Goal: Task Accomplishment & Management: Manage account settings

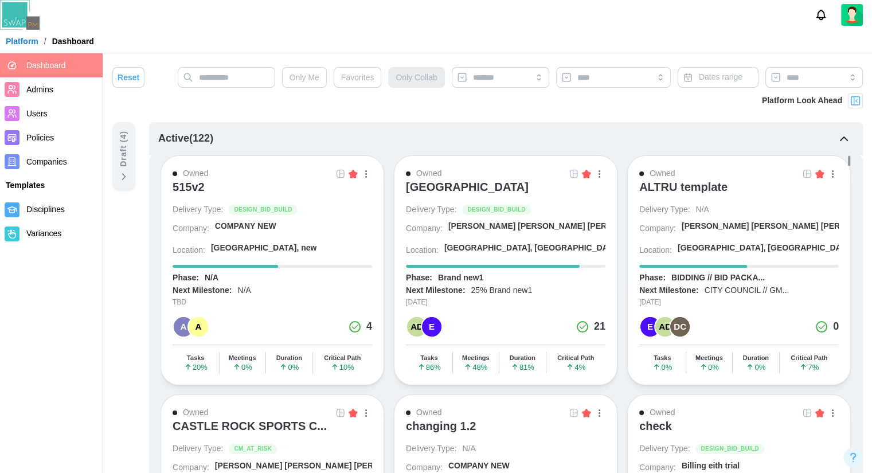
scroll to position [803, 0]
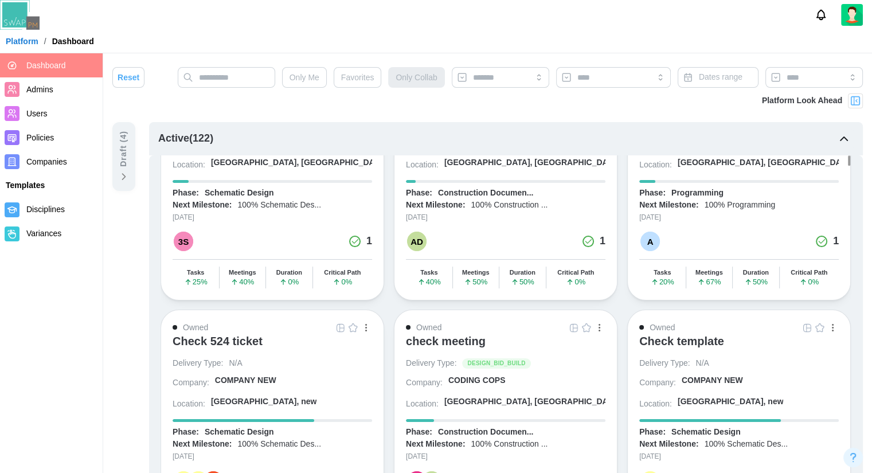
click at [858, 101] on img at bounding box center [855, 100] width 11 height 11
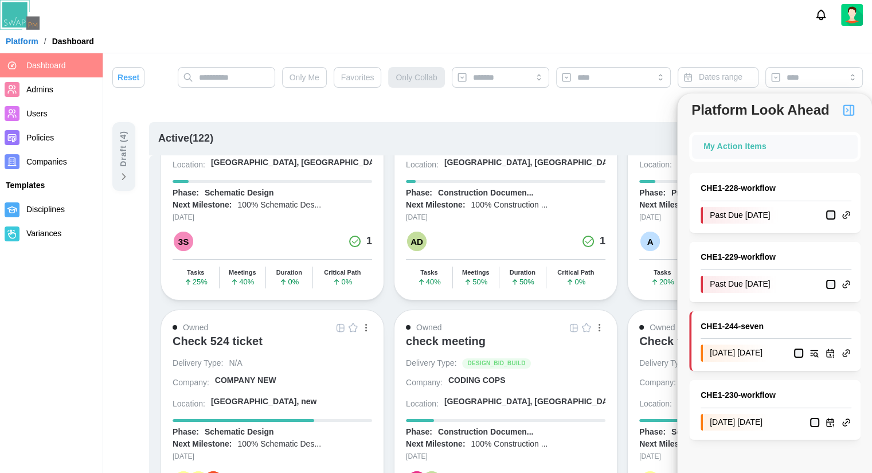
click at [856, 101] on button "button" at bounding box center [848, 109] width 19 height 19
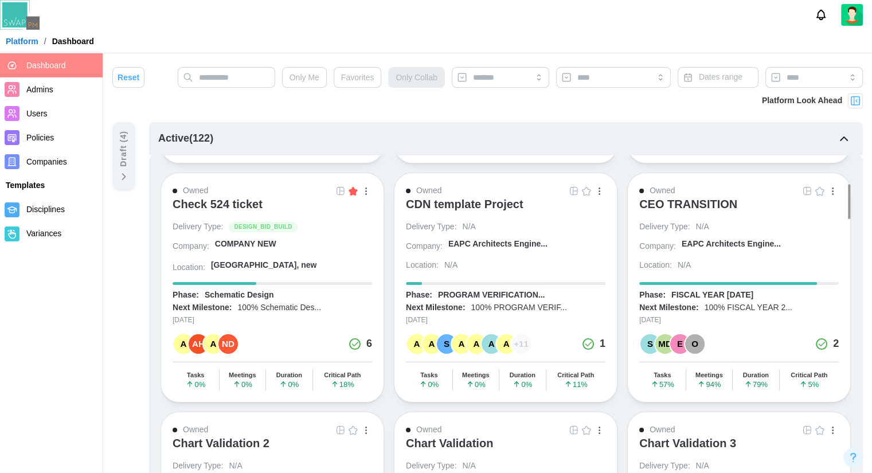
scroll to position [459, 0]
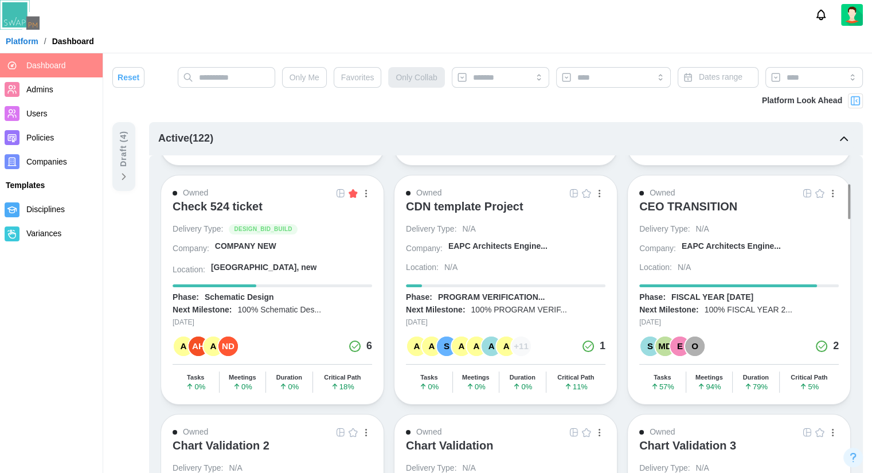
click at [856, 99] on img at bounding box center [855, 100] width 11 height 11
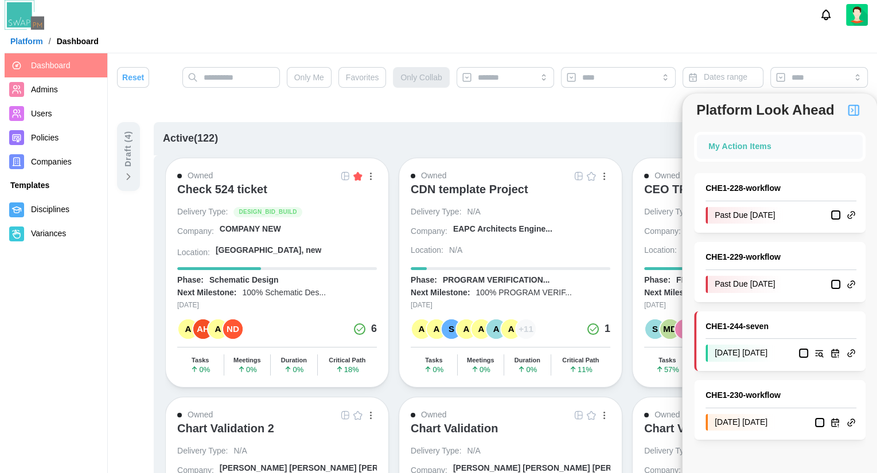
scroll to position [0, 0]
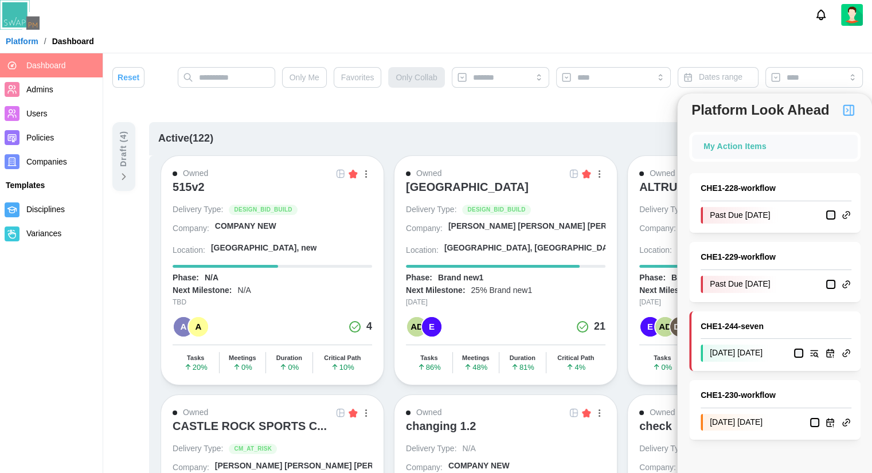
click at [343, 176] on img at bounding box center [340, 173] width 9 height 9
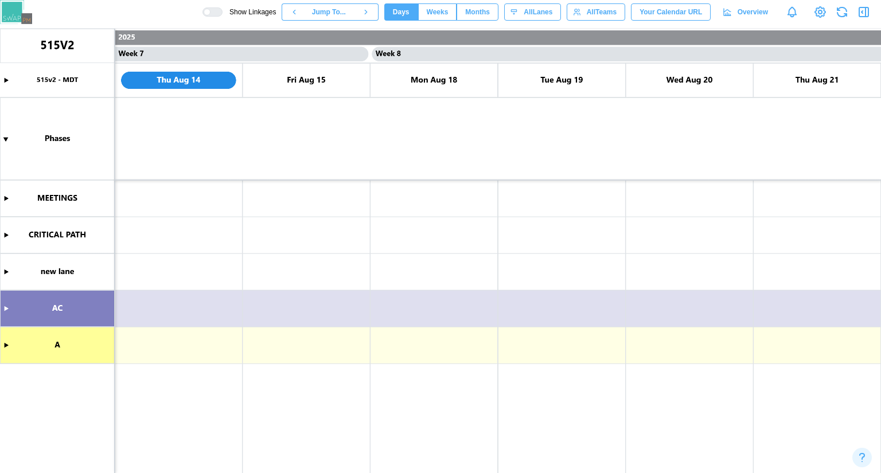
scroll to position [0, 4212]
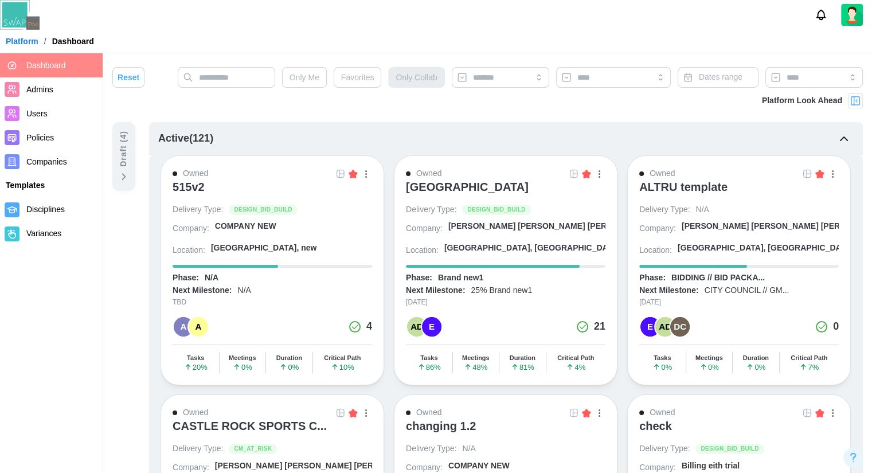
click at [848, 105] on div "Platform Look Ahead" at bounding box center [812, 100] width 101 height 15
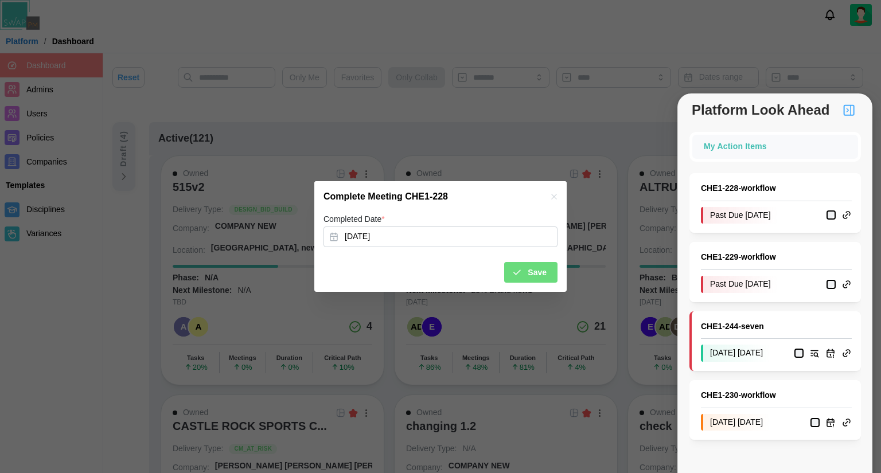
click at [540, 274] on span "Save" at bounding box center [536, 272] width 19 height 19
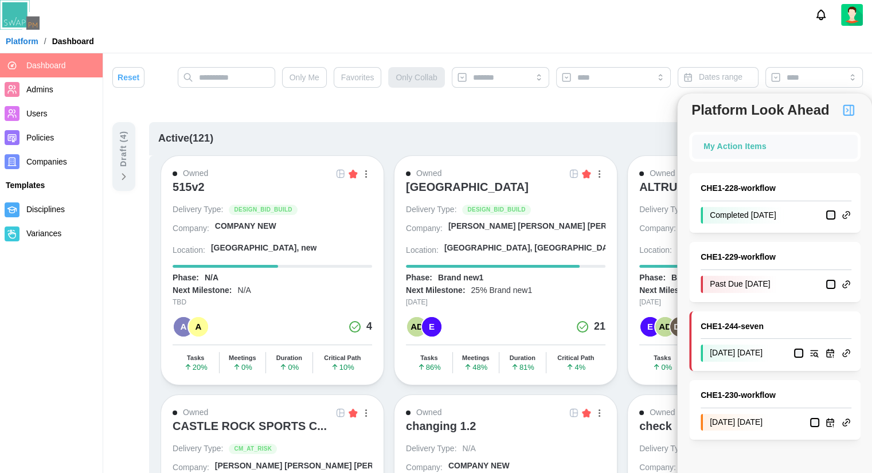
click at [341, 174] on img at bounding box center [340, 173] width 9 height 9
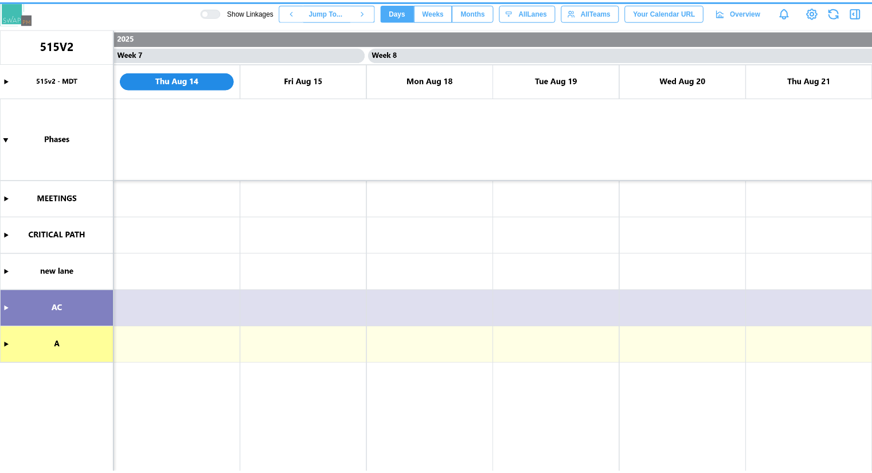
scroll to position [0, 4212]
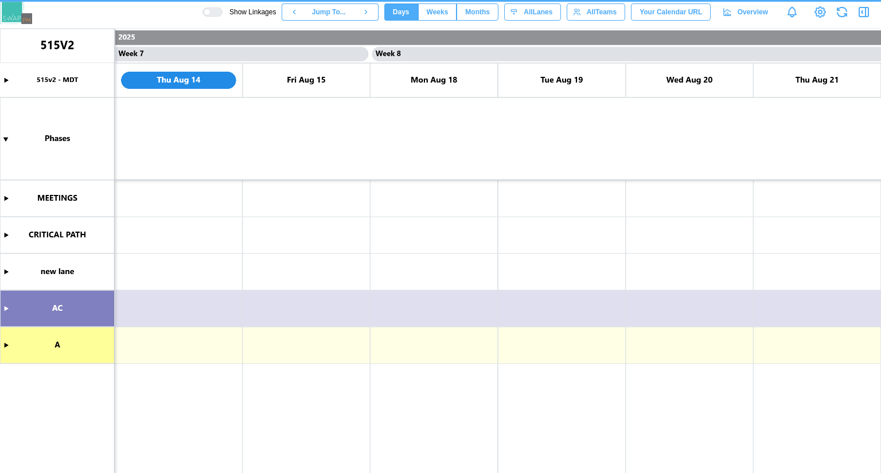
click at [624, 167] on canvas at bounding box center [440, 251] width 881 height 444
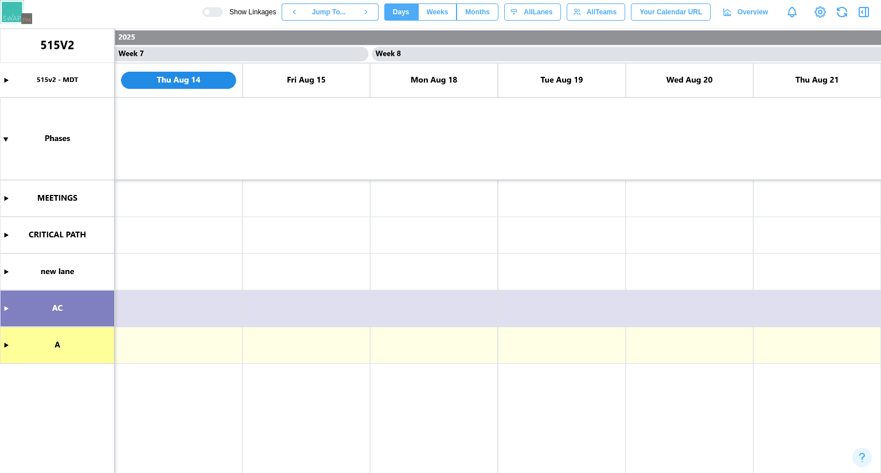
click at [3, 305] on canvas at bounding box center [440, 251] width 881 height 444
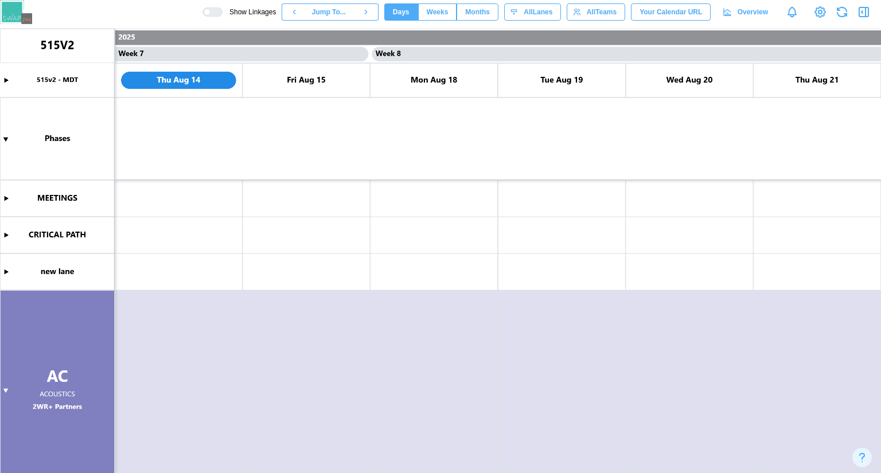
click at [210, 11] on div at bounding box center [207, 12] width 7 height 7
click at [222, 11] on div at bounding box center [215, 12] width 11 height 8
click at [14, 13] on img at bounding box center [16, 12] width 32 height 24
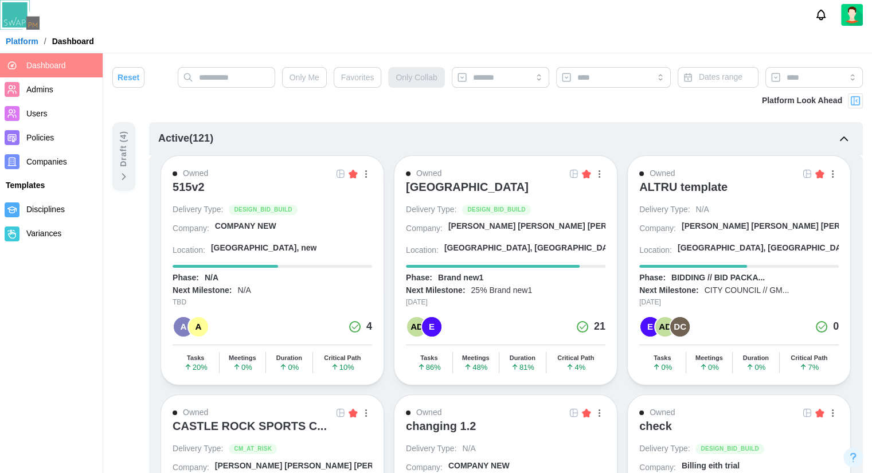
click at [123, 171] on icon at bounding box center [123, 176] width 11 height 11
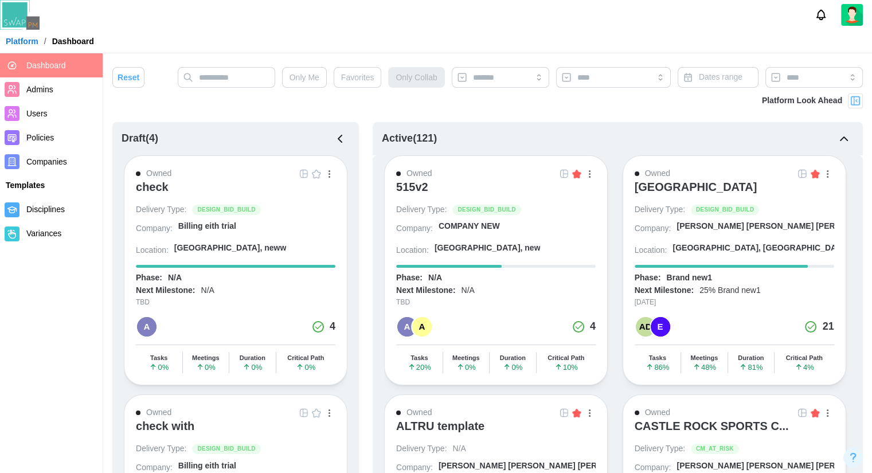
click at [345, 138] on icon "button" at bounding box center [340, 139] width 14 height 14
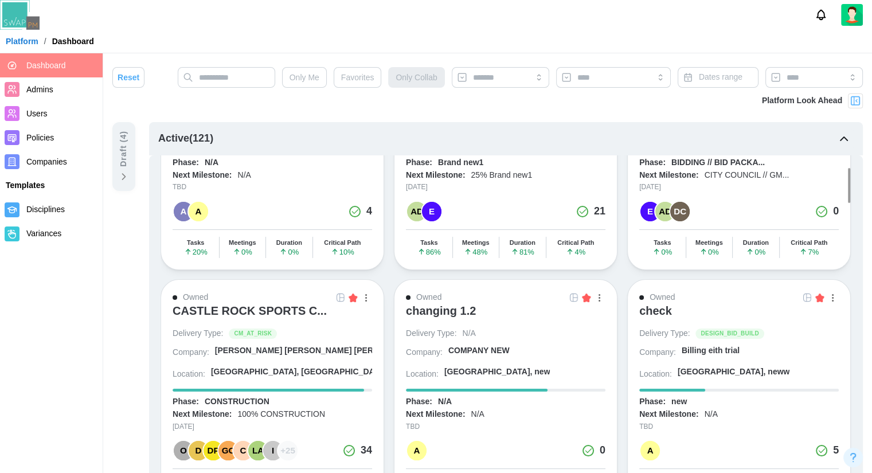
scroll to position [115, 0]
click at [598, 295] on div "button" at bounding box center [599, 298] width 2 height 7
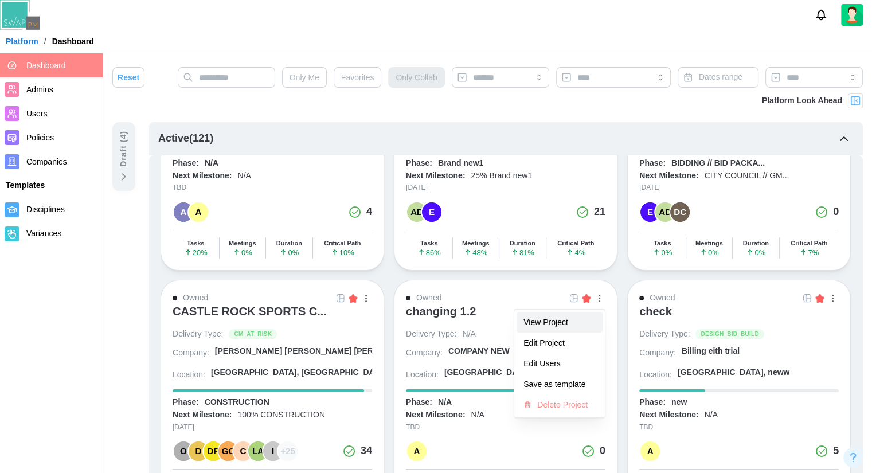
click at [569, 319] on div "View Project" at bounding box center [559, 322] width 72 height 9
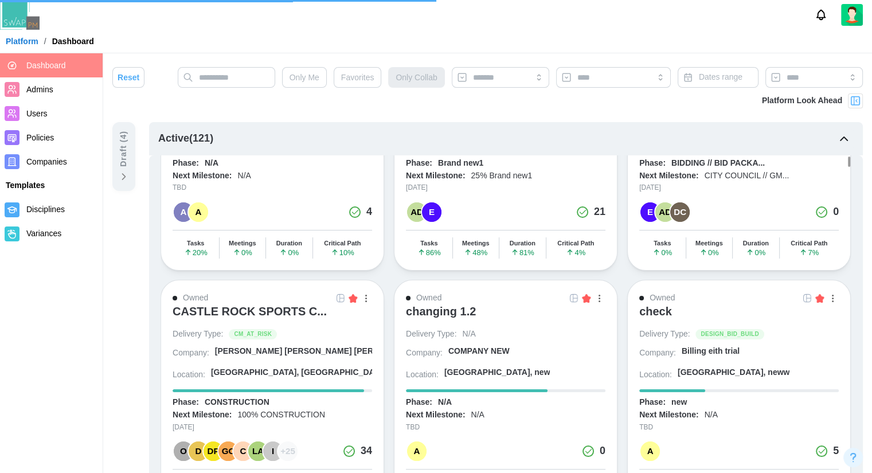
scroll to position [0, 0]
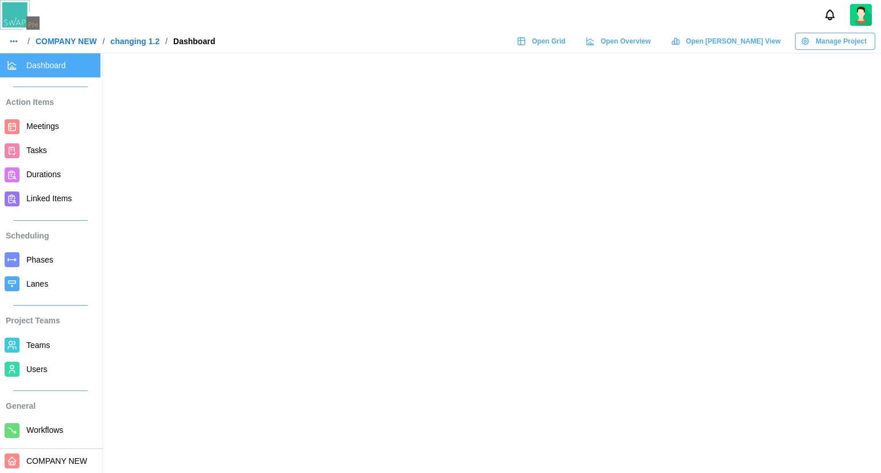
click at [737, 39] on span "Open Gantt View" at bounding box center [733, 41] width 95 height 16
click at [38, 280] on span "Lanes" at bounding box center [37, 283] width 22 height 9
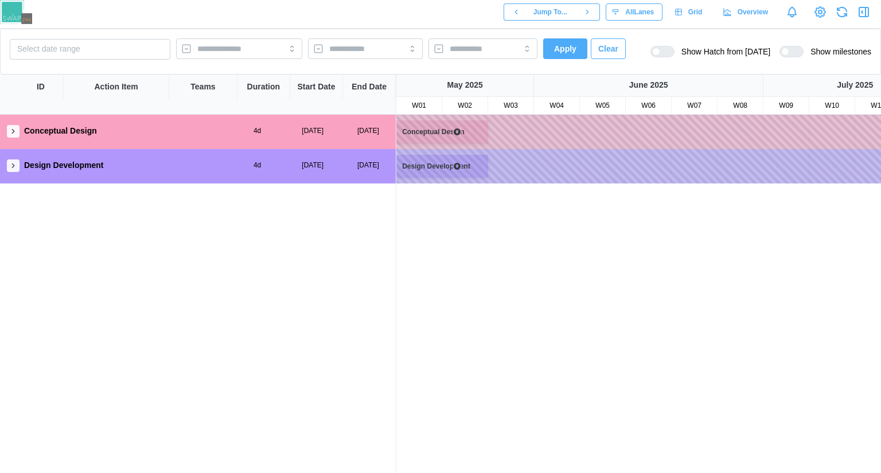
click at [19, 134] on button "button" at bounding box center [13, 131] width 13 height 13
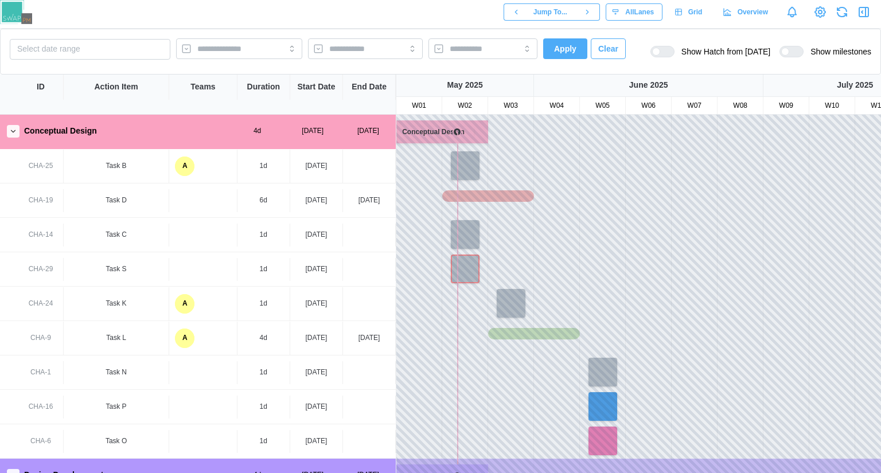
click at [540, 167] on div at bounding box center [831, 166] width 871 height 34
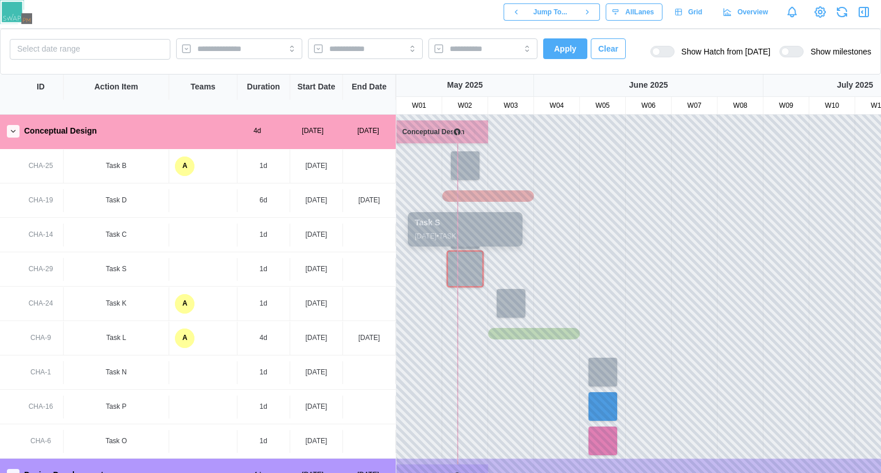
click at [465, 256] on div at bounding box center [465, 269] width 37 height 37
click at [469, 255] on div at bounding box center [465, 269] width 37 height 37
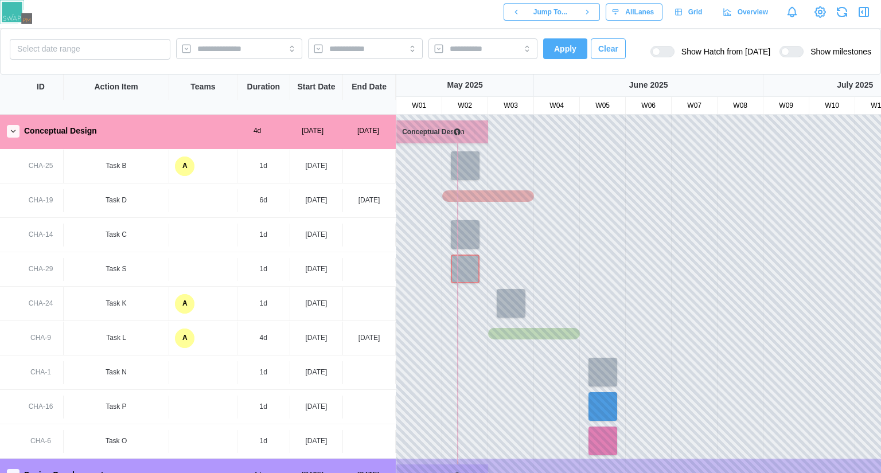
click at [684, 57] on span "Show Hatch from today" at bounding box center [722, 51] width 96 height 11
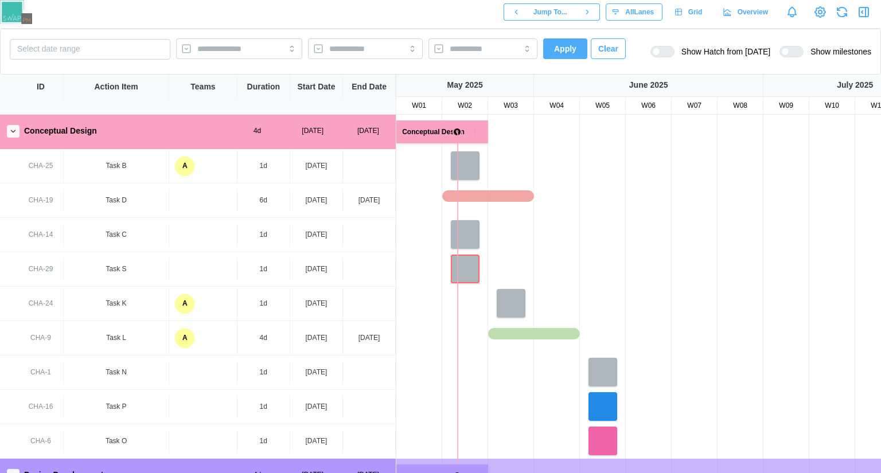
click at [796, 57] on div at bounding box center [791, 51] width 24 height 11
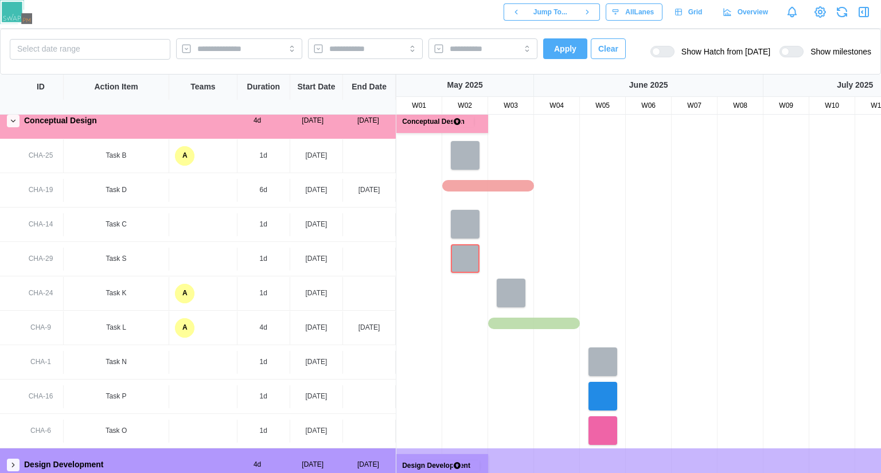
scroll to position [19, 0]
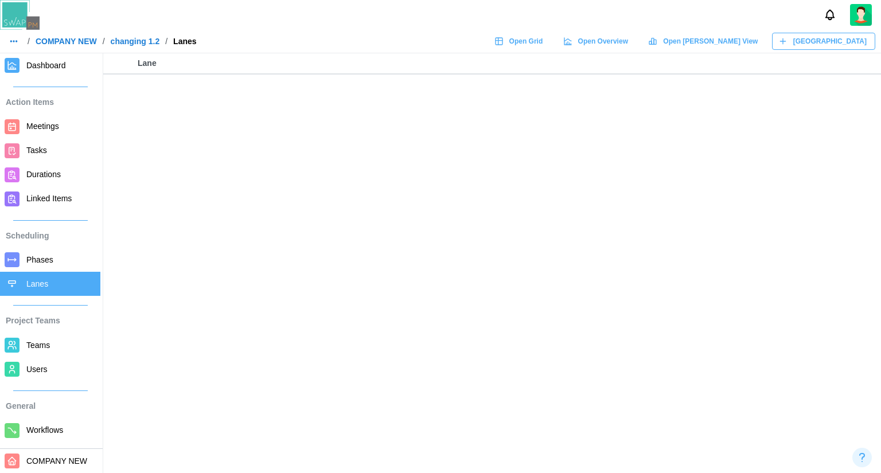
click at [412, 247] on main "Lane" at bounding box center [440, 236] width 881 height 473
click at [32, 285] on span "Lanes" at bounding box center [37, 283] width 22 height 9
click at [858, 44] on span "[GEOGRAPHIC_DATA]" at bounding box center [829, 41] width 73 height 16
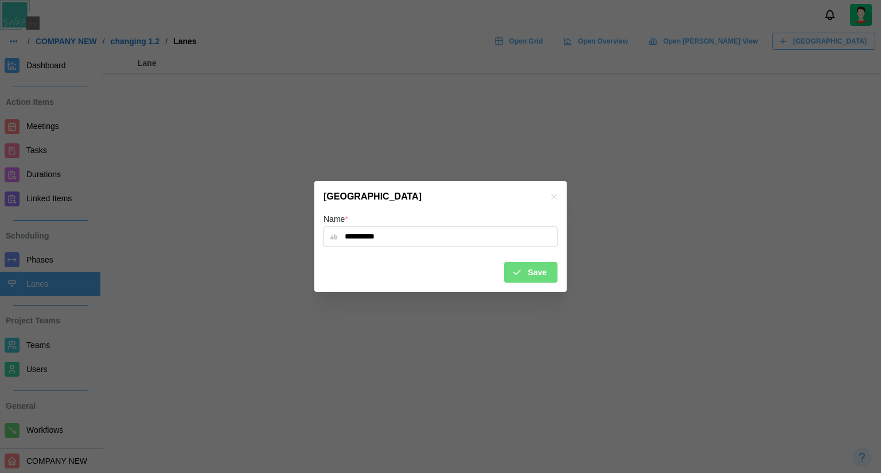
type input "**********"
click at [525, 269] on div "Save" at bounding box center [528, 272] width 35 height 19
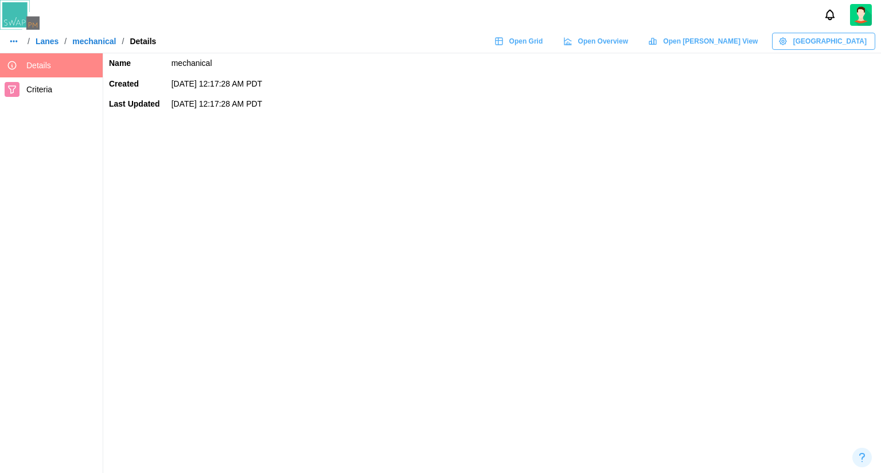
click at [10, 89] on icon at bounding box center [12, 89] width 7 height 7
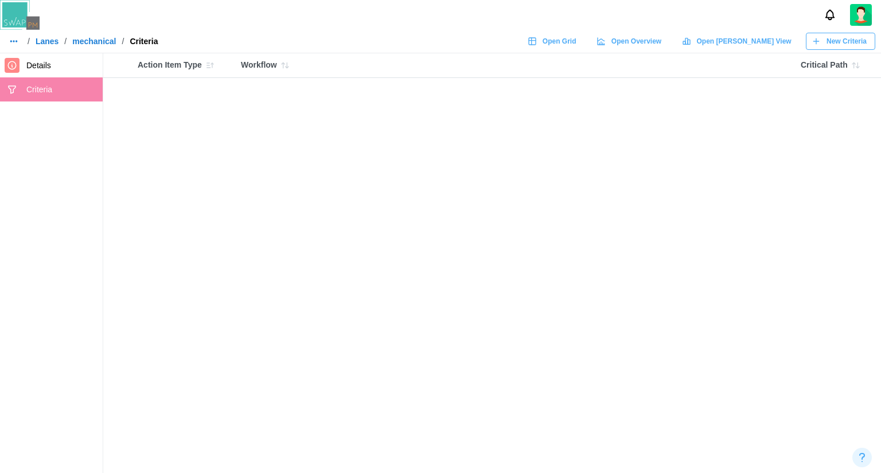
click at [835, 34] on span "New Criteria" at bounding box center [846, 41] width 40 height 16
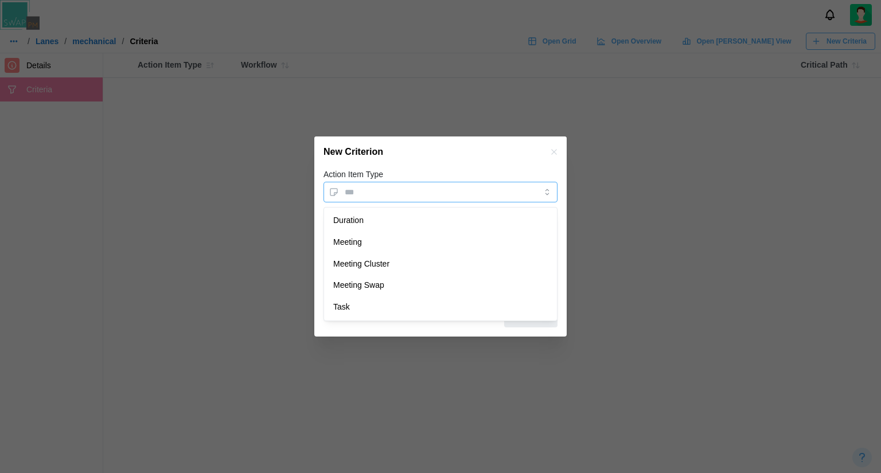
click at [484, 190] on input "Action Item Type" at bounding box center [440, 192] width 234 height 21
type input "*******"
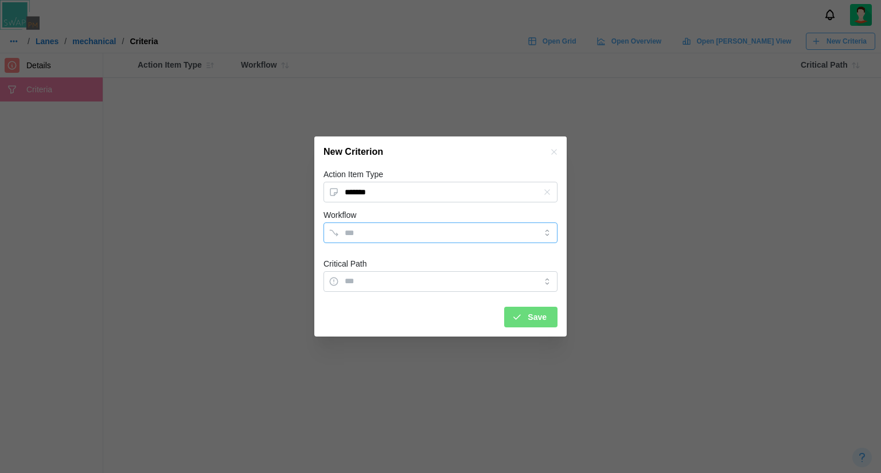
click at [405, 232] on input "Workflow" at bounding box center [430, 232] width 171 height 9
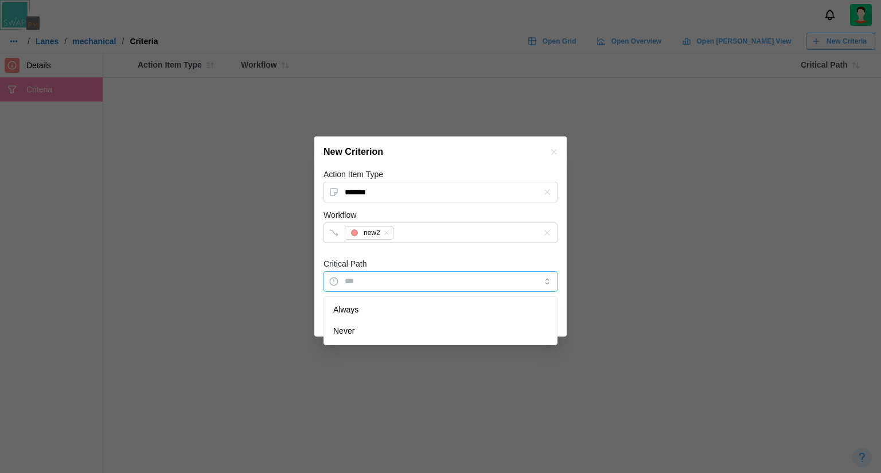
click at [385, 280] on input "Critical Path" at bounding box center [440, 281] width 234 height 21
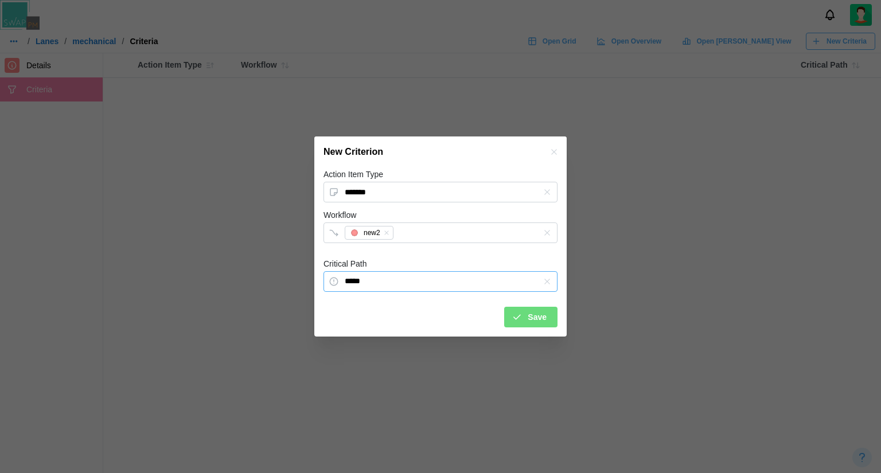
drag, startPoint x: 382, startPoint y: 280, endPoint x: 380, endPoint y: 294, distance: 14.6
click at [382, 279] on input "*****" at bounding box center [440, 281] width 234 height 21
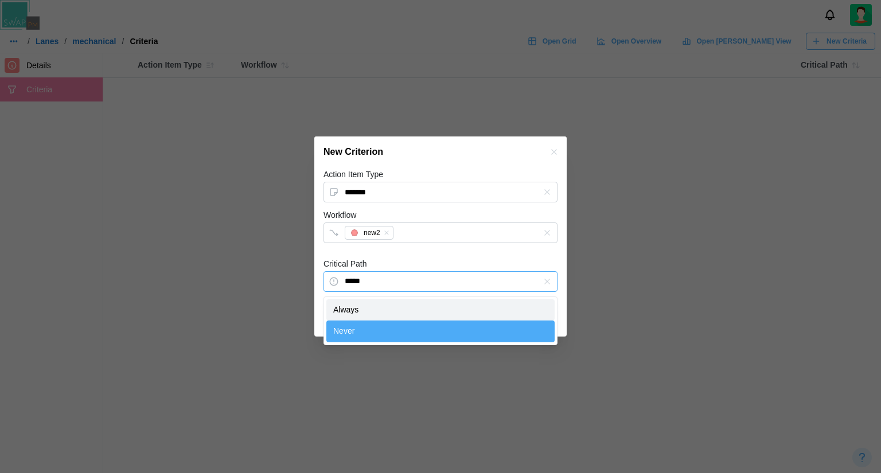
type input "******"
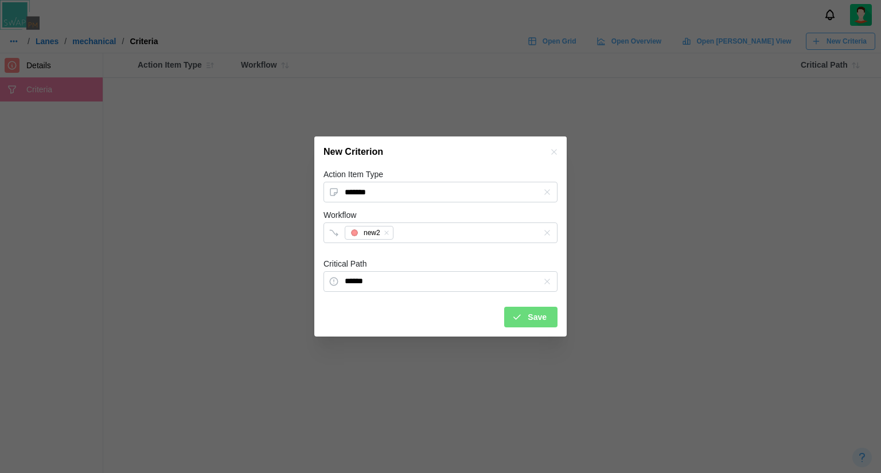
click at [517, 322] on icon "submit" at bounding box center [516, 317] width 10 height 10
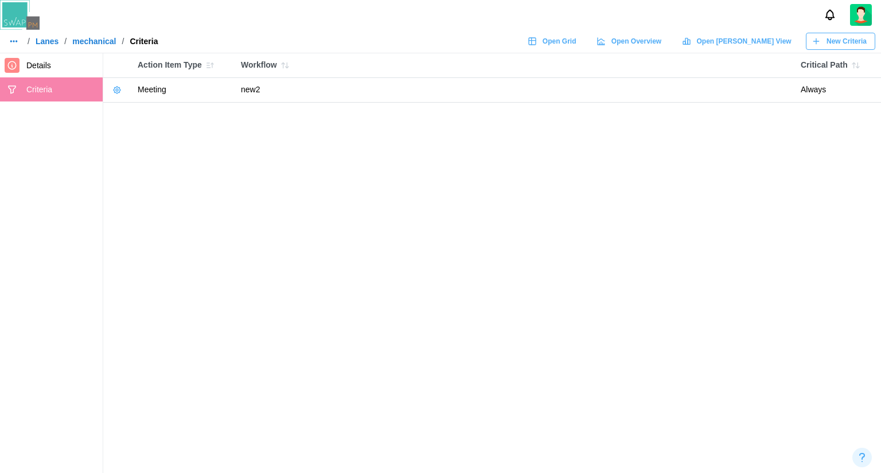
click at [824, 46] on div "New Criteria" at bounding box center [838, 41] width 55 height 16
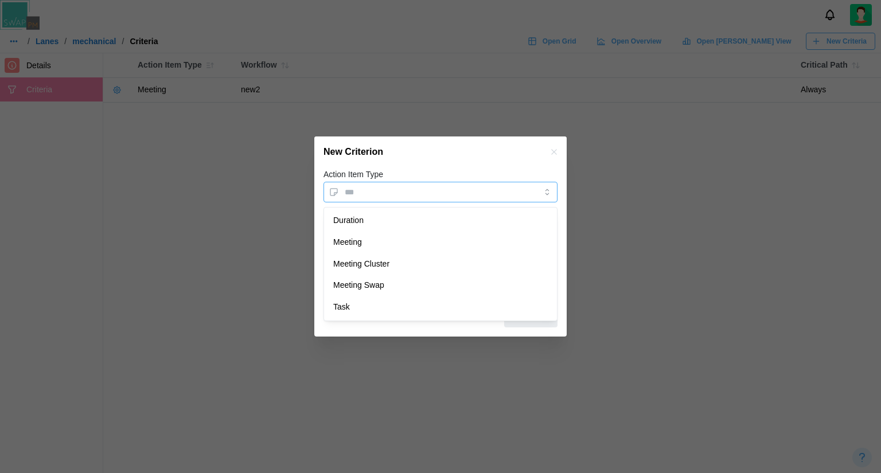
click at [358, 190] on input "Action Item Type" at bounding box center [440, 192] width 234 height 21
type input "**********"
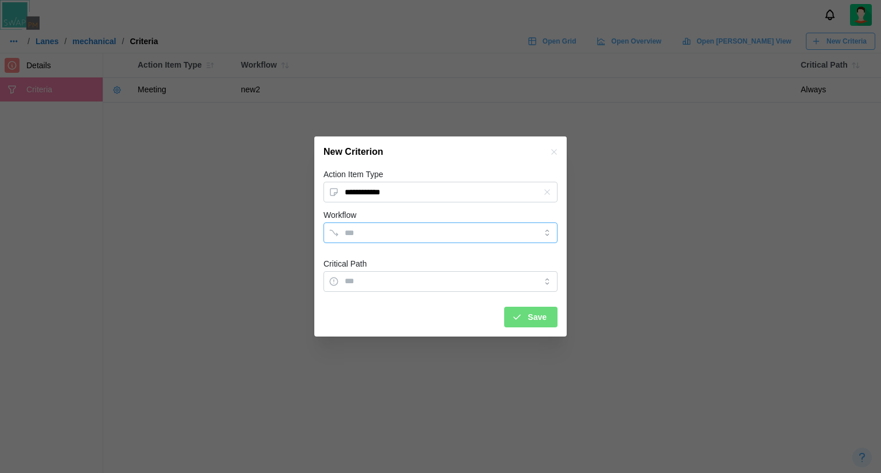
click at [377, 233] on input "Workflow" at bounding box center [430, 232] width 171 height 9
click at [363, 286] on input "Critical Path" at bounding box center [440, 281] width 234 height 21
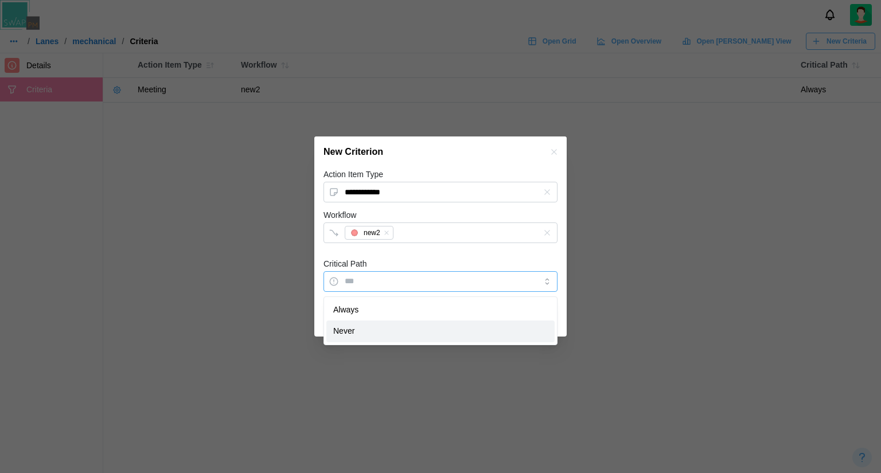
type input "*****"
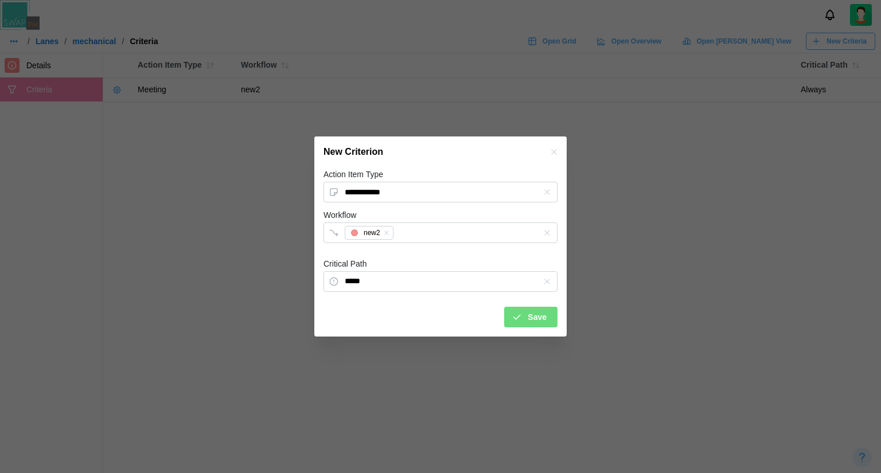
click at [517, 314] on icon "submit" at bounding box center [516, 317] width 10 height 10
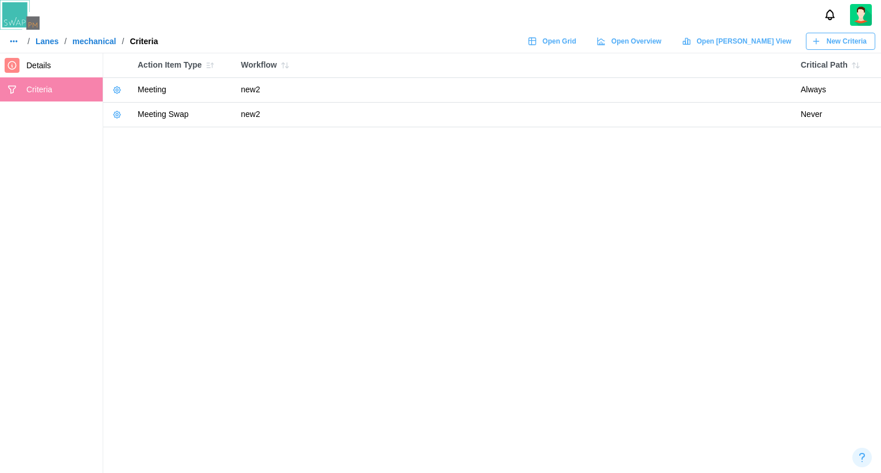
click at [860, 42] on span "New Criteria" at bounding box center [846, 41] width 40 height 16
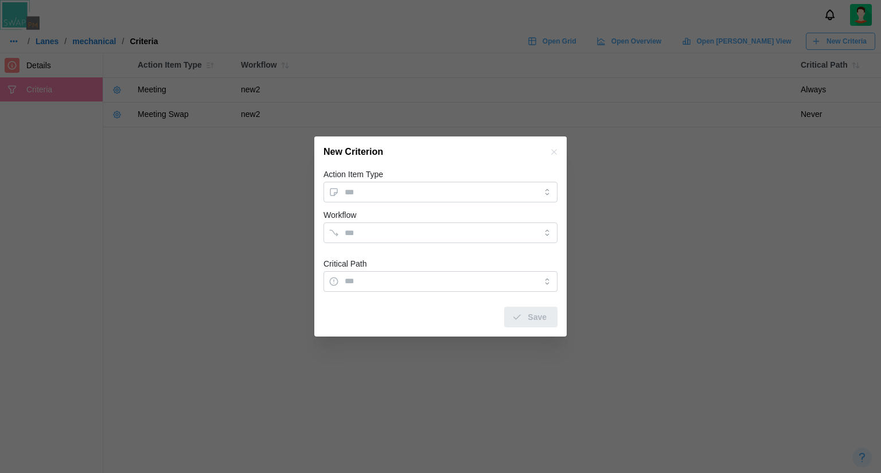
click at [519, 178] on div "Action Item Type" at bounding box center [440, 184] width 234 height 35
click at [506, 198] on input "Action Item Type" at bounding box center [440, 192] width 234 height 21
click at [432, 202] on input "********" at bounding box center [440, 192] width 234 height 21
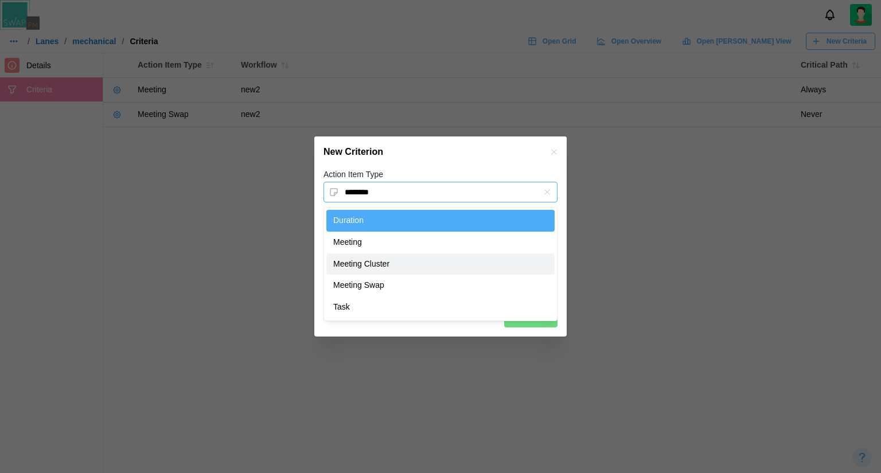
type input "**********"
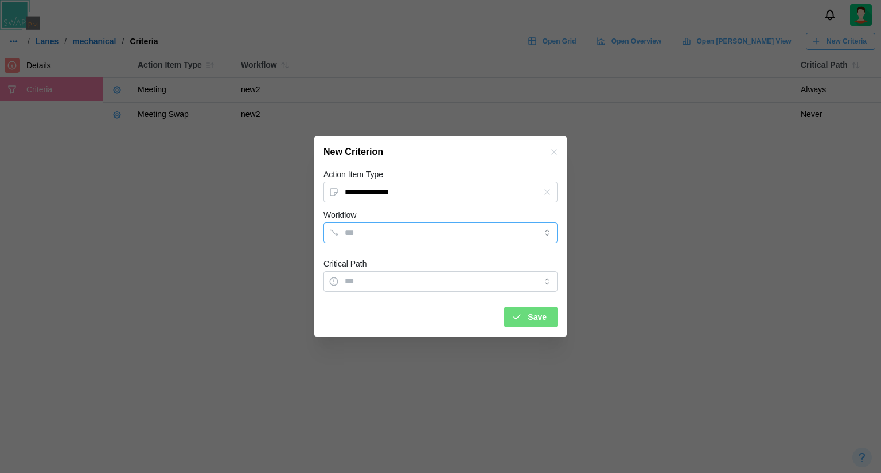
click at [393, 238] on div at bounding box center [429, 232] width 174 height 19
click at [371, 279] on input "Critical Path" at bounding box center [440, 281] width 234 height 21
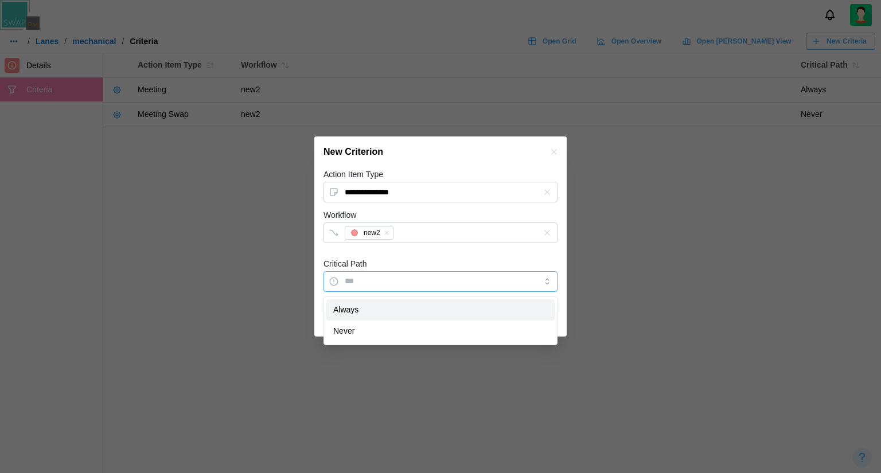
type input "******"
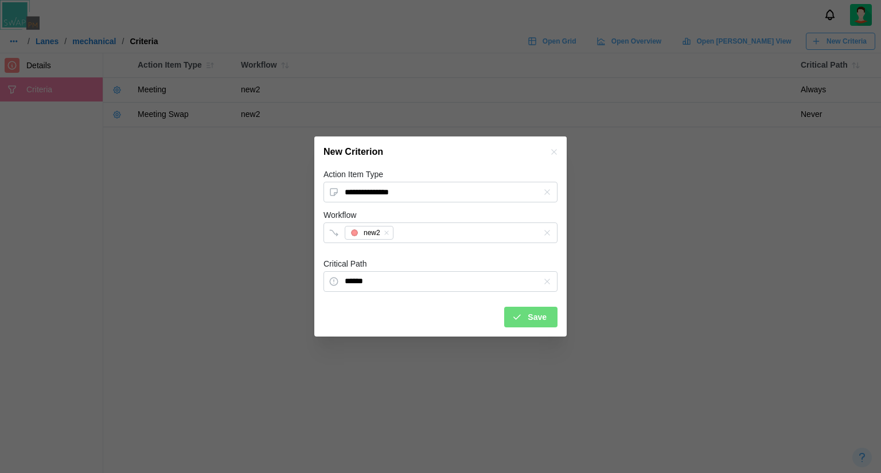
click at [551, 320] on button "Save" at bounding box center [530, 317] width 53 height 21
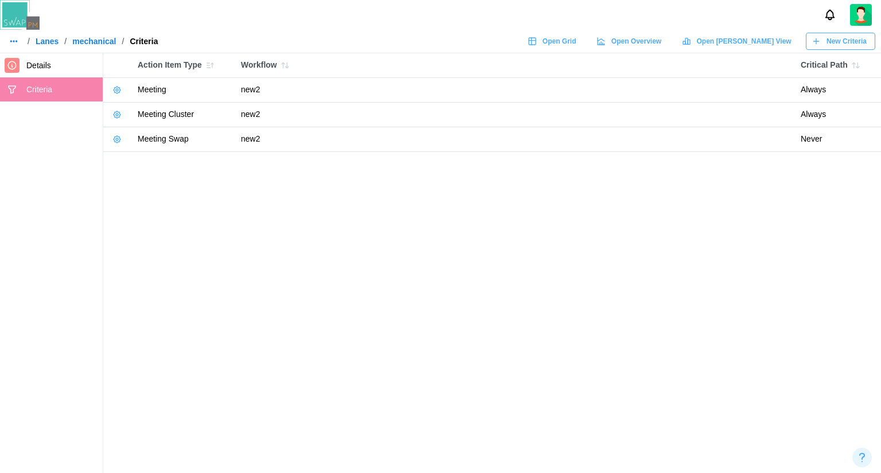
click at [576, 41] on span "Open Grid" at bounding box center [559, 41] width 34 height 16
click at [10, 58] on div at bounding box center [12, 65] width 15 height 15
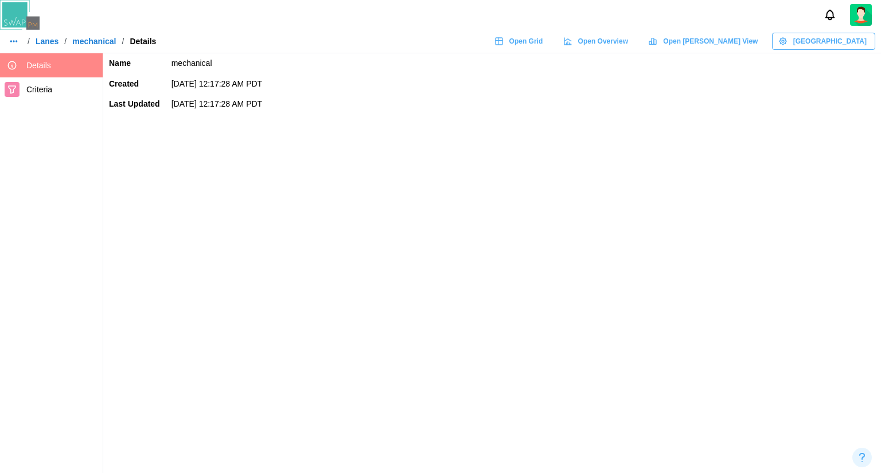
click at [40, 41] on link "Lanes" at bounding box center [47, 41] width 23 height 8
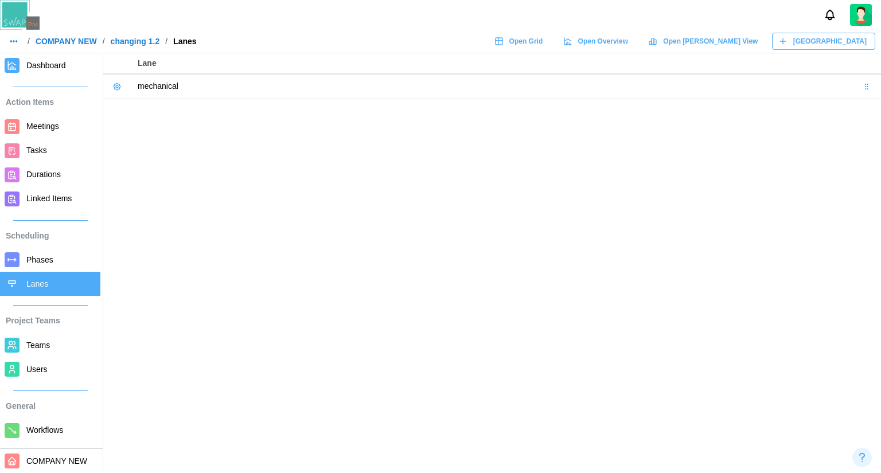
click at [53, 363] on span "Users" at bounding box center [60, 369] width 69 height 14
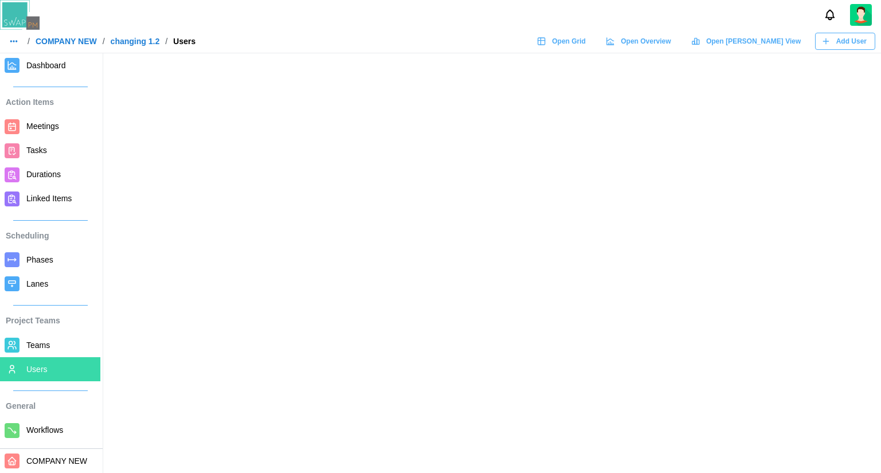
click at [46, 349] on span "Teams" at bounding box center [38, 345] width 24 height 9
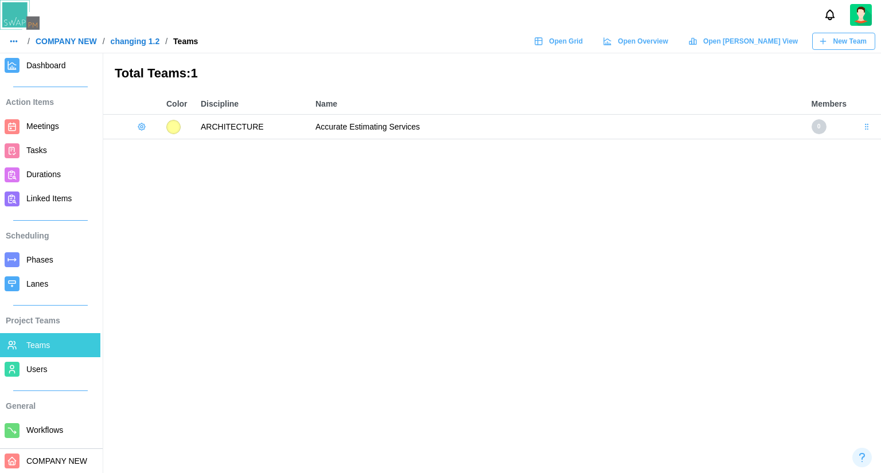
click at [140, 130] on icon "button" at bounding box center [141, 126] width 9 height 9
click at [195, 148] on div "Add User" at bounding box center [180, 150] width 42 height 9
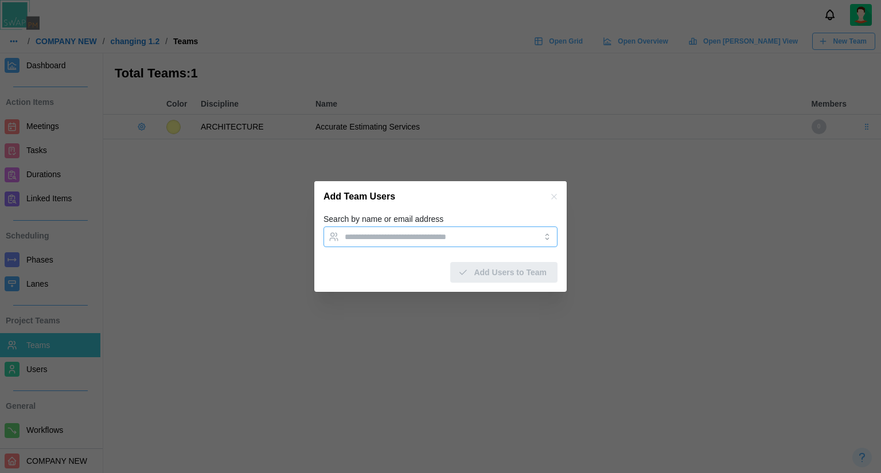
click at [395, 235] on input "Search by name or email address" at bounding box center [430, 236] width 171 height 9
type input "**********"
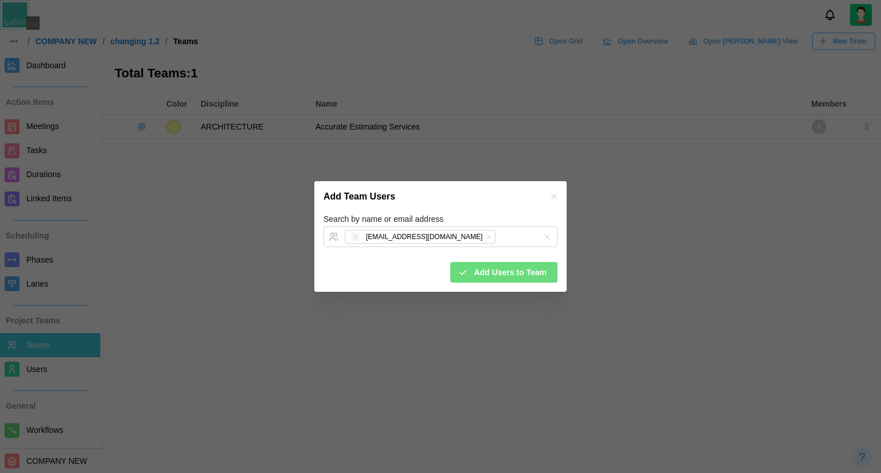
click at [467, 268] on icon "submit" at bounding box center [462, 272] width 10 height 10
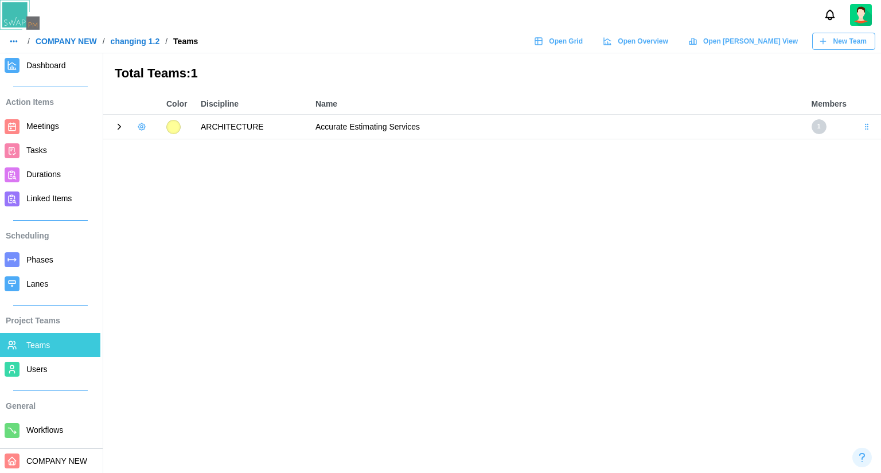
click at [117, 123] on icon at bounding box center [119, 127] width 10 height 10
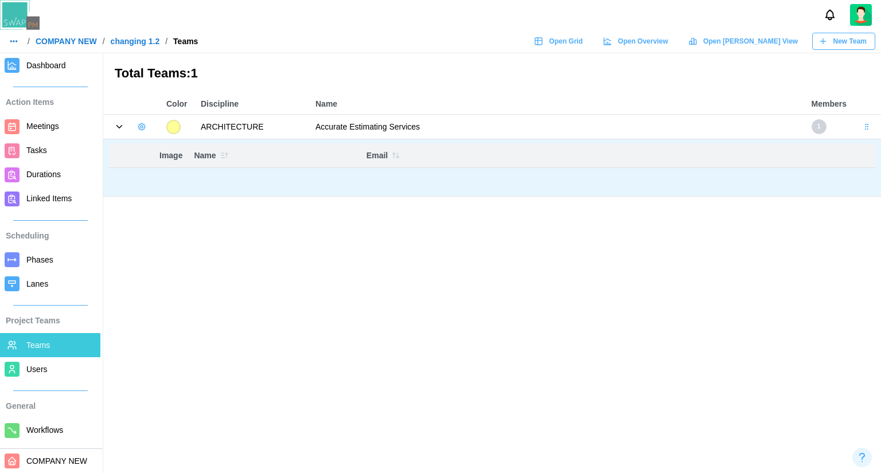
click at [165, 178] on body "/ COMPANY NEW / changing 1.2 / Teams Open Grid Open Overview Open Gantt View Ne…" at bounding box center [440, 236] width 881 height 473
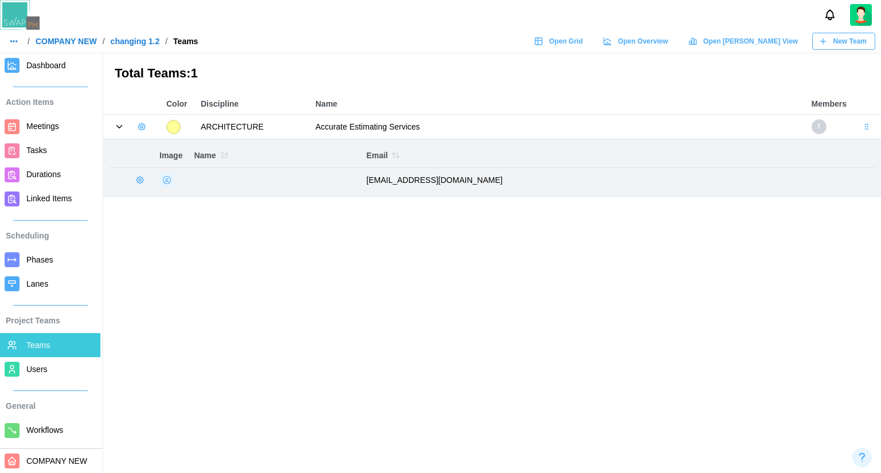
click at [150, 187] on body "/ COMPANY NEW / changing 1.2 / Teams Open Grid Open Overview Open Gantt View Ne…" at bounding box center [440, 236] width 881 height 473
click at [140, 185] on button "button" at bounding box center [140, 180] width 16 height 16
drag, startPoint x: 400, startPoint y: 272, endPoint x: 476, endPoint y: 225, distance: 89.1
click at [400, 271] on main "Total Teams: 1 Color Discipline Name Members ARCHITECTURE Accurate Estimating S…" at bounding box center [440, 236] width 881 height 473
click at [37, 41] on link "COMPANY NEW" at bounding box center [66, 41] width 61 height 8
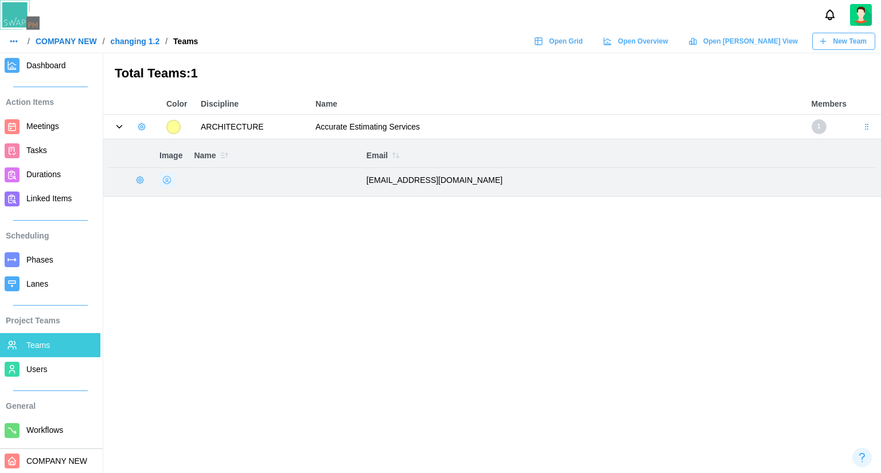
click at [38, 41] on link "COMPANY NEW" at bounding box center [66, 41] width 61 height 8
click at [25, 16] on img at bounding box center [20, 15] width 40 height 30
click at [50, 38] on link "COMPANY NEW" at bounding box center [66, 41] width 61 height 8
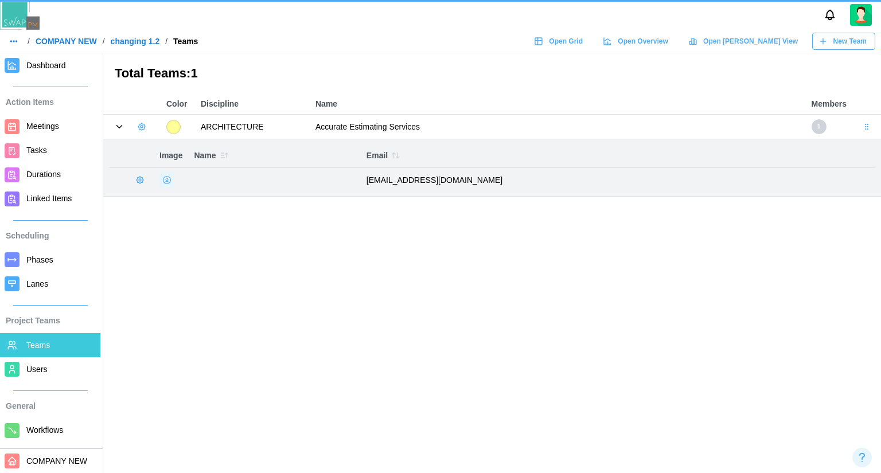
click at [50, 38] on link "COMPANY NEW" at bounding box center [66, 41] width 61 height 8
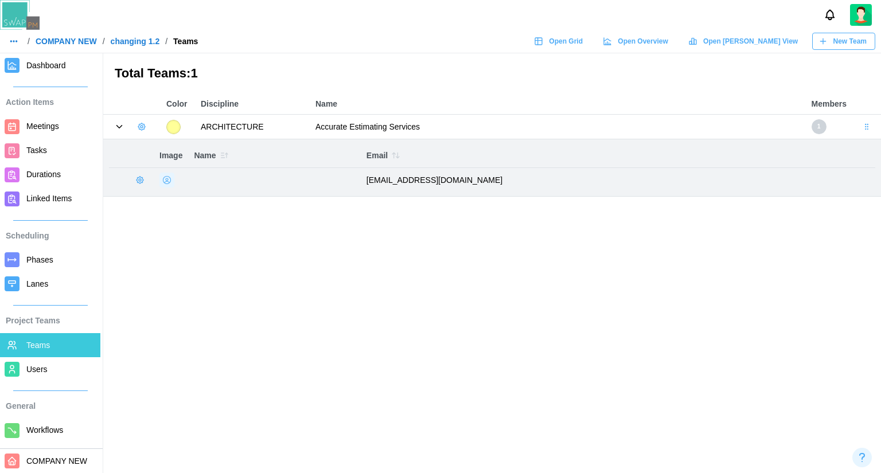
click at [50, 38] on link "COMPANY NEW" at bounding box center [66, 41] width 61 height 8
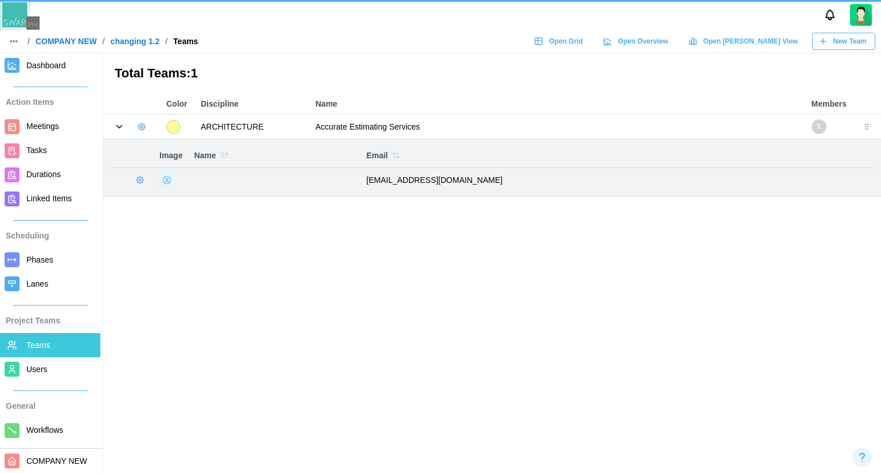
click at [50, 38] on link "COMPANY NEW" at bounding box center [66, 41] width 61 height 8
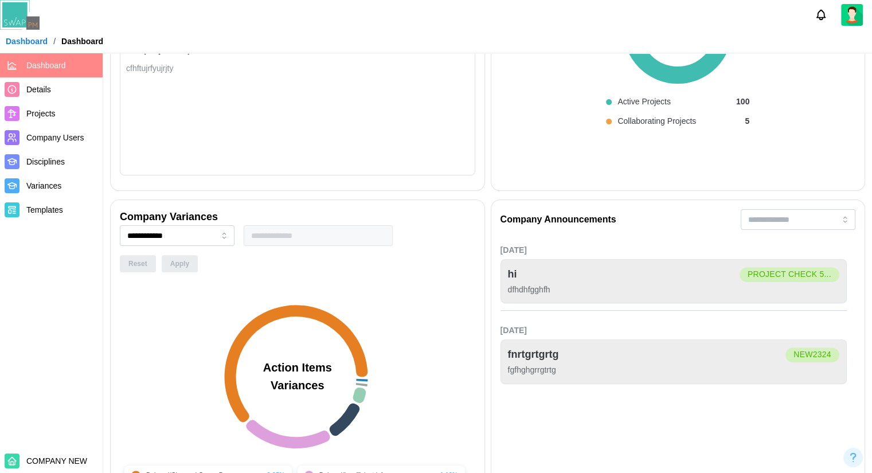
scroll to position [57, 0]
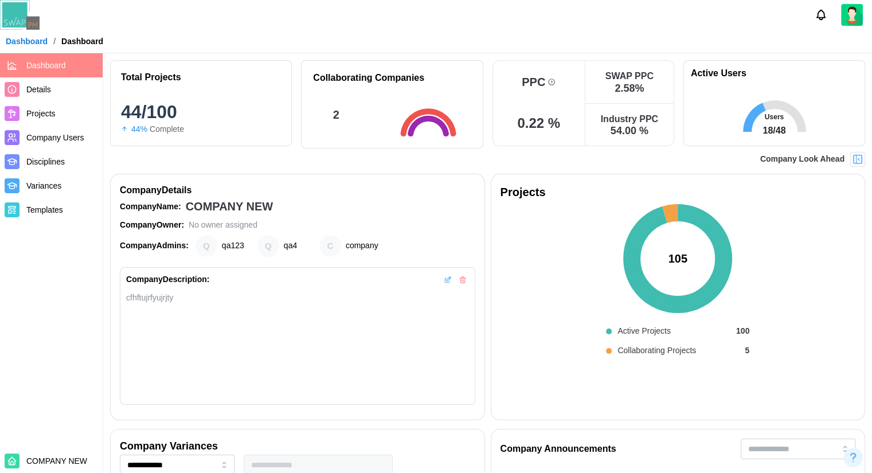
click at [50, 112] on span "Projects" at bounding box center [40, 113] width 29 height 9
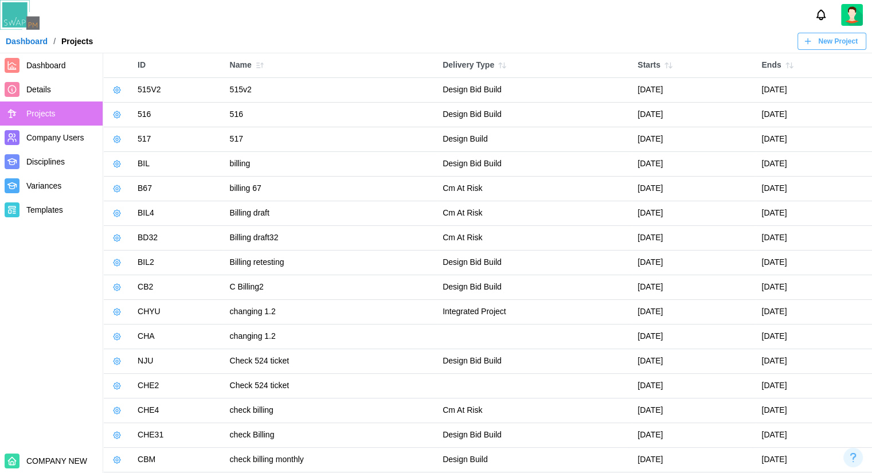
click at [116, 188] on icon "button" at bounding box center [116, 188] width 9 height 9
click at [154, 214] on div "Manage Project" at bounding box center [161, 213] width 58 height 9
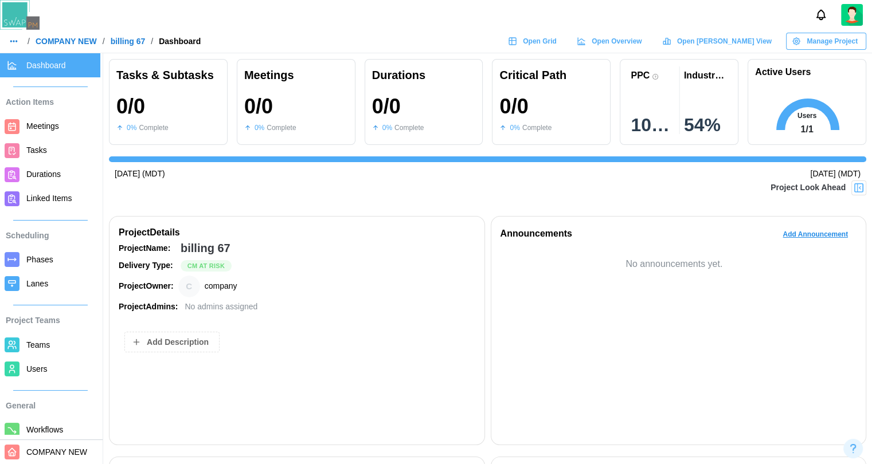
click at [662, 114] on div "PPC 100 %" at bounding box center [652, 101] width 53 height 73
click at [58, 42] on link "COMPANY NEW" at bounding box center [66, 41] width 61 height 8
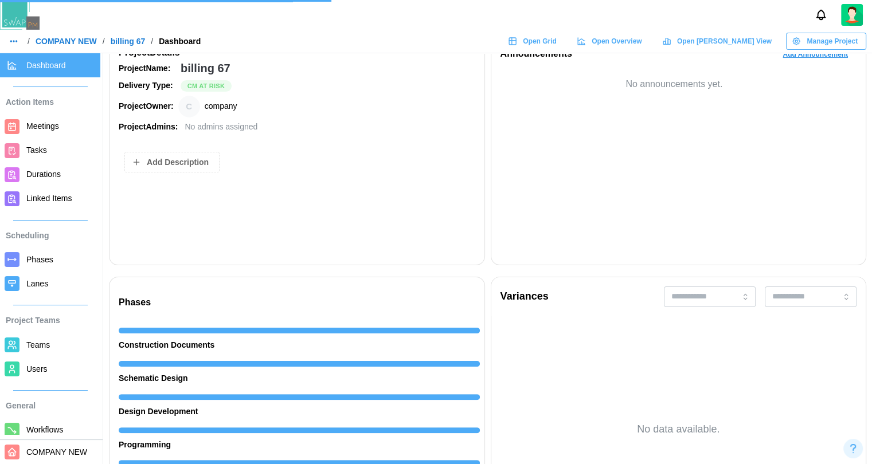
scroll to position [62, 0]
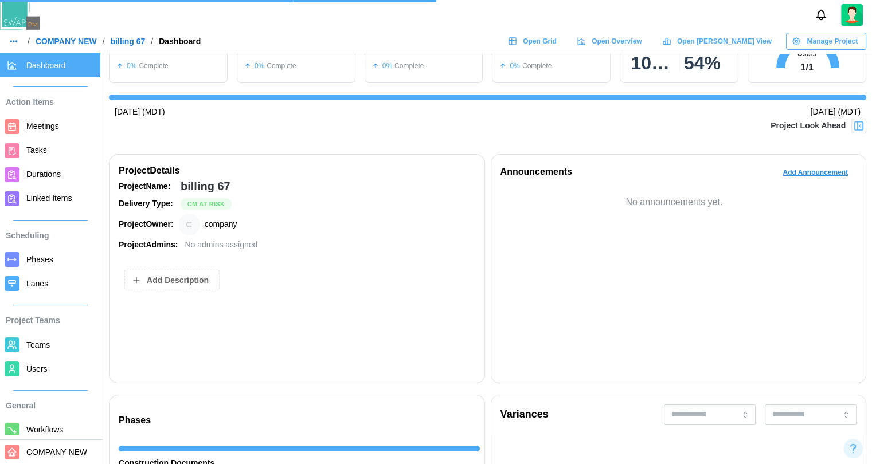
click at [864, 120] on img at bounding box center [858, 125] width 11 height 11
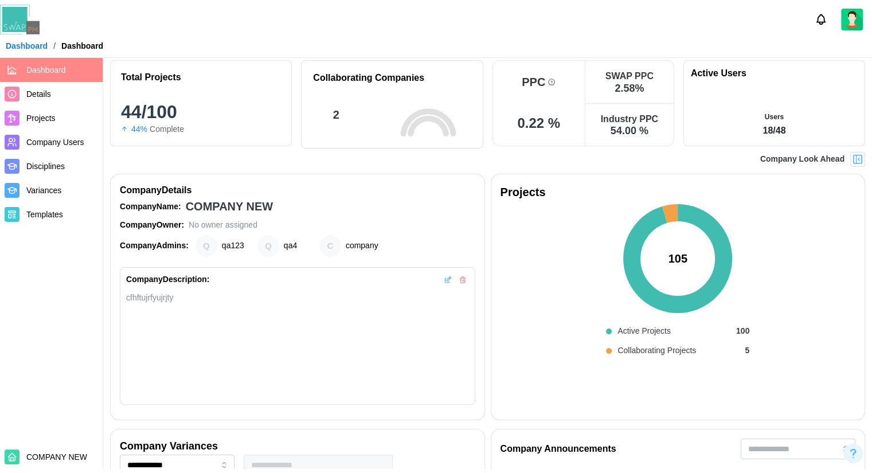
scroll to position [0, 0]
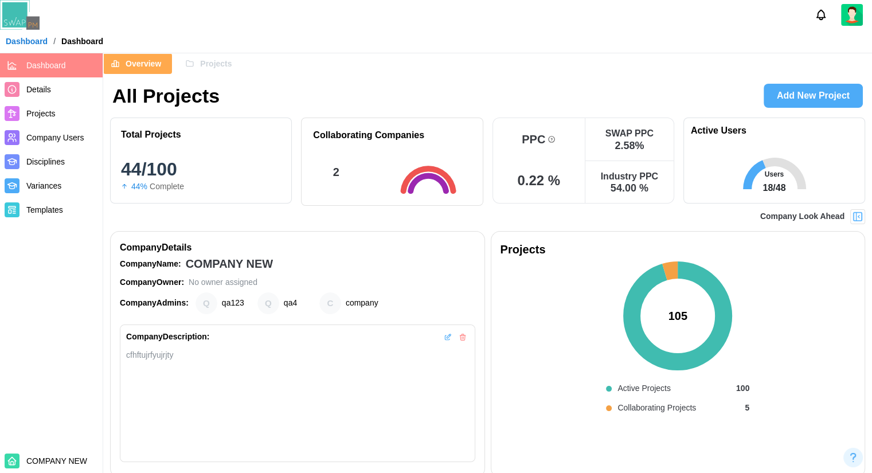
click at [453, 45] on div "Dashboard / Dashboard" at bounding box center [436, 41] width 872 height 17
click at [36, 43] on link "Dashboard" at bounding box center [27, 41] width 42 height 8
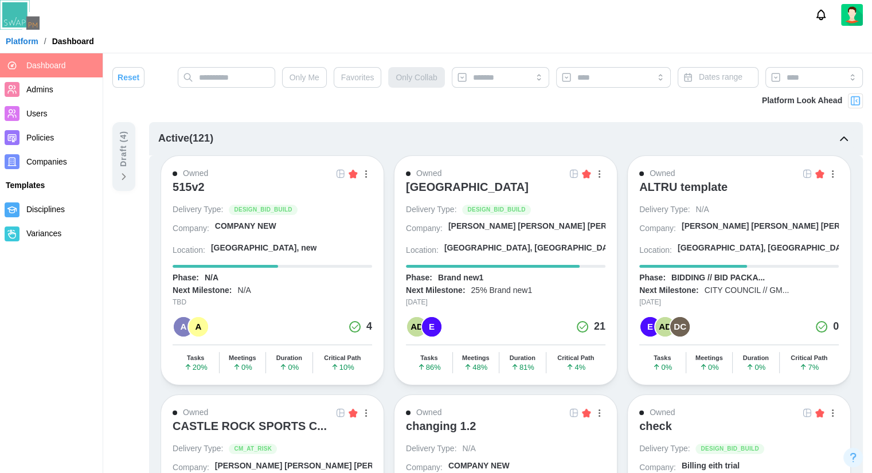
click at [195, 180] on div "515v2" at bounding box center [189, 187] width 32 height 14
click at [197, 175] on div "Owned" at bounding box center [195, 173] width 25 height 13
click at [193, 186] on div "515v2" at bounding box center [189, 187] width 32 height 14
click at [230, 228] on div "COMPANY NEW" at bounding box center [245, 226] width 61 height 11
click at [357, 84] on span "Favorites" at bounding box center [357, 77] width 33 height 19
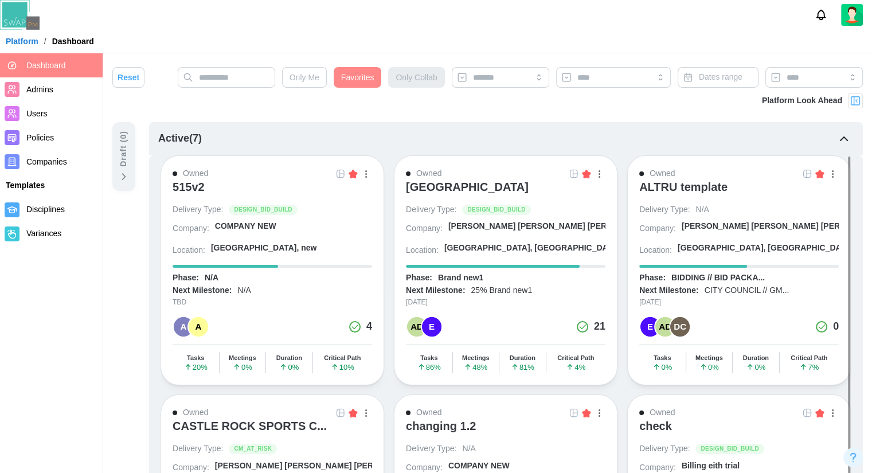
click at [362, 80] on span "Favorites" at bounding box center [357, 77] width 33 height 19
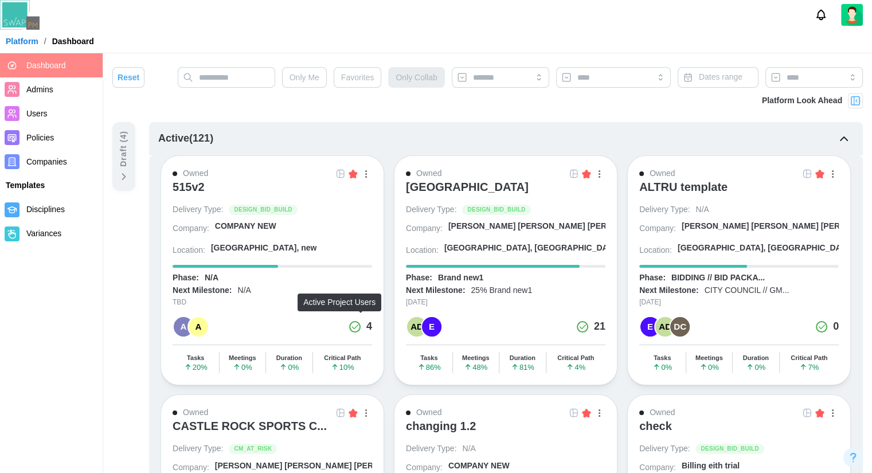
click at [367, 324] on div "4" at bounding box center [369, 327] width 6 height 16
click at [346, 322] on div "A A 4" at bounding box center [272, 327] width 199 height 22
click at [356, 324] on icon at bounding box center [354, 326] width 9 height 11
click at [371, 325] on div "4" at bounding box center [369, 327] width 6 height 16
click at [192, 327] on div "A" at bounding box center [198, 326] width 19 height 19
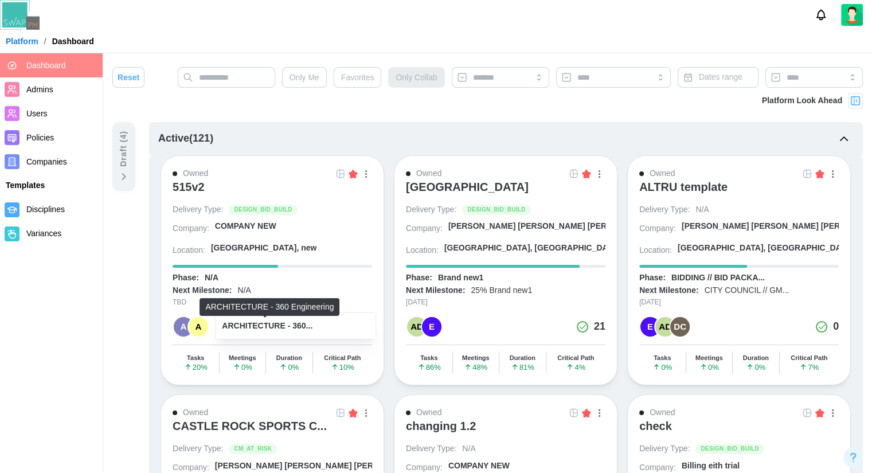
click at [302, 327] on div "ARCHITECTURE - 360..." at bounding box center [267, 326] width 91 height 13
click at [237, 337] on div "ARCHITECTURE - 360..." at bounding box center [295, 326] width 159 height 26
click at [285, 323] on div "ARCHITECTURE - 360..." at bounding box center [267, 326] width 91 height 13
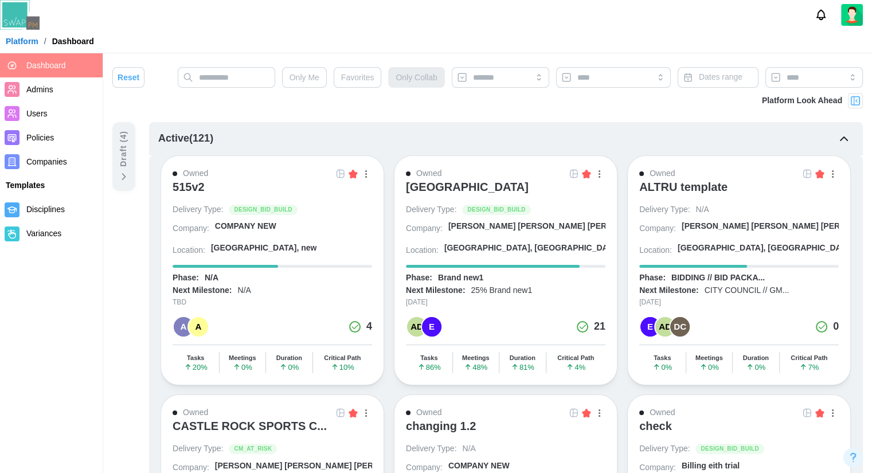
click at [363, 339] on div "Owned 515v2 Delivery Type: DESIGN_BID_BUILD Company: COMPANY NEW Location: Madr…" at bounding box center [273, 270] width 224 height 230
click at [367, 330] on div "4" at bounding box center [369, 327] width 6 height 16
click at [179, 323] on div "A" at bounding box center [183, 326] width 19 height 19
click at [226, 347] on div "C" at bounding box center [221, 347] width 18 height 18
click at [289, 352] on div "C company" at bounding box center [281, 347] width 148 height 28
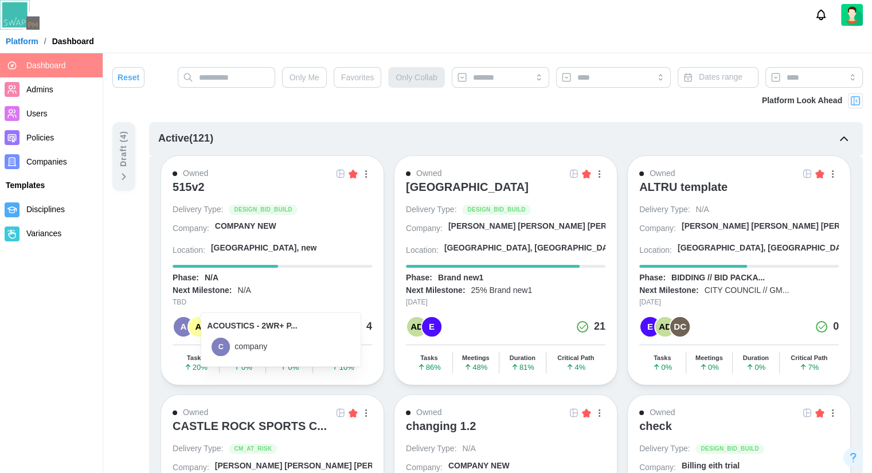
click at [275, 332] on div "ACOUSTICS - 2WR+ P..." at bounding box center [252, 326] width 90 height 13
click at [302, 285] on div "Next Milestone: N/A" at bounding box center [272, 290] width 199 height 11
click at [191, 354] on div "Tasks" at bounding box center [195, 357] width 17 height 7
click at [225, 358] on div "Meetings 0 %" at bounding box center [243, 362] width 46 height 21
click at [280, 359] on div "Duration 0 %" at bounding box center [289, 362] width 46 height 21
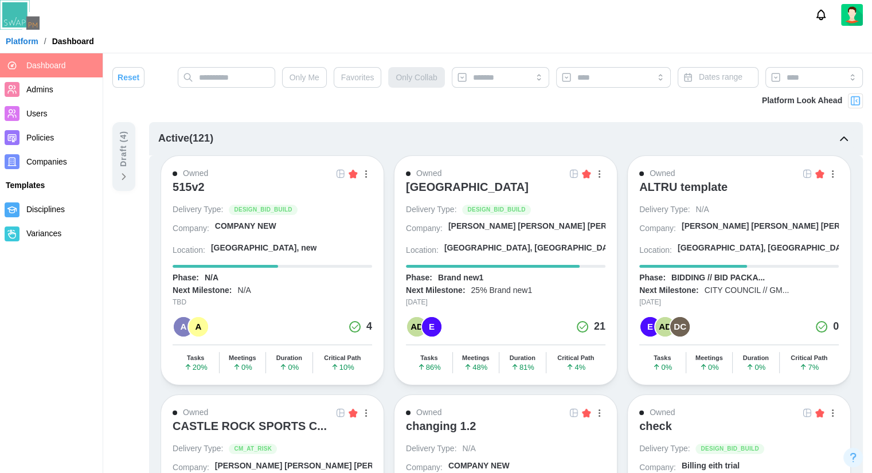
click at [341, 355] on div "Critical Path" at bounding box center [342, 357] width 37 height 7
click at [209, 369] on div "Tasks 20 %" at bounding box center [196, 362] width 46 height 21
click at [188, 367] on div "Tasks 20 %" at bounding box center [196, 362] width 46 height 21
click at [197, 278] on div "Phase: N/A" at bounding box center [272, 277] width 199 height 11
click at [186, 302] on div "TBD" at bounding box center [272, 302] width 199 height 11
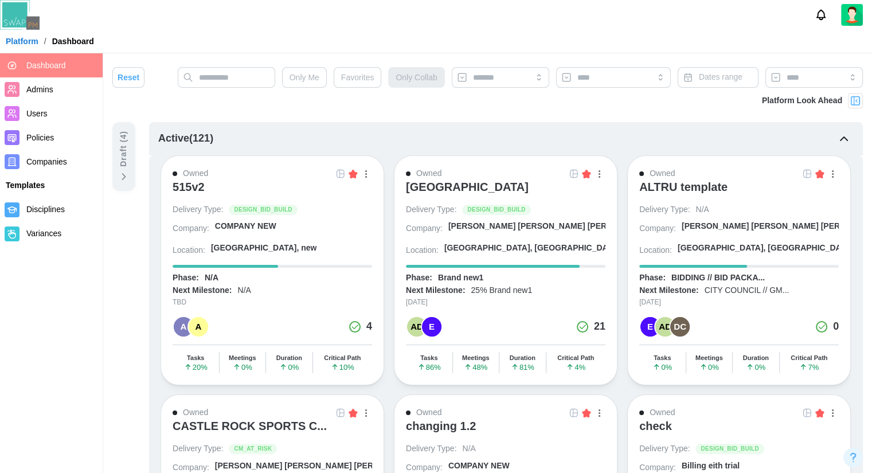
click at [181, 300] on div "TBD" at bounding box center [272, 302] width 199 height 11
click at [212, 286] on div "Next Milestone:" at bounding box center [202, 290] width 59 height 11
click at [238, 261] on div "Owned 515v2 Delivery Type: DESIGN_BID_BUILD Company: COMPANY NEW Location: Madr…" at bounding box center [273, 270] width 224 height 230
click at [233, 249] on div "[GEOGRAPHIC_DATA], new" at bounding box center [264, 247] width 106 height 11
click at [366, 174] on div "button" at bounding box center [366, 174] width 2 height 2
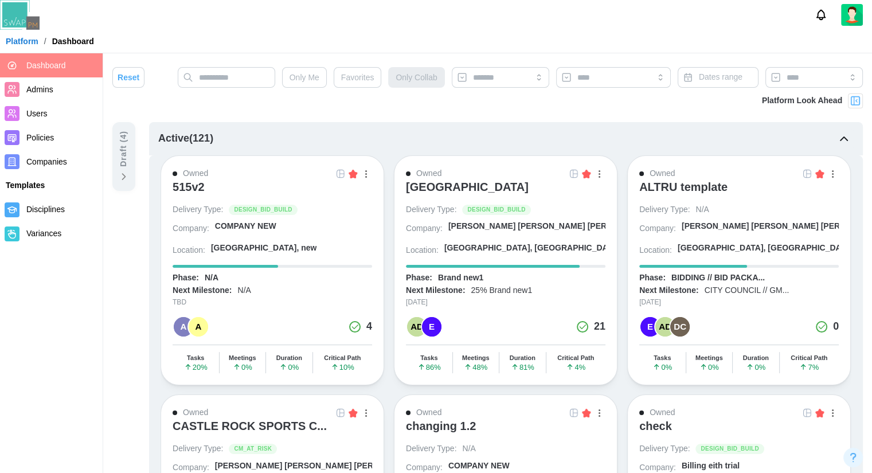
click at [283, 310] on div "Owned View Project Edit Project Edit Users Save as template Delete Project 515v…" at bounding box center [273, 270] width 224 height 230
click at [365, 172] on div "button" at bounding box center [366, 173] width 2 height 7
click at [840, 79] on input "search" at bounding box center [813, 77] width 97 height 21
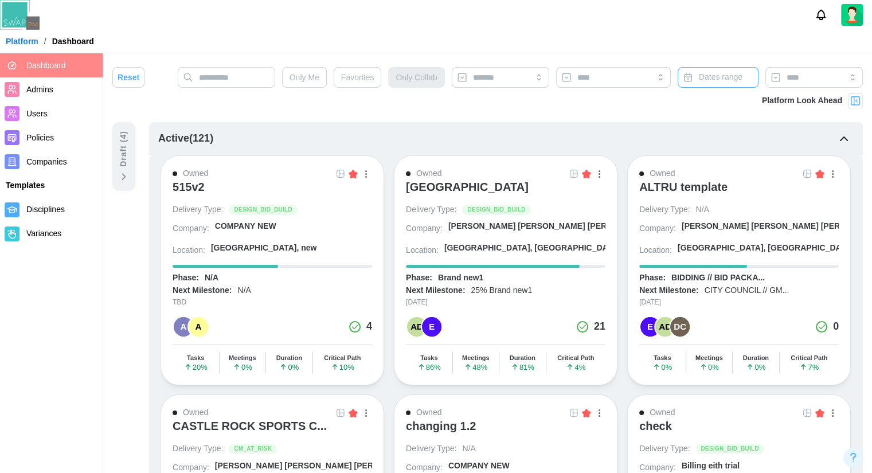
click at [691, 85] on button "Dates range" at bounding box center [718, 77] width 81 height 21
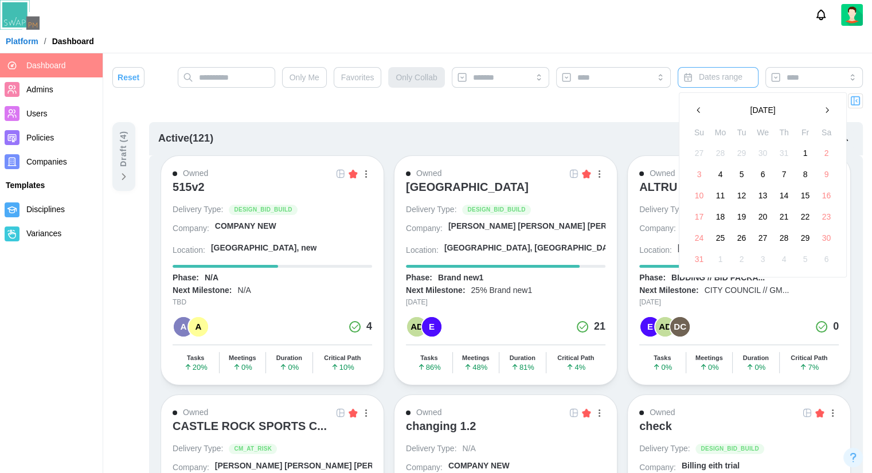
click at [687, 71] on button "Dates range" at bounding box center [718, 77] width 81 height 21
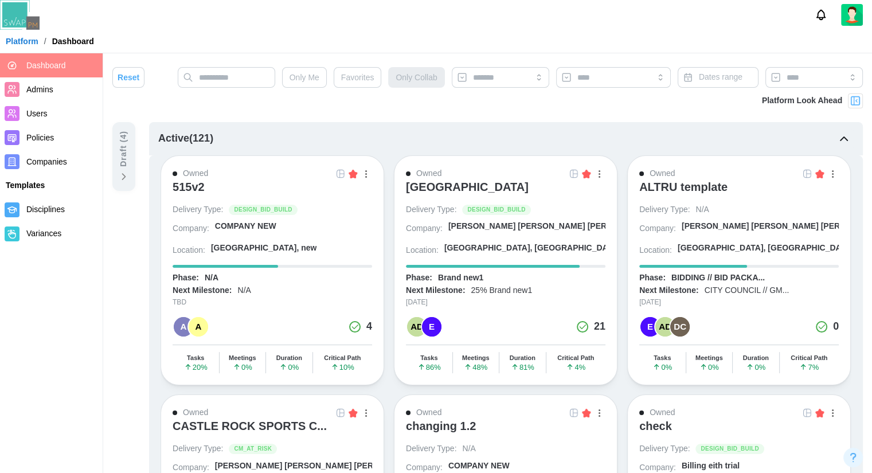
click at [480, 104] on div "Platform Look Ahead" at bounding box center [487, 107] width 750 height 29
click at [200, 322] on div "A" at bounding box center [198, 326] width 19 height 19
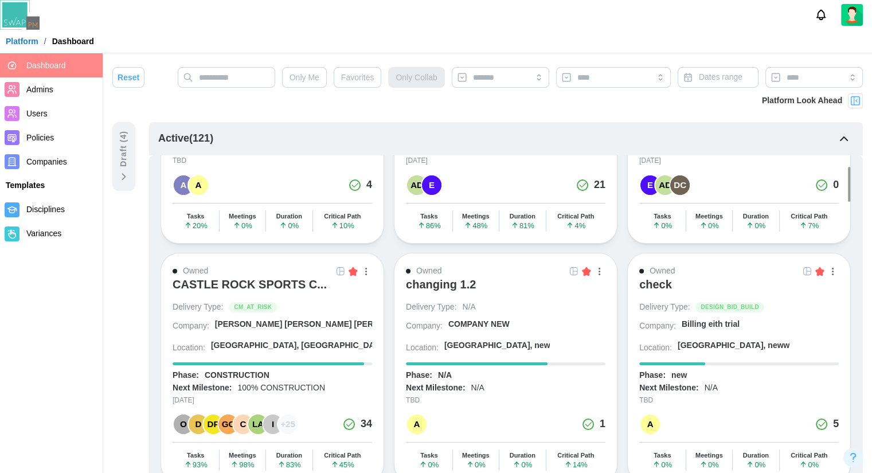
scroll to position [172, 0]
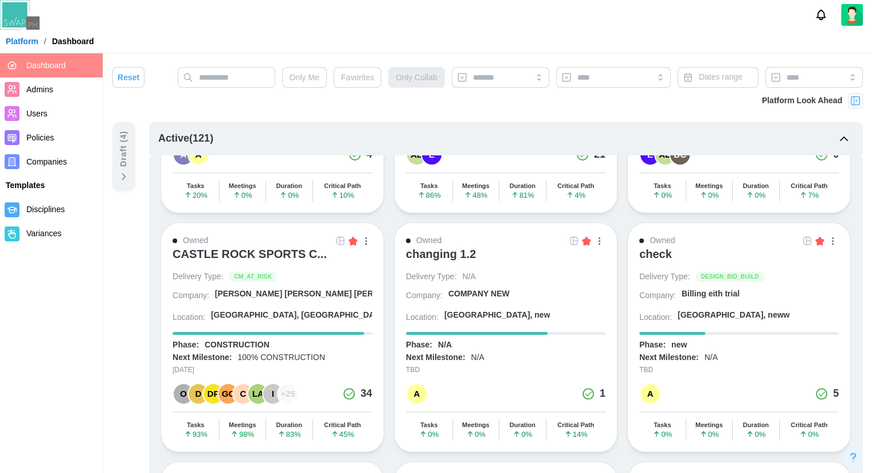
click at [588, 236] on img "button" at bounding box center [586, 240] width 9 height 9
click at [815, 237] on img "button" at bounding box center [819, 240] width 9 height 9
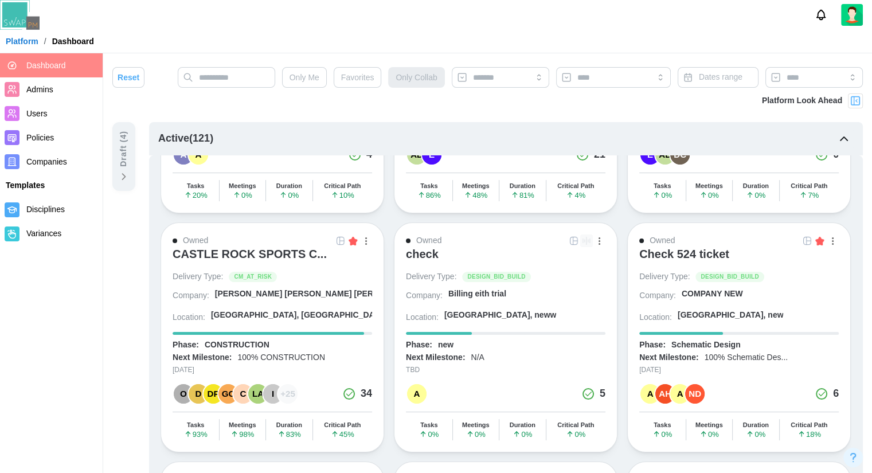
drag, startPoint x: 587, startPoint y: 239, endPoint x: 442, endPoint y: 270, distance: 148.3
click at [815, 238] on img "button" at bounding box center [819, 240] width 9 height 9
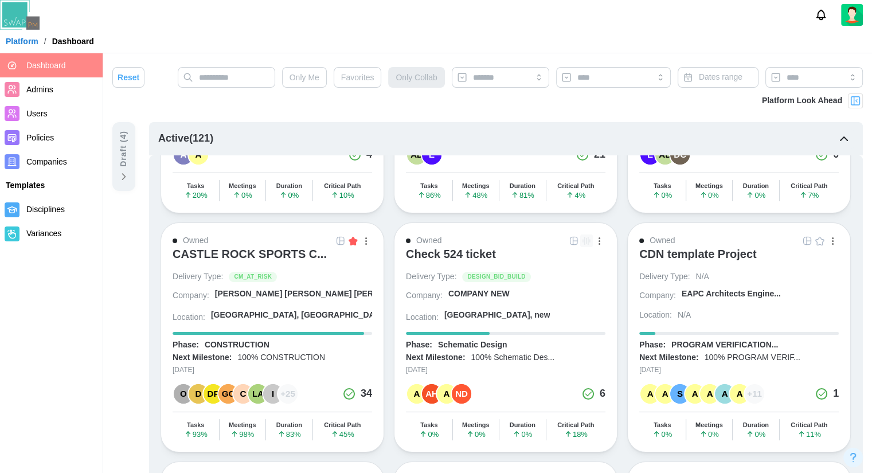
click at [354, 237] on img "button" at bounding box center [353, 240] width 9 height 9
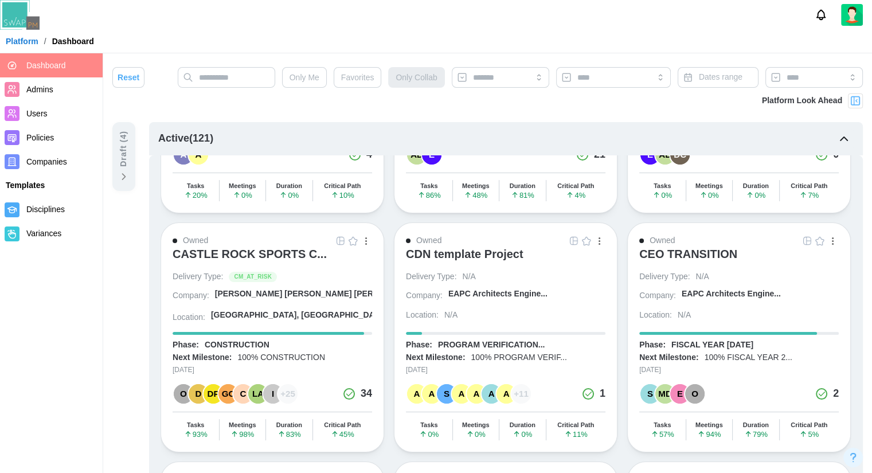
click at [355, 238] on img "button" at bounding box center [353, 240] width 9 height 9
click at [355, 239] on img "button" at bounding box center [353, 240] width 9 height 9
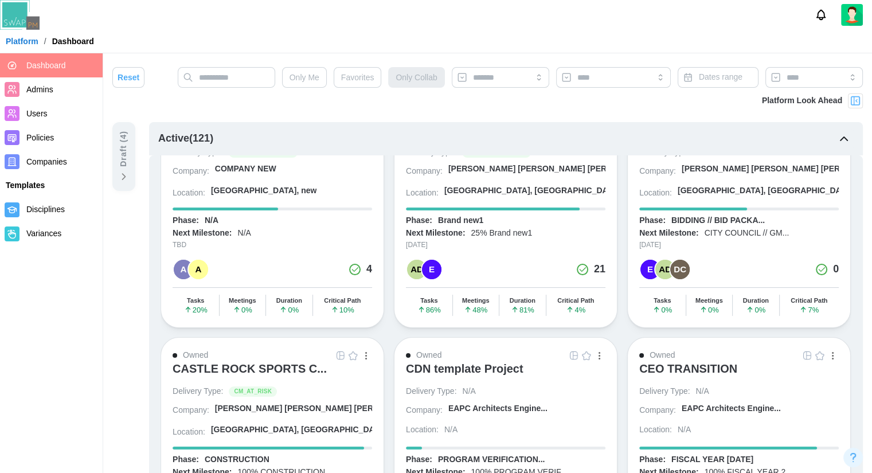
click at [354, 352] on img "button" at bounding box center [353, 355] width 9 height 9
click at [357, 357] on button "button" at bounding box center [353, 355] width 13 height 13
click at [362, 352] on button "button" at bounding box center [365, 355] width 13 height 13
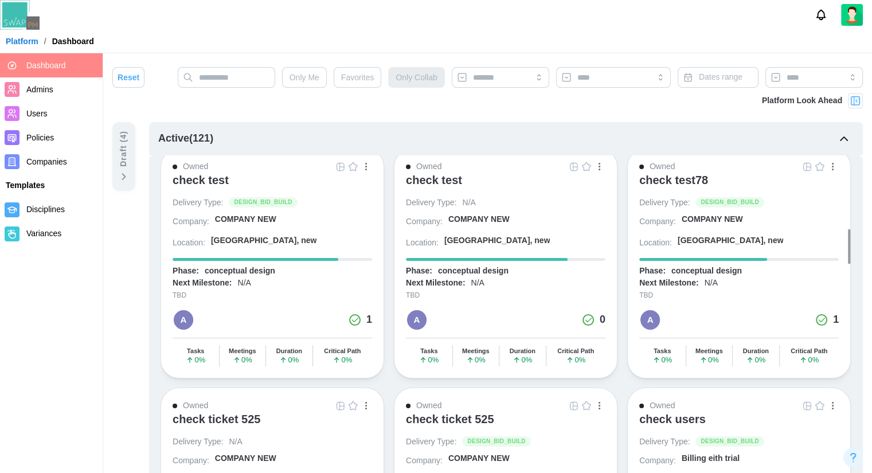
scroll to position [1204, 0]
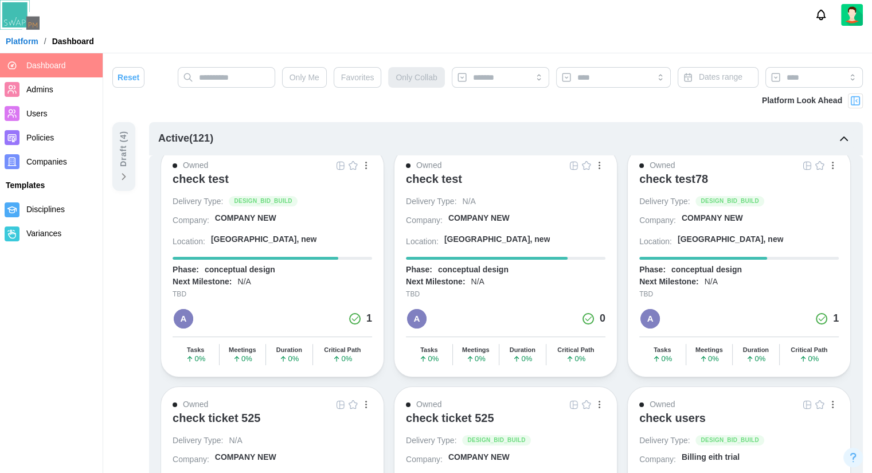
click at [414, 309] on div "Owned check test Delivery Type: N/A Company: COMPANY NEW Location: Madrid, new …" at bounding box center [506, 262] width 224 height 230
click at [415, 309] on div "A" at bounding box center [416, 318] width 19 height 19
click at [447, 299] on div "ACOUSTICS - 2WR+ P..." at bounding box center [485, 301] width 90 height 13
click at [440, 304] on div "ACOUSTICS - 2WR+ P..." at bounding box center [514, 301] width 159 height 26
click at [452, 296] on div "ACOUSTICS - 2WR+ P..." at bounding box center [485, 301] width 90 height 13
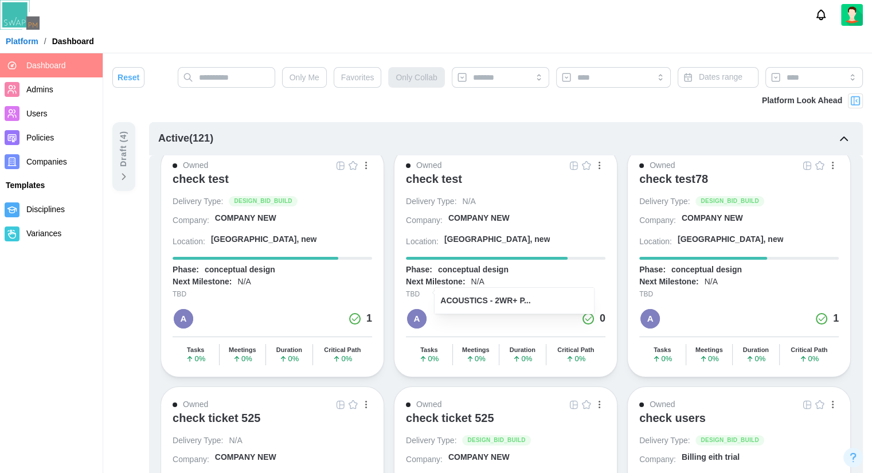
click at [249, 233] on div "Owned check test Delivery Type: DESIGN_BID_BUILD Company: COMPANY NEW Location:…" at bounding box center [273, 262] width 224 height 230
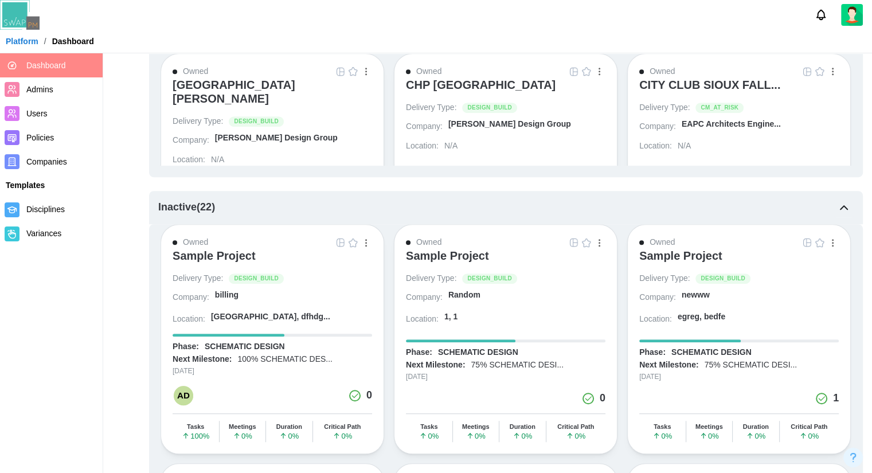
scroll to position [631, 0]
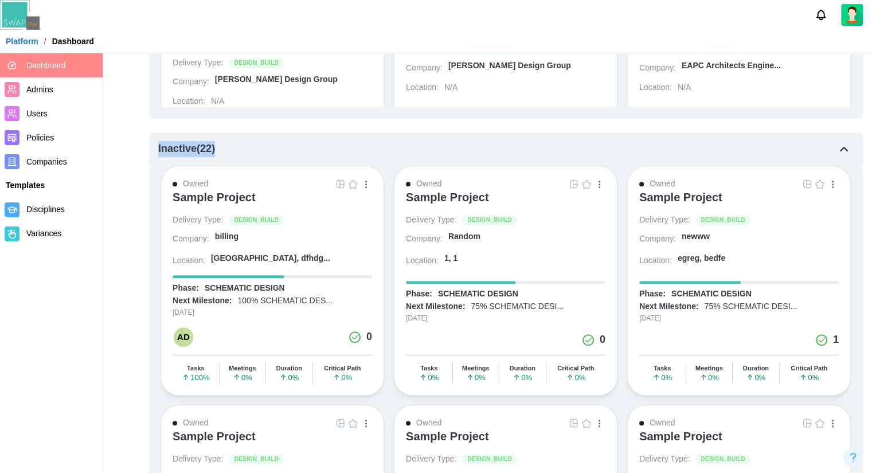
drag, startPoint x: 152, startPoint y: 170, endPoint x: 158, endPoint y: 177, distance: 8.6
click at [158, 177] on div "Draft ( 4 ) Active ( 121 ) Owned 515v2 Delivery Type: DESIGN_BID_BUILD Company:…" at bounding box center [487, 453] width 750 height 1923
click at [149, 159] on div "Inactive ( 22 )" at bounding box center [506, 148] width 714 height 33
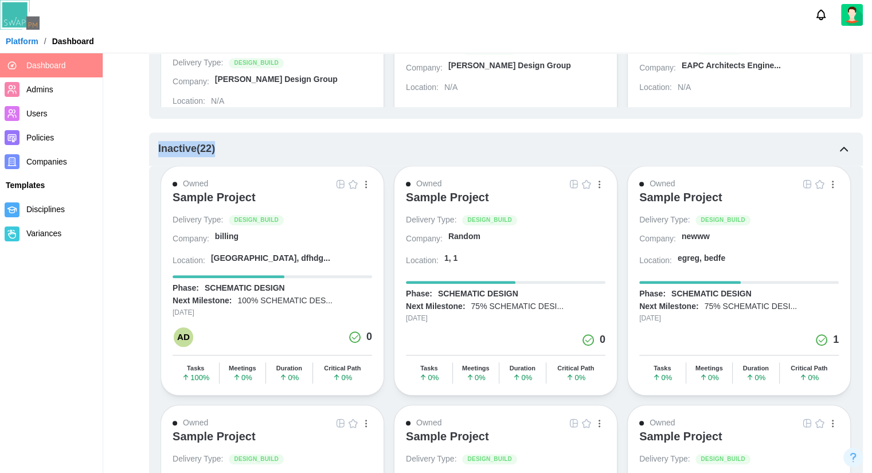
click at [149, 159] on div "Inactive ( 22 )" at bounding box center [506, 148] width 714 height 33
click at [154, 150] on div "Inactive ( 22 )" at bounding box center [506, 148] width 714 height 33
click at [158, 142] on div "Inactive ( 22 )" at bounding box center [186, 149] width 57 height 16
click at [331, 138] on div "Inactive ( 22 )" at bounding box center [506, 148] width 714 height 33
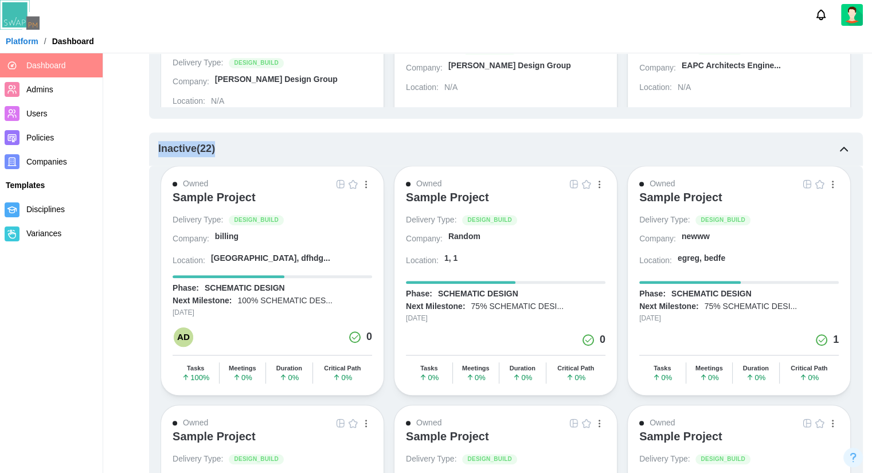
click at [452, 128] on div "Active ( 121 ) Owned 515v2 Delivery Type: DESIGN_BID_BUILD Company: COMPANY NEW…" at bounding box center [506, 453] width 714 height 1923
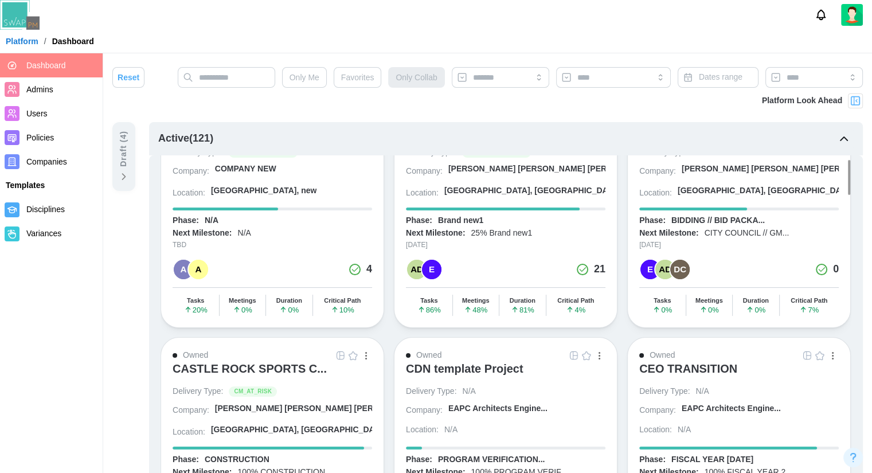
click at [842, 139] on icon "button" at bounding box center [843, 138] width 7 height 3
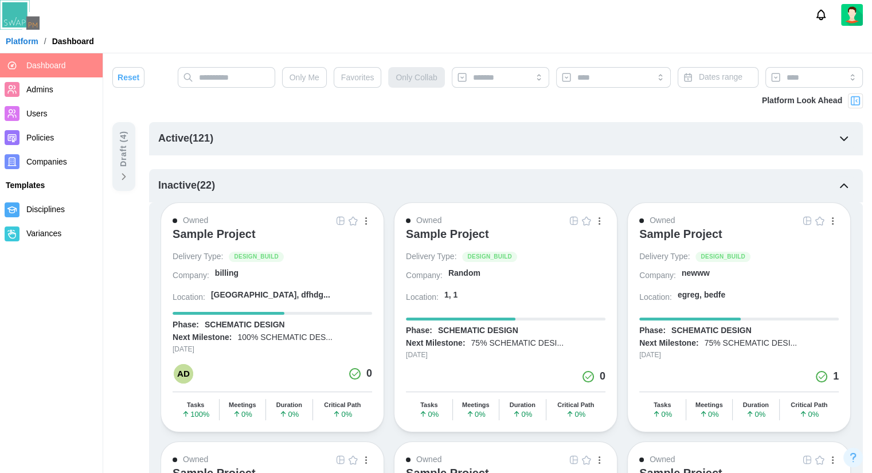
scroll to position [0, 0]
click at [844, 185] on icon "button" at bounding box center [844, 186] width 14 height 14
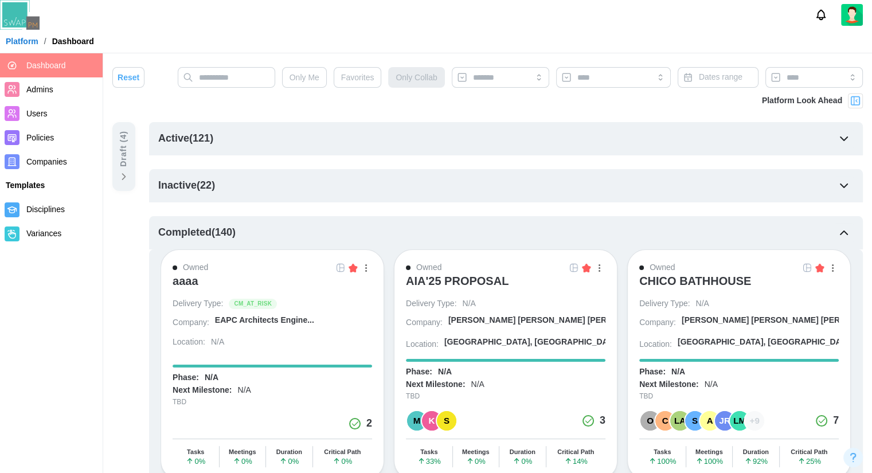
click at [844, 233] on icon "button" at bounding box center [844, 233] width 14 height 14
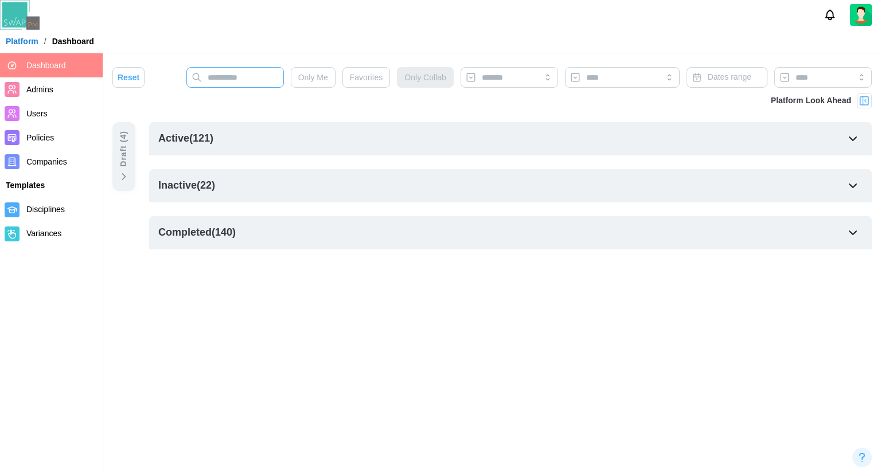
click at [239, 81] on input "text" at bounding box center [234, 77] width 97 height 21
click at [499, 70] on div at bounding box center [508, 77] width 58 height 19
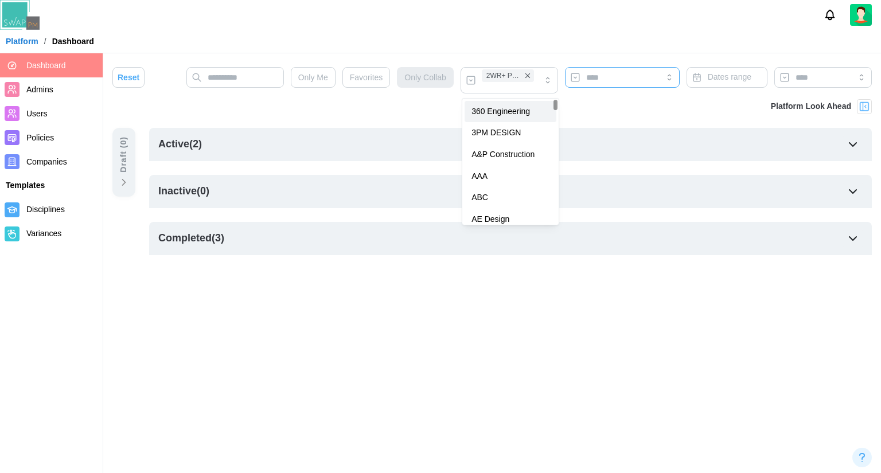
click at [589, 82] on div at bounding box center [620, 77] width 75 height 19
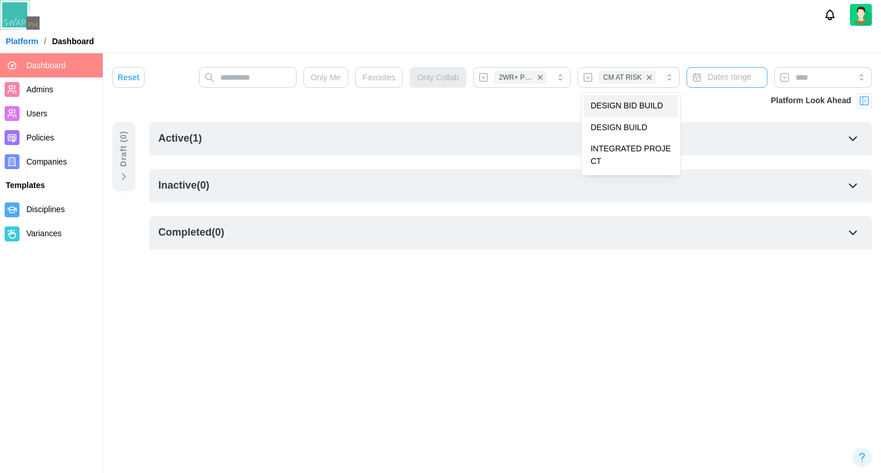
click at [737, 84] on button "Dates range" at bounding box center [726, 77] width 81 height 21
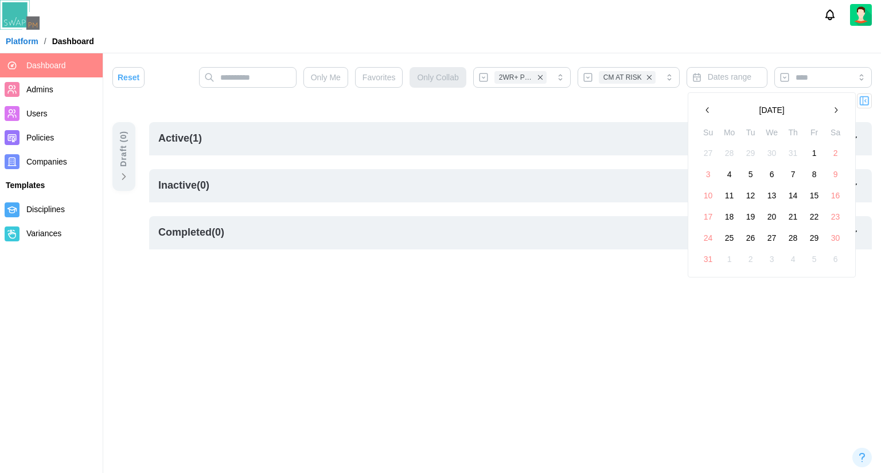
click at [743, 175] on button "5" at bounding box center [750, 174] width 21 height 21
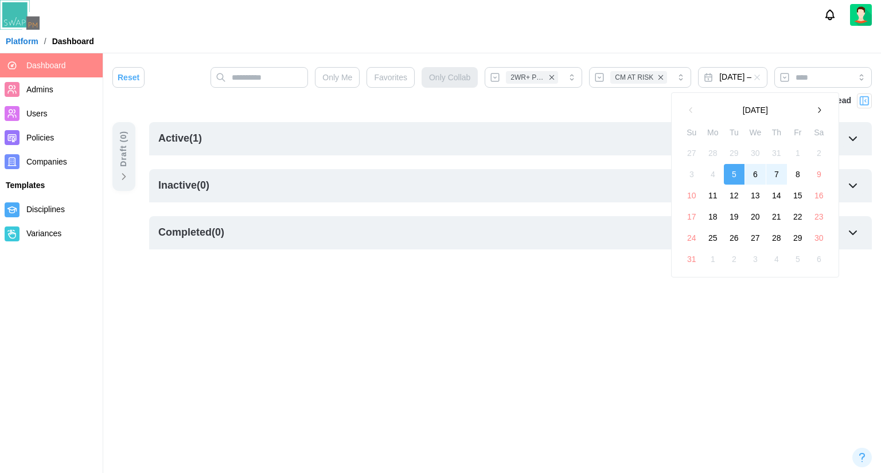
click at [773, 171] on button "7" at bounding box center [776, 174] width 21 height 21
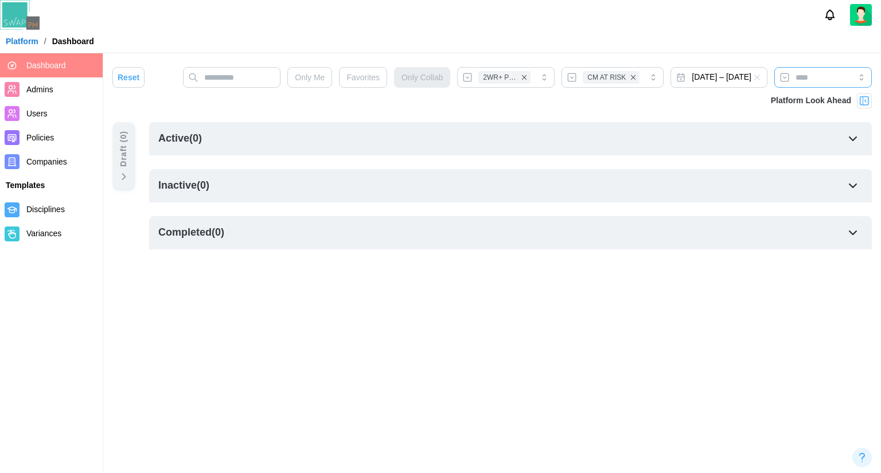
click at [800, 88] on input "search" at bounding box center [822, 77] width 97 height 21
type input "******"
click at [346, 87] on span "Favorites" at bounding box center [362, 77] width 33 height 19
click at [295, 87] on span "Only Me" at bounding box center [310, 77] width 30 height 19
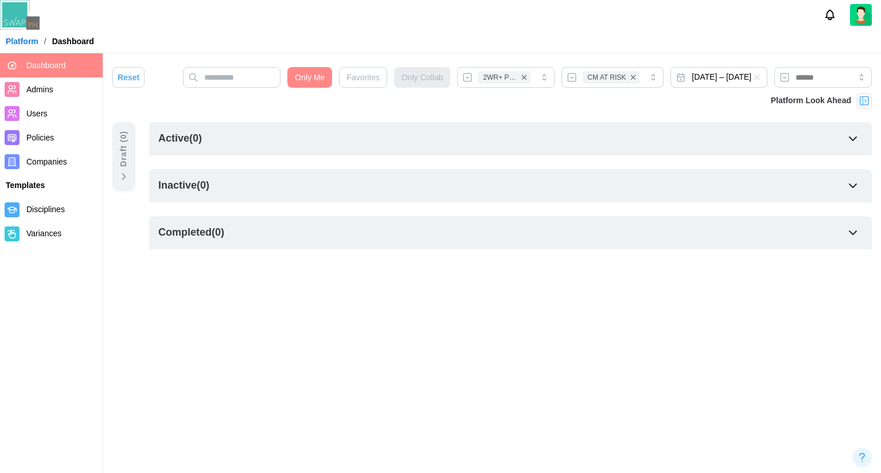
click at [295, 87] on span "Only Me" at bounding box center [310, 77] width 30 height 19
click at [477, 88] on div "2WR+ Partners" at bounding box center [505, 77] width 97 height 21
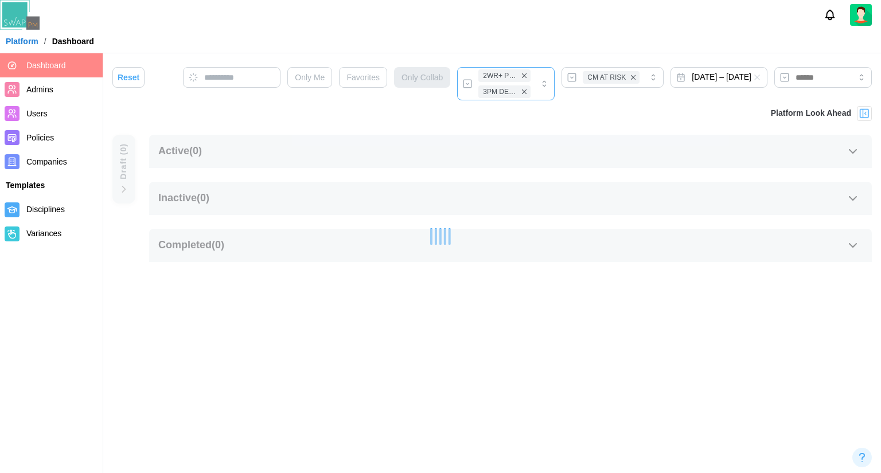
click at [468, 100] on div "2WR+ Partners 3PM DESIGN" at bounding box center [505, 83] width 97 height 33
click at [473, 100] on div "2WR+ Partners 3PM DESIGN" at bounding box center [505, 83] width 97 height 33
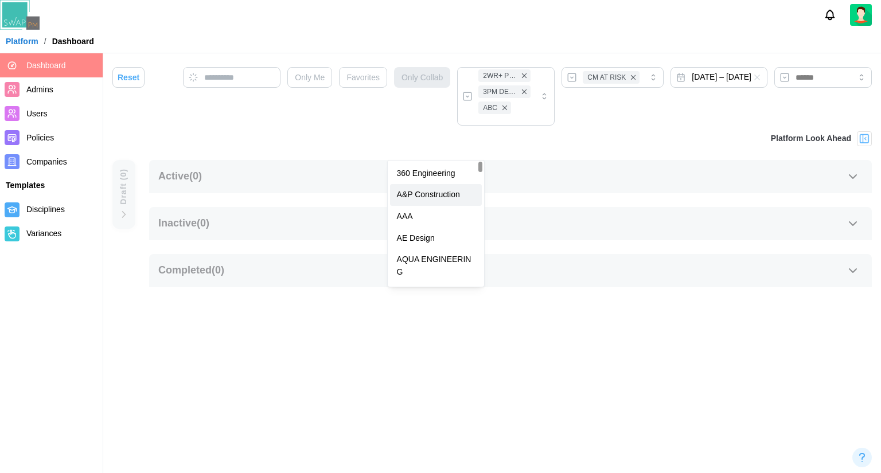
click at [529, 160] on div "Platform Look Ahead" at bounding box center [491, 145] width 759 height 29
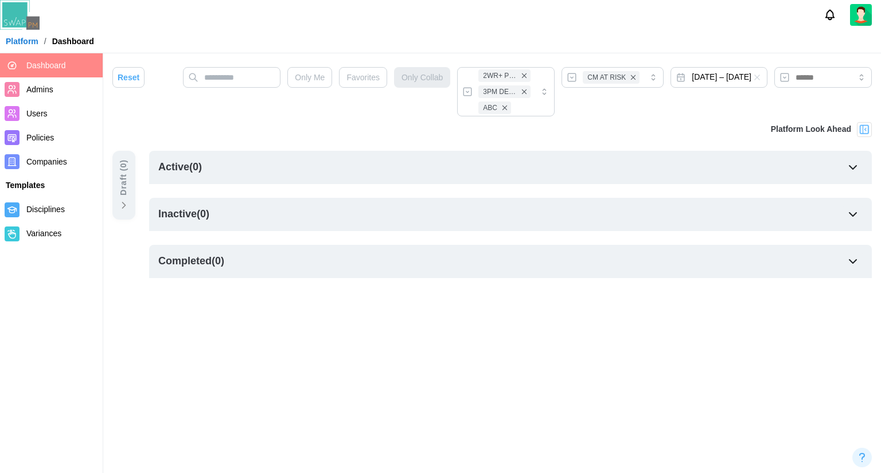
click at [126, 74] on span "Reset" at bounding box center [129, 77] width 22 height 19
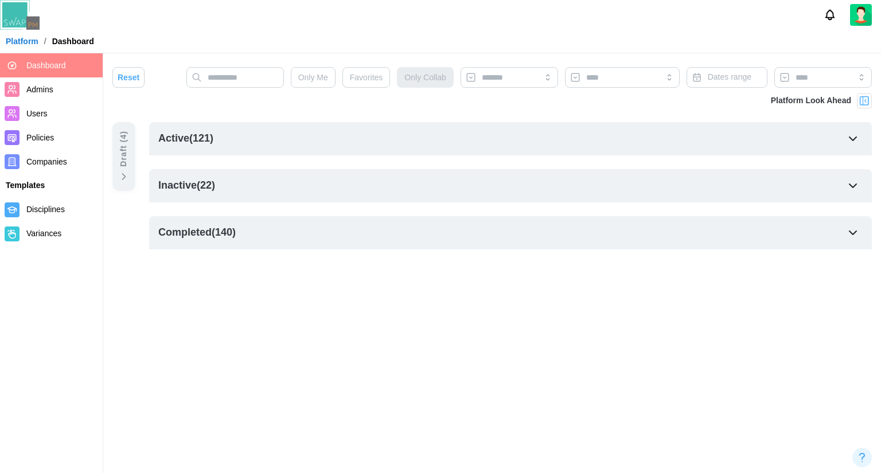
click at [344, 78] on button "Favorites" at bounding box center [366, 77] width 48 height 21
click at [455, 85] on div "Only Me Favorites Only Collab Dates range" at bounding box center [528, 80] width 685 height 26
click at [471, 75] on div at bounding box center [508, 77] width 97 height 21
click at [477, 83] on div at bounding box center [508, 77] width 97 height 21
click at [515, 78] on input "search" at bounding box center [509, 77] width 55 height 9
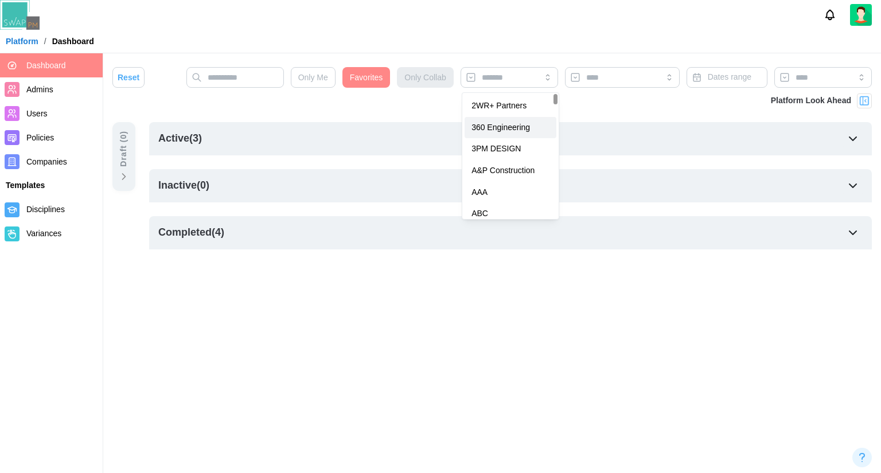
click at [367, 75] on span "Favorites" at bounding box center [366, 77] width 33 height 19
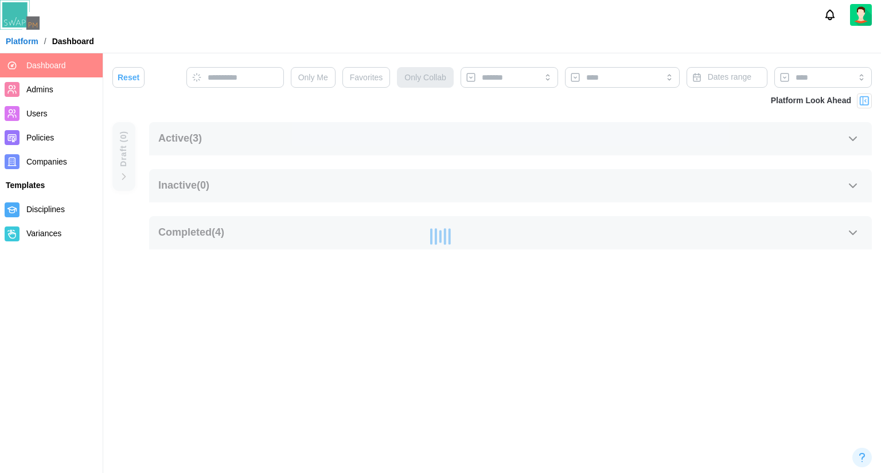
click at [367, 81] on span "Favorites" at bounding box center [366, 77] width 33 height 19
click at [319, 81] on span "Only Me" at bounding box center [313, 77] width 30 height 19
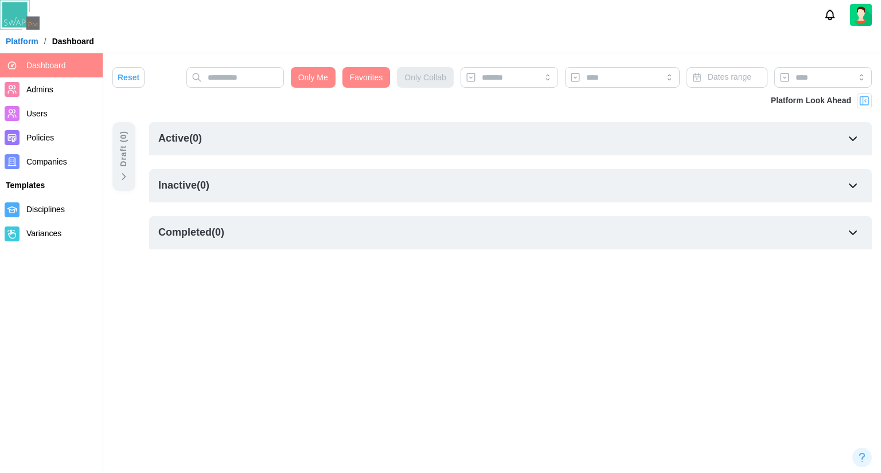
click at [511, 91] on div "Only Me Favorites Only Collab Dates range" at bounding box center [528, 80] width 685 height 26
click at [512, 80] on input "search" at bounding box center [509, 77] width 55 height 9
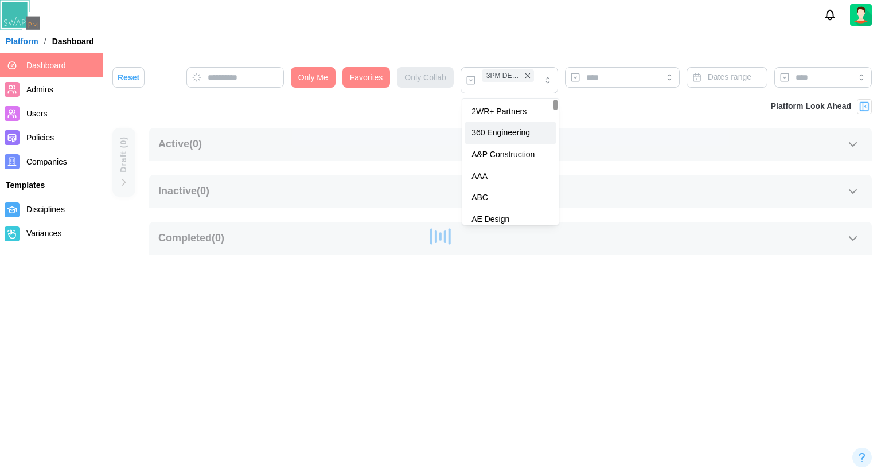
click at [576, 127] on div "Reset Only Me Favorites Only Collab 3PM DESIGN Dates range Platform Look Ahead …" at bounding box center [491, 161] width 777 height 216
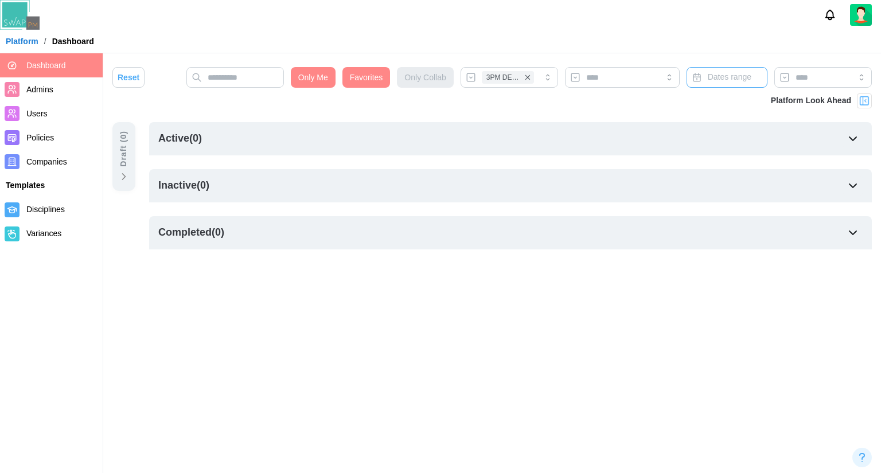
click at [715, 79] on span "Dates range" at bounding box center [729, 76] width 44 height 9
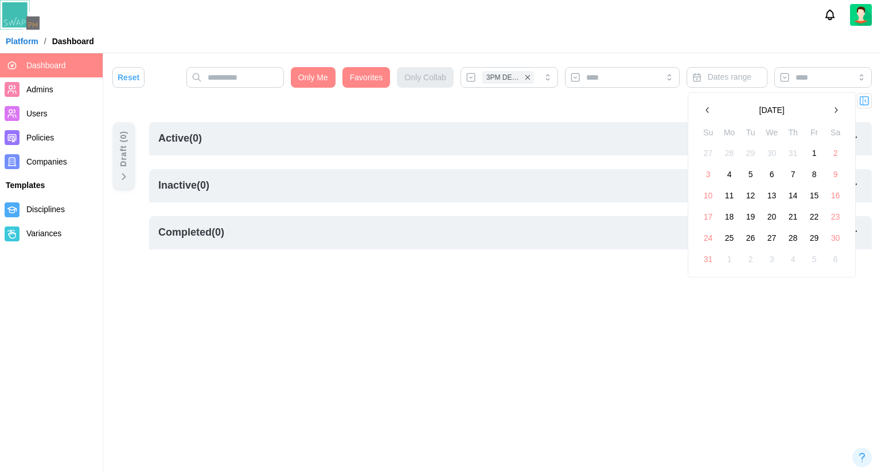
click at [703, 136] on th "Su" at bounding box center [707, 134] width 21 height 17
click at [721, 174] on button "4" at bounding box center [729, 174] width 21 height 21
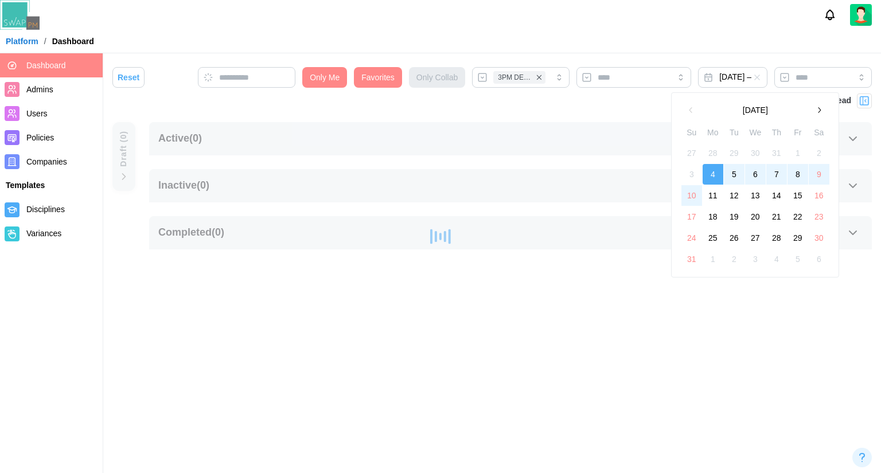
click at [752, 213] on button "20" at bounding box center [755, 216] width 21 height 21
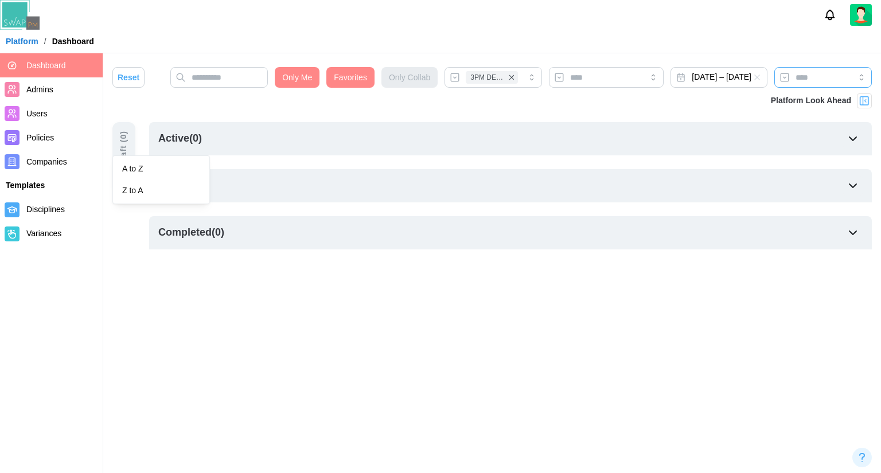
click at [774, 88] on input "search" at bounding box center [822, 77] width 97 height 21
type input "******"
click at [549, 88] on div at bounding box center [606, 77] width 115 height 21
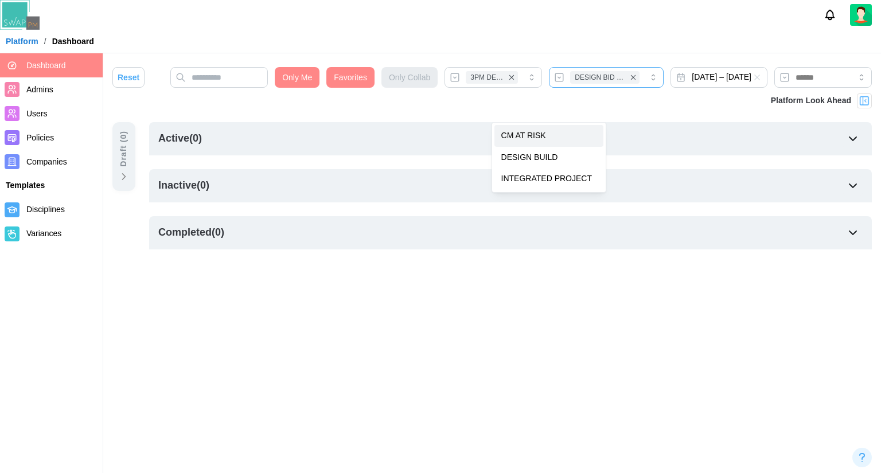
click at [574, 83] on span "DESIGN BID BUILD" at bounding box center [599, 77] width 51 height 11
click at [591, 88] on div "DESIGN BID BUILD" at bounding box center [606, 77] width 115 height 21
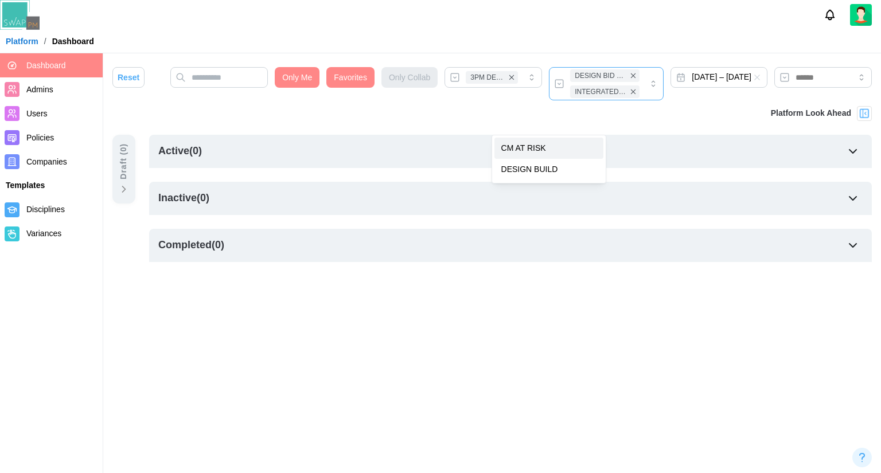
drag, startPoint x: 593, startPoint y: 115, endPoint x: 588, endPoint y: 142, distance: 26.9
click at [593, 100] on div "DESIGN BID BUILD INTEGRATED PROJECT" at bounding box center [606, 83] width 115 height 33
click at [590, 100] on div "DESIGN BID BUILD INTEGRATED PROJECT" at bounding box center [606, 83] width 115 height 33
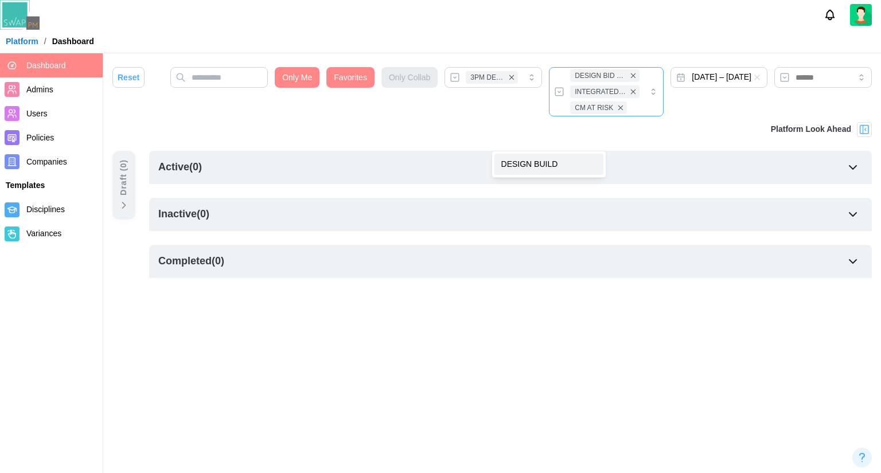
click at [593, 111] on div "DESIGN BID BUILD INTEGRATED PROJECT CM AT RISK" at bounding box center [606, 91] width 115 height 49
click at [593, 116] on div "DESIGN BID BUILD INTEGRATED PROJECT CM AT RISK" at bounding box center [606, 91] width 115 height 49
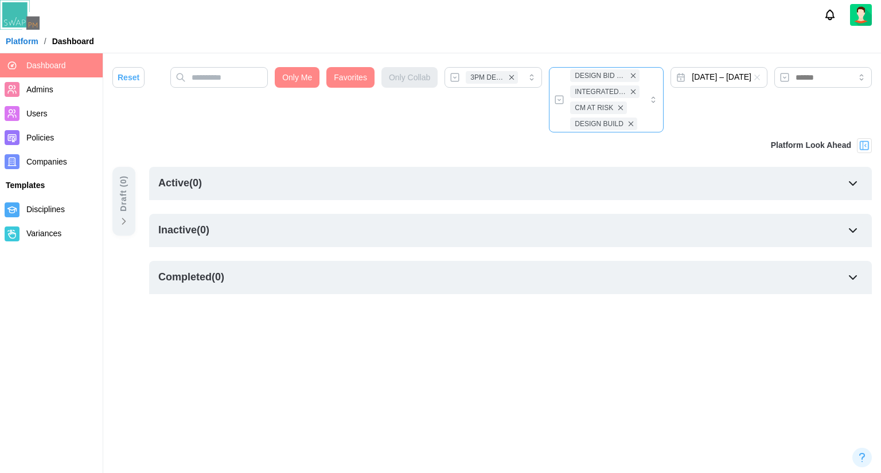
click at [593, 123] on div "DESIGN BID BUILD INTEGRATED PROJECT CM AT RISK DESIGN BUILD" at bounding box center [606, 99] width 115 height 65
click at [589, 127] on div "DESIGN BID BUILD INTEGRATED PROJECT CM AT RISK DESIGN BUILD" at bounding box center [606, 99] width 115 height 65
click at [595, 127] on div "DESIGN BID BUILD INTEGRATED PROJECT CM AT RISK DESIGN BUILD" at bounding box center [606, 99] width 115 height 65
click at [588, 130] on div "DESIGN BID BUILD INTEGRATED PROJECT CM AT RISK DESIGN BUILD" at bounding box center [606, 99] width 115 height 65
click at [590, 132] on div "DESIGN BID BUILD INTEGRATED PROJECT CM AT RISK DESIGN BUILD" at bounding box center [606, 99] width 115 height 65
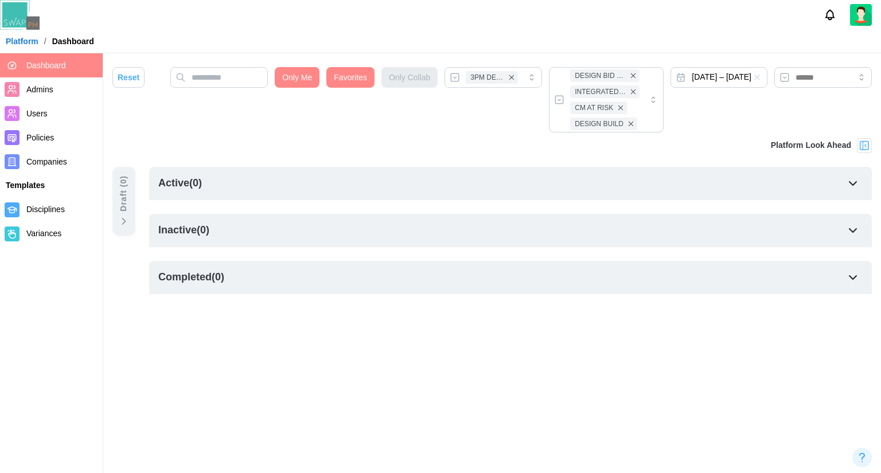
click at [134, 77] on span "Reset" at bounding box center [129, 77] width 22 height 19
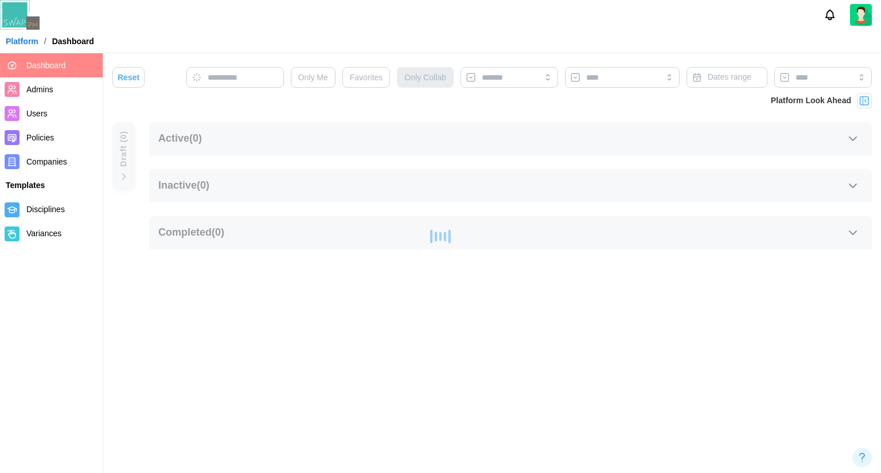
click at [867, 100] on img at bounding box center [863, 100] width 11 height 11
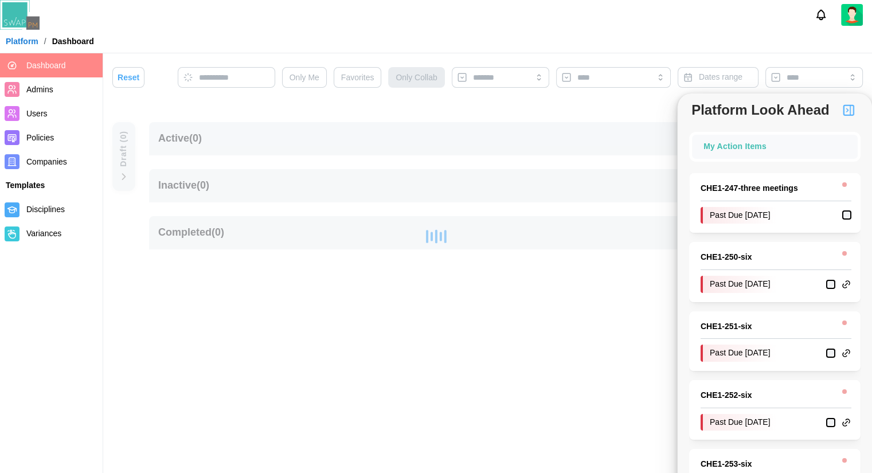
click at [852, 108] on img "button" at bounding box center [849, 110] width 14 height 14
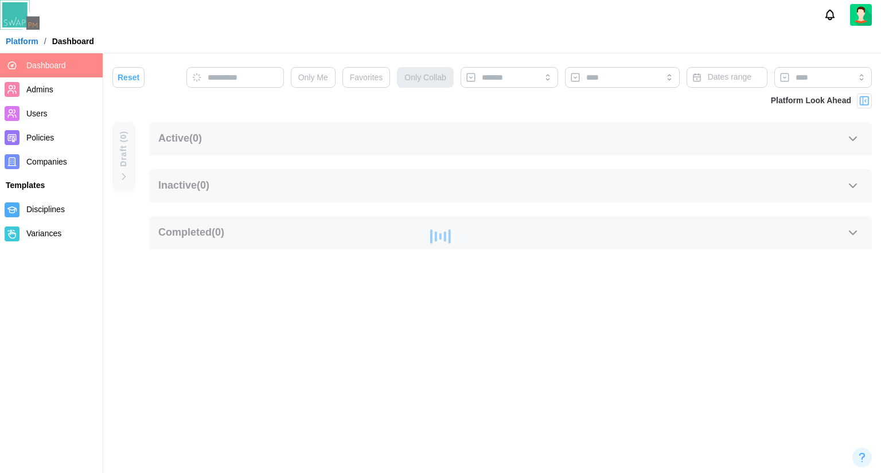
click at [862, 103] on img at bounding box center [863, 100] width 11 height 11
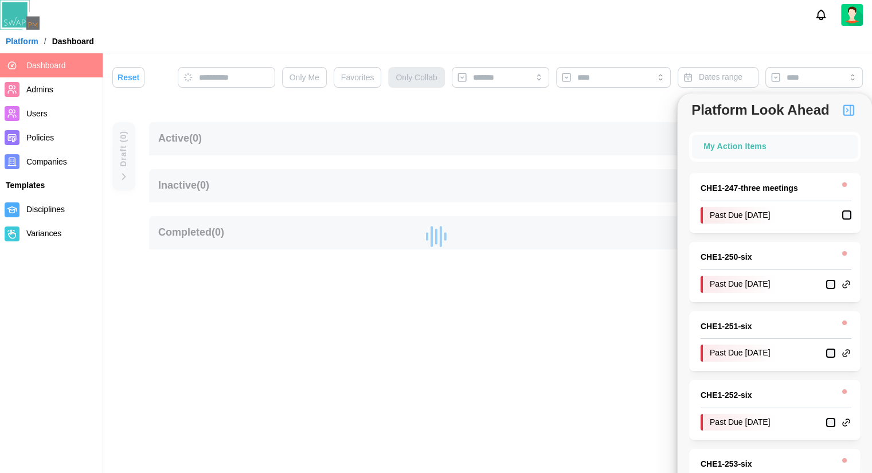
click at [848, 109] on img "button" at bounding box center [849, 110] width 14 height 14
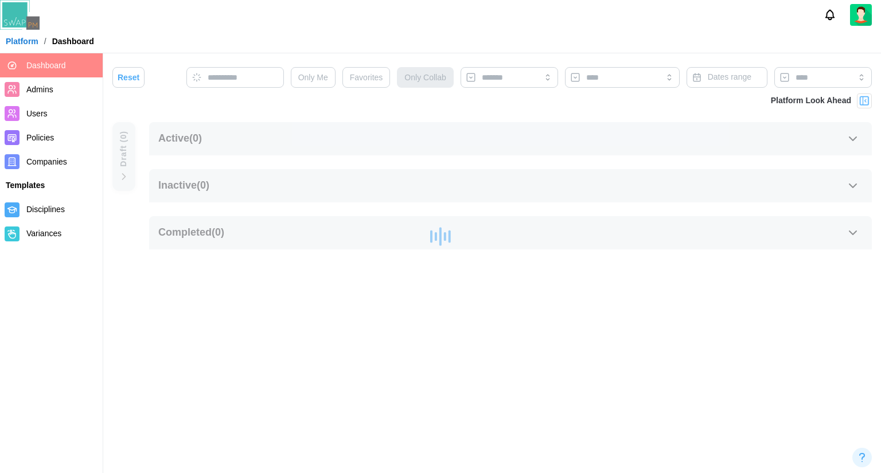
click at [858, 98] on div at bounding box center [863, 100] width 15 height 15
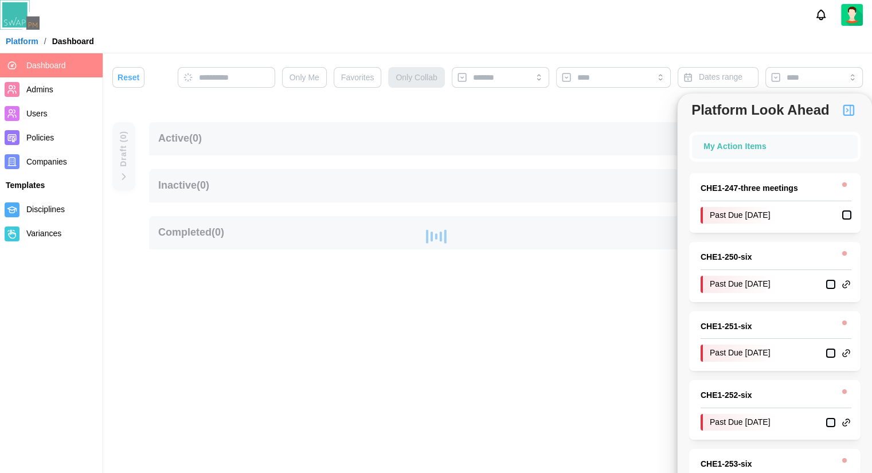
click at [848, 109] on img "button" at bounding box center [849, 110] width 14 height 14
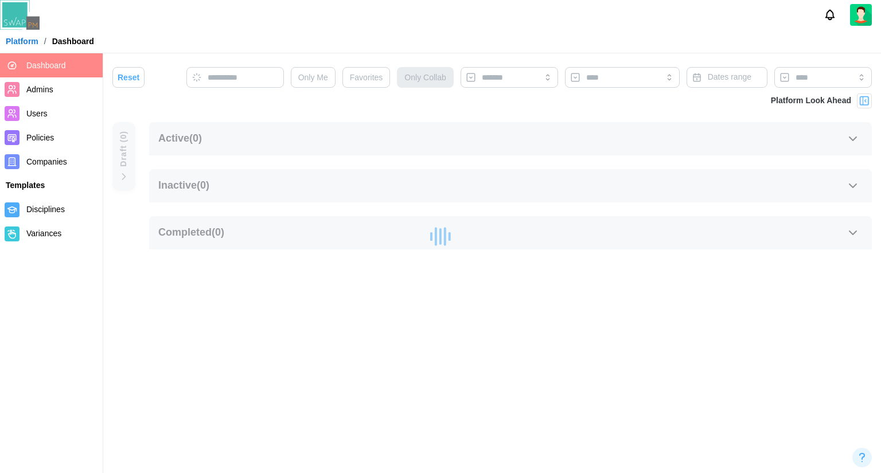
click at [860, 100] on img at bounding box center [863, 100] width 11 height 11
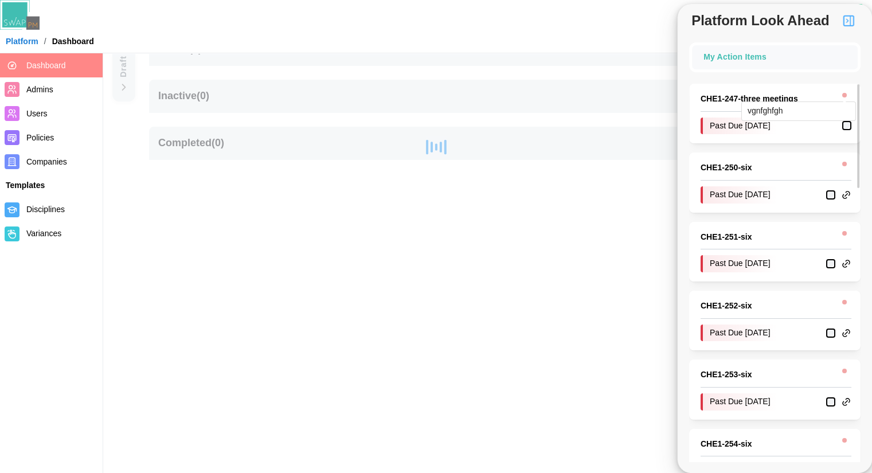
click at [845, 96] on div at bounding box center [844, 95] width 5 height 5
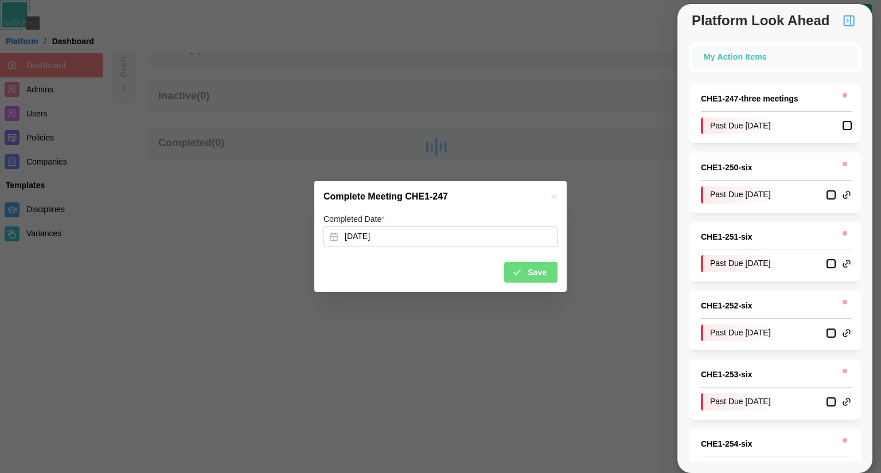
click at [846, 14] on img "button" at bounding box center [849, 21] width 14 height 14
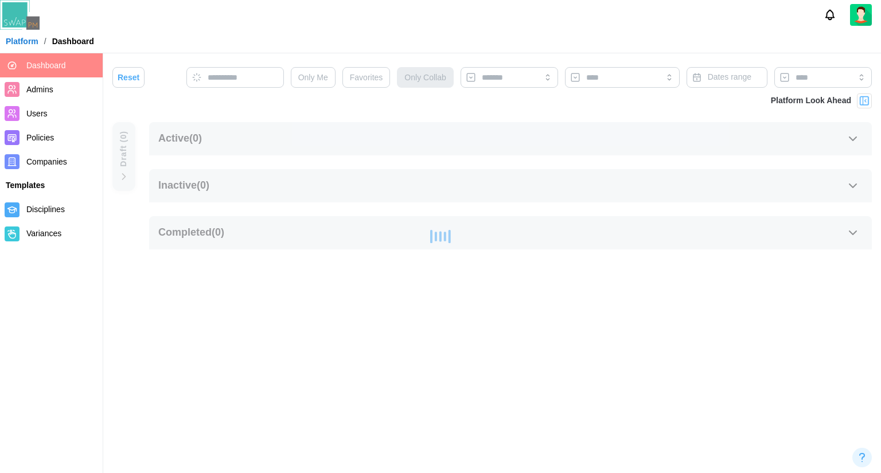
click at [866, 95] on div at bounding box center [863, 100] width 15 height 15
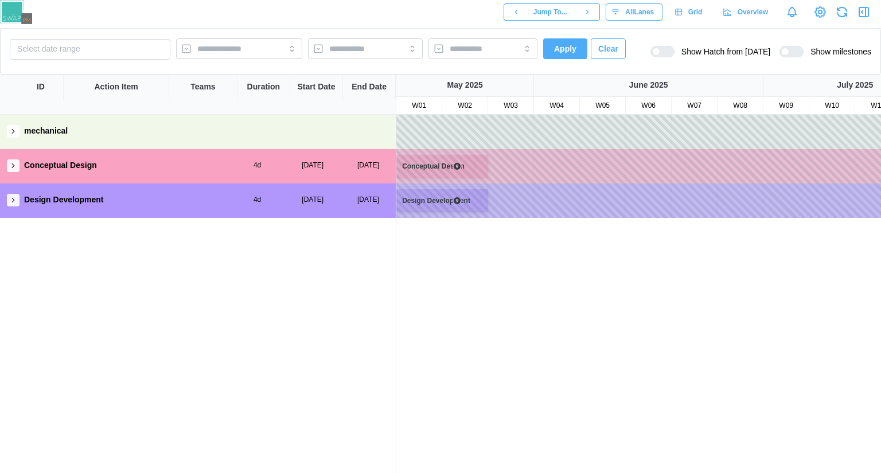
click at [8, 132] on button "button" at bounding box center [13, 131] width 13 height 13
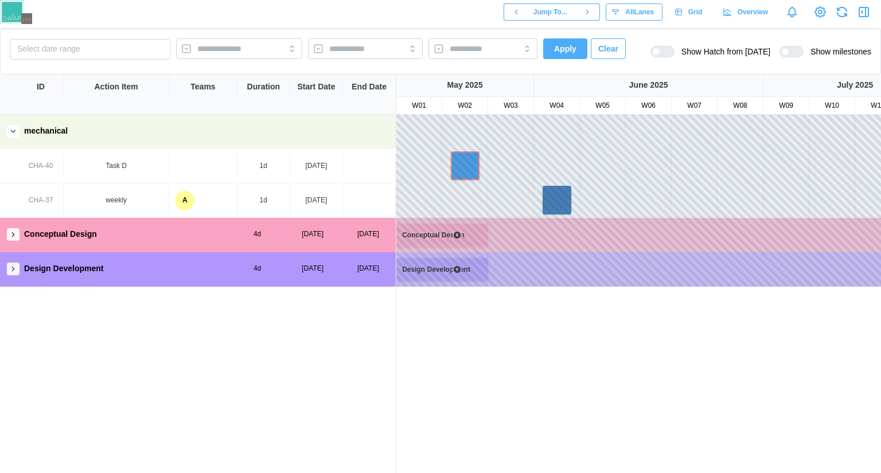
click at [295, 190] on div "mechanical CHA-40 Task D 1d [DATE] CHA-37 weekly A 1d [DATE] Conceptual Design …" at bounding box center [198, 294] width 396 height 358
click at [292, 201] on div "[DATE]" at bounding box center [316, 200] width 53 height 33
click at [296, 181] on div "CHA-40 Task D 1d [DATE]" at bounding box center [198, 166] width 396 height 34
click at [36, 168] on div "CHA-40" at bounding box center [41, 166] width 25 height 11
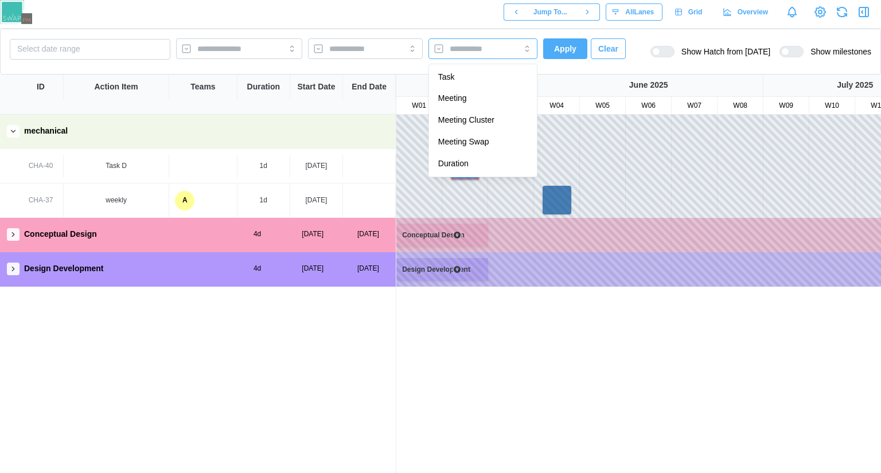
click at [494, 46] on input "search" at bounding box center [472, 48] width 46 height 9
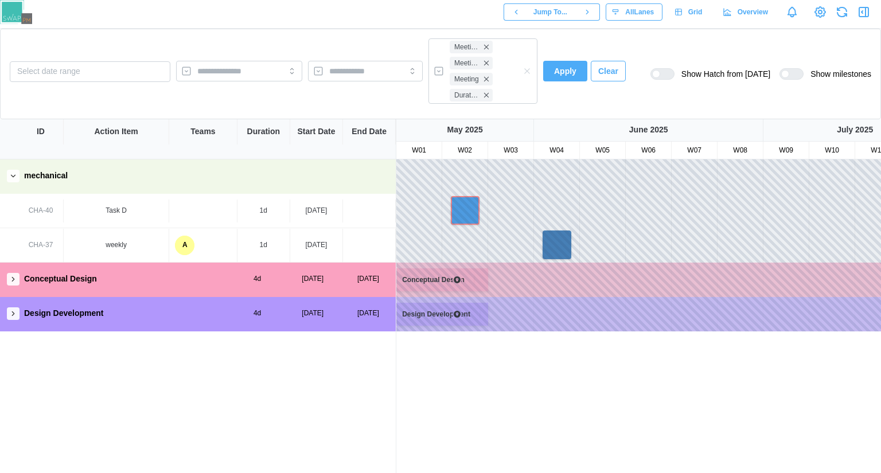
click at [559, 81] on span "Apply" at bounding box center [565, 70] width 22 height 19
click at [598, 69] on span "Clear" at bounding box center [608, 70] width 20 height 19
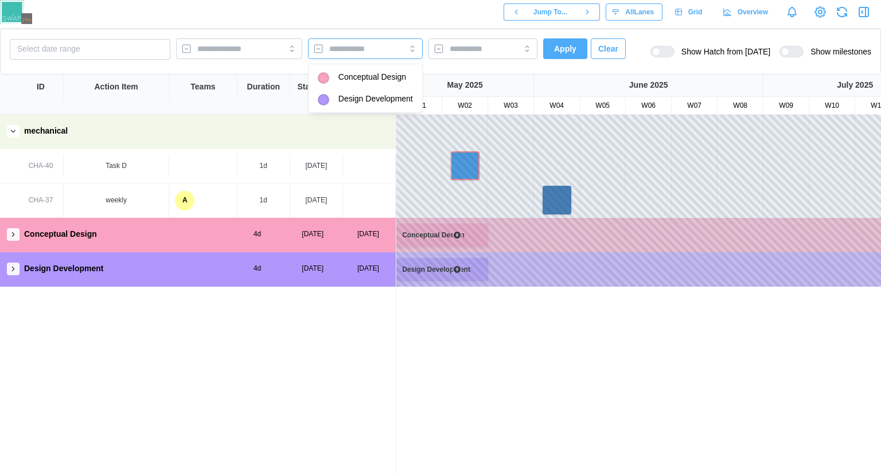
click at [380, 45] on input "search" at bounding box center [355, 48] width 52 height 9
click at [302, 176] on div "[DATE]" at bounding box center [316, 166] width 53 height 23
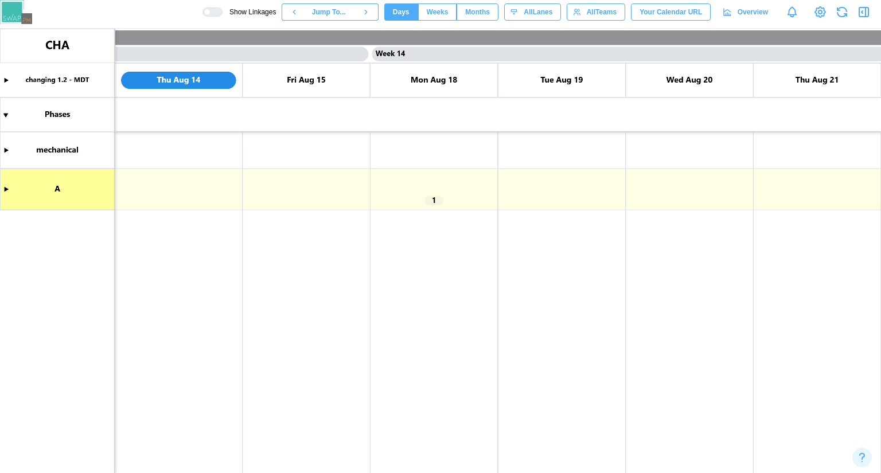
scroll to position [0, 8042]
click at [52, 190] on canvas at bounding box center [440, 251] width 881 height 444
click at [6, 190] on canvas at bounding box center [440, 251] width 881 height 444
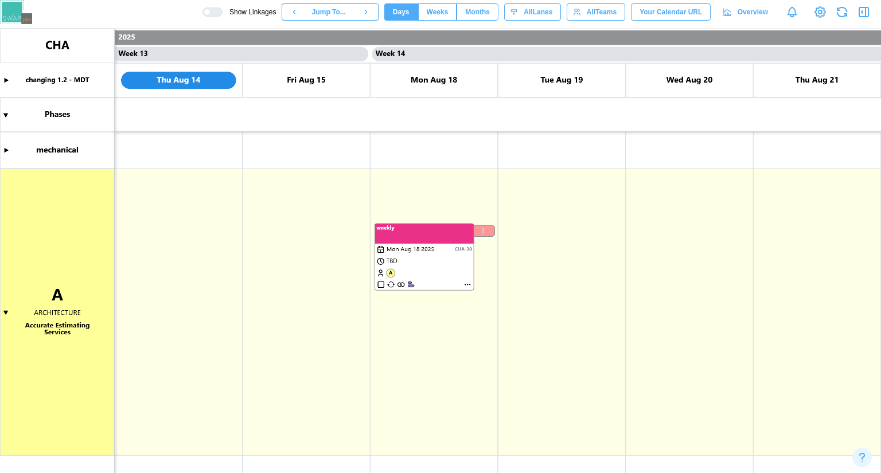
click at [1, 310] on canvas at bounding box center [440, 251] width 881 height 444
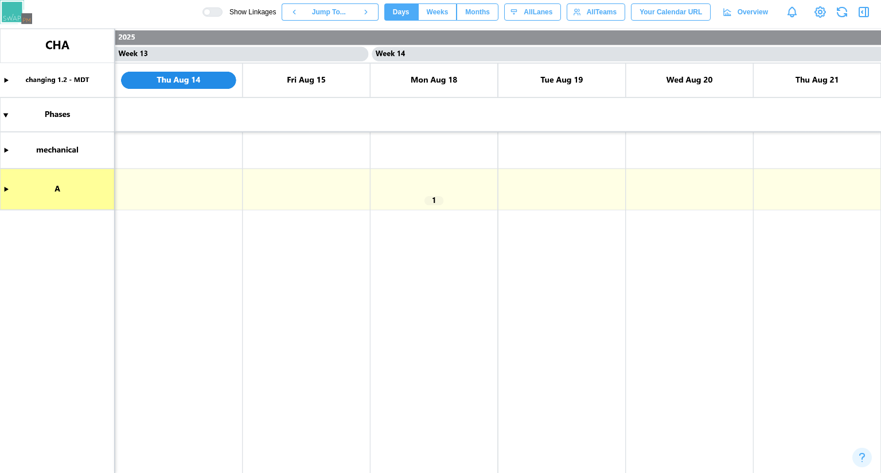
click at [7, 150] on canvas at bounding box center [440, 251] width 881 height 444
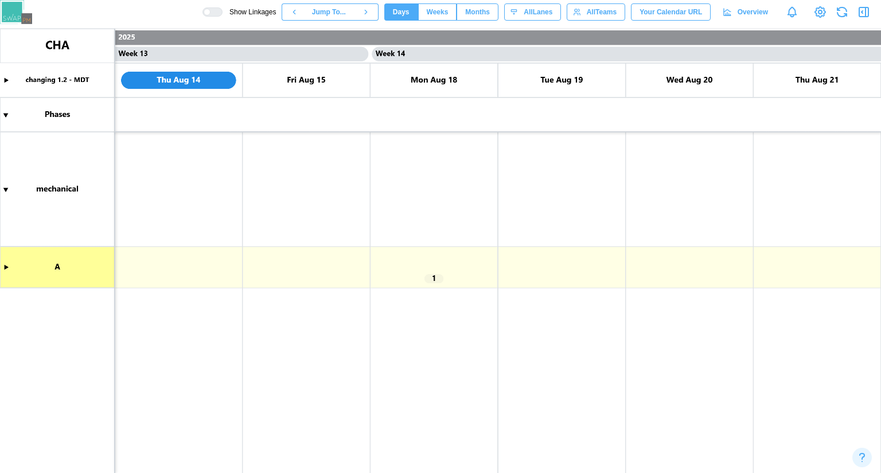
click at [7, 188] on canvas at bounding box center [440, 251] width 881 height 444
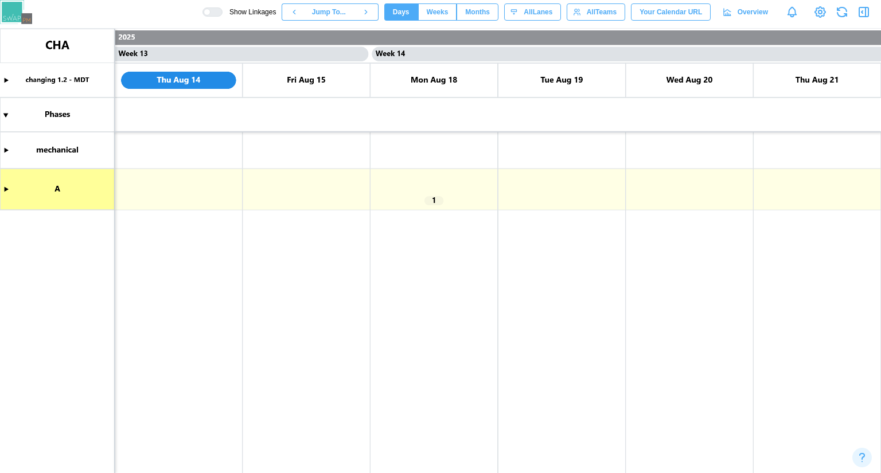
click at [8, 149] on canvas at bounding box center [440, 251] width 881 height 444
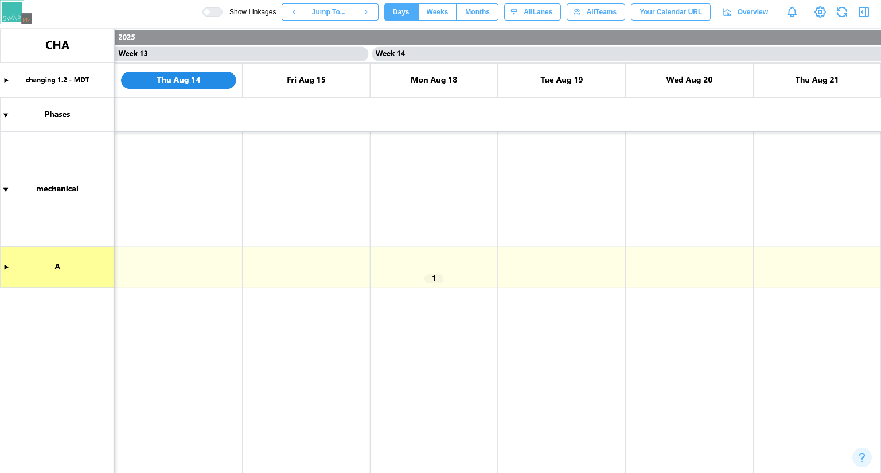
click at [0, 195] on canvas at bounding box center [440, 251] width 881 height 444
click at [1, 191] on canvas at bounding box center [440, 251] width 881 height 444
click at [182, 158] on canvas at bounding box center [440, 251] width 881 height 444
click at [183, 201] on div "Create Meeting" at bounding box center [171, 205] width 57 height 9
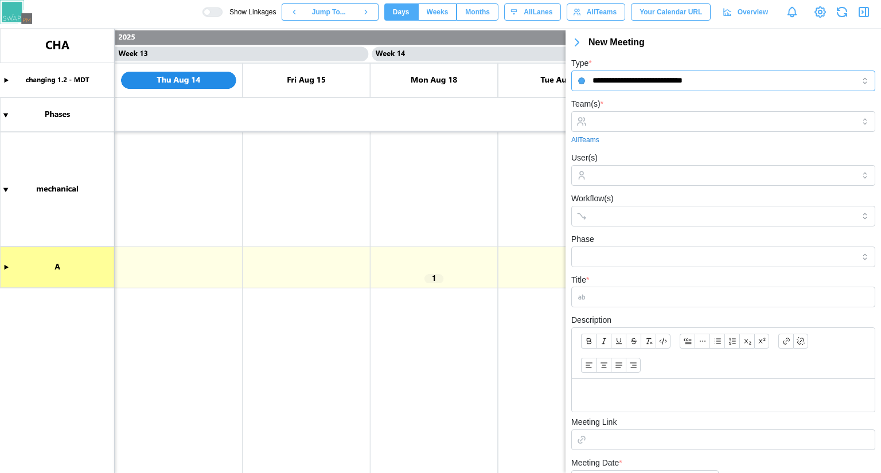
click at [686, 79] on input "**********" at bounding box center [723, 81] width 304 height 21
click at [662, 85] on input "**********" at bounding box center [723, 81] width 304 height 21
click at [644, 84] on input "**********" at bounding box center [723, 81] width 304 height 21
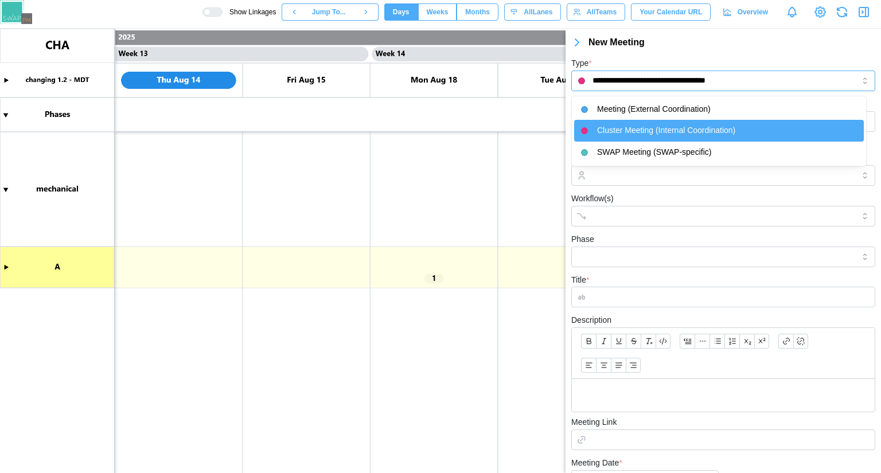
click at [649, 77] on input "**********" at bounding box center [723, 81] width 304 height 21
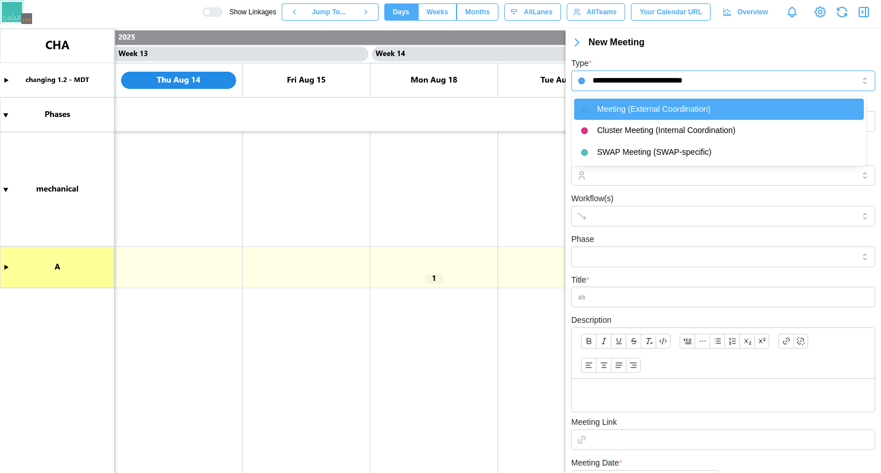
drag, startPoint x: 648, startPoint y: 81, endPoint x: 648, endPoint y: 87, distance: 6.3
click at [649, 81] on input "**********" at bounding box center [723, 81] width 304 height 21
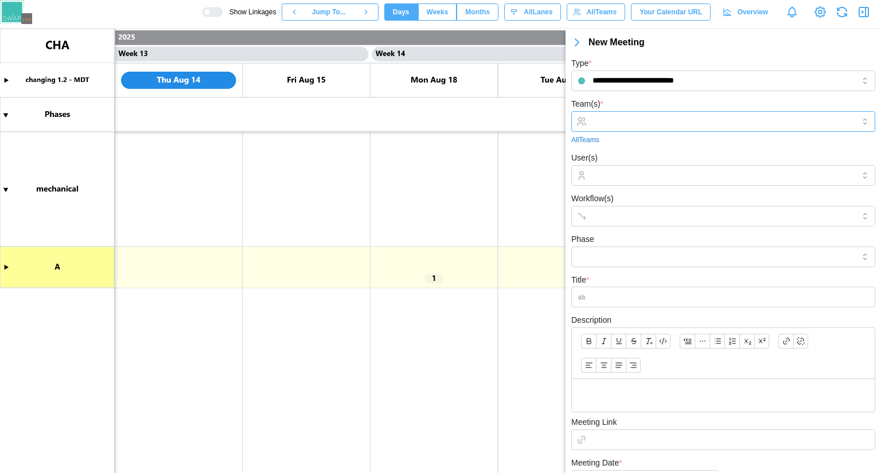
click at [628, 122] on input "Team(s) *" at bounding box center [722, 121] width 261 height 9
click at [621, 170] on div at bounding box center [721, 175] width 264 height 19
click at [624, 181] on div at bounding box center [721, 175] width 264 height 19
click at [625, 181] on div at bounding box center [721, 175] width 264 height 19
click at [856, 178] on div at bounding box center [723, 175] width 304 height 21
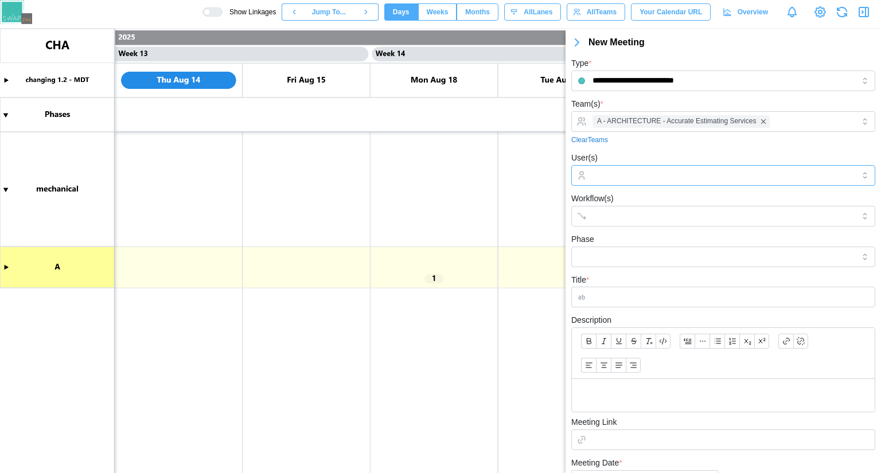
click at [856, 178] on div at bounding box center [723, 175] width 304 height 21
drag, startPoint x: 708, startPoint y: 154, endPoint x: 687, endPoint y: 163, distance: 22.9
click at [706, 154] on div "User(s)" at bounding box center [723, 168] width 304 height 35
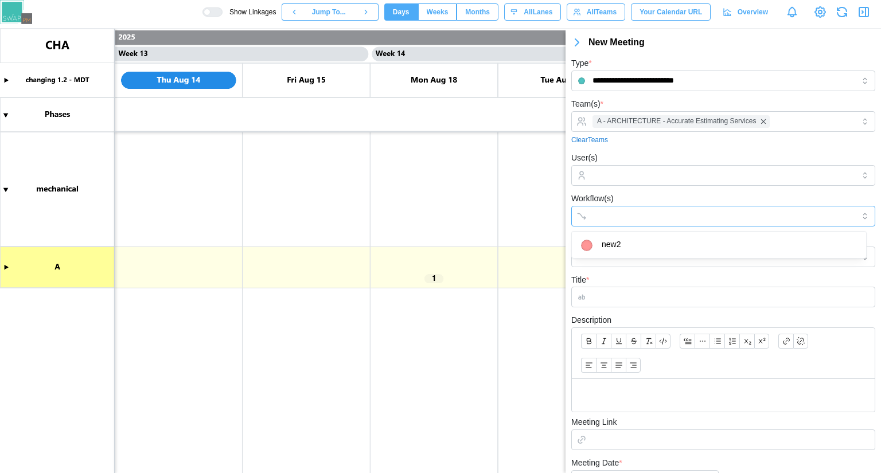
click at [605, 214] on input "Workflow(s)" at bounding box center [712, 216] width 241 height 9
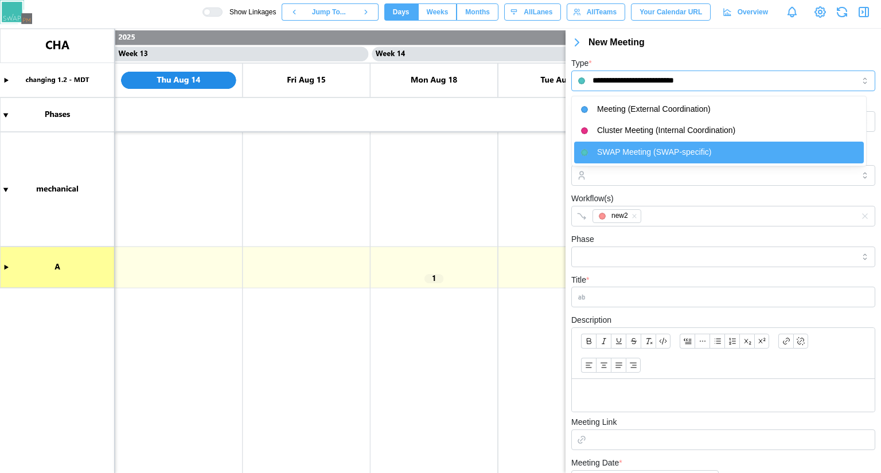
click at [636, 83] on input "**********" at bounding box center [723, 81] width 304 height 21
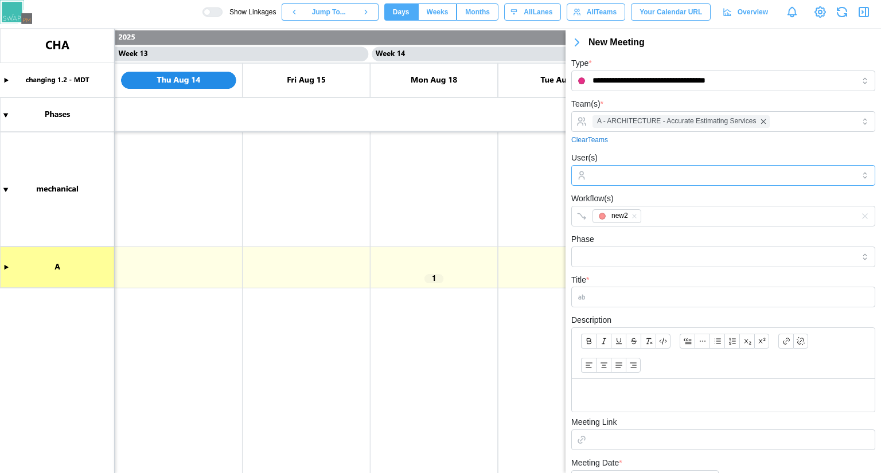
click at [625, 179] on input "User(s)" at bounding box center [722, 175] width 261 height 9
click at [625, 178] on input "User(s)" at bounding box center [722, 175] width 261 height 9
click at [855, 175] on div at bounding box center [723, 175] width 304 height 21
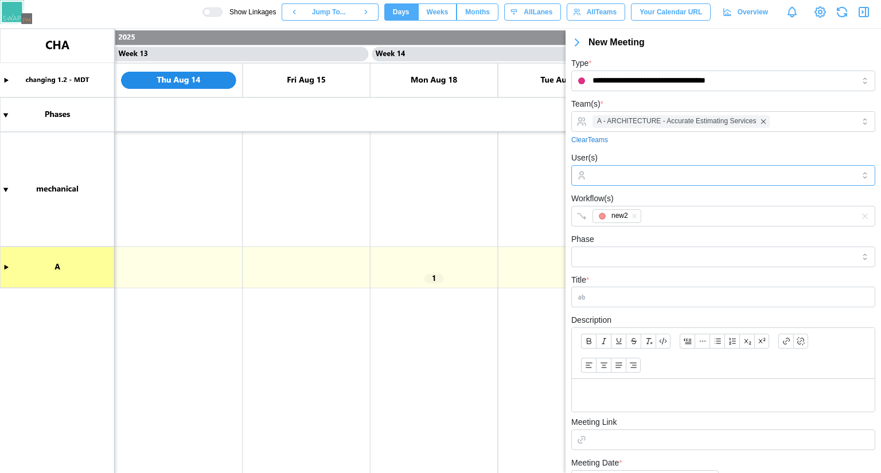
click at [855, 175] on div at bounding box center [723, 175] width 304 height 21
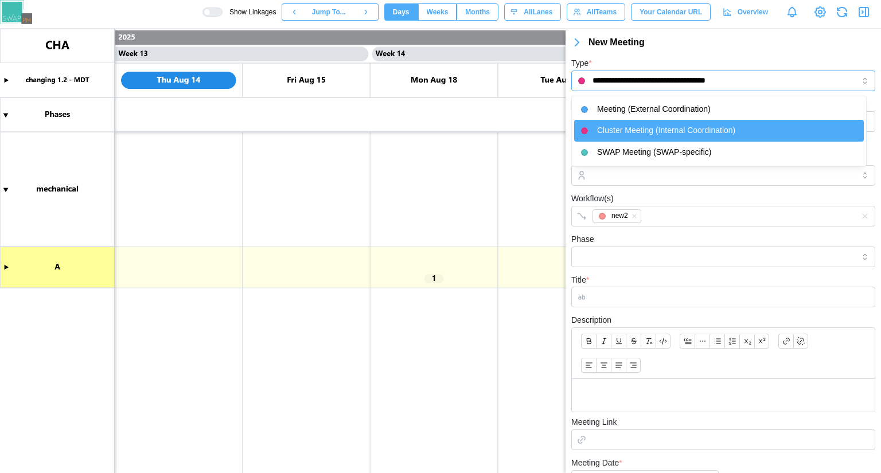
click at [678, 76] on input "**********" at bounding box center [723, 81] width 304 height 21
type input "**********"
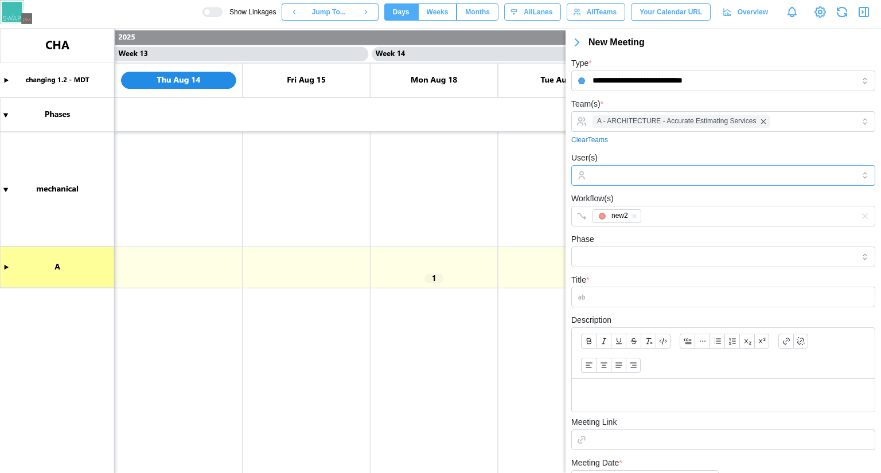
click at [819, 182] on div at bounding box center [721, 175] width 264 height 19
click at [863, 175] on div at bounding box center [723, 175] width 304 height 21
click at [853, 177] on div at bounding box center [723, 175] width 304 height 21
drag, startPoint x: 809, startPoint y: 179, endPoint x: 680, endPoint y: 179, distance: 129.0
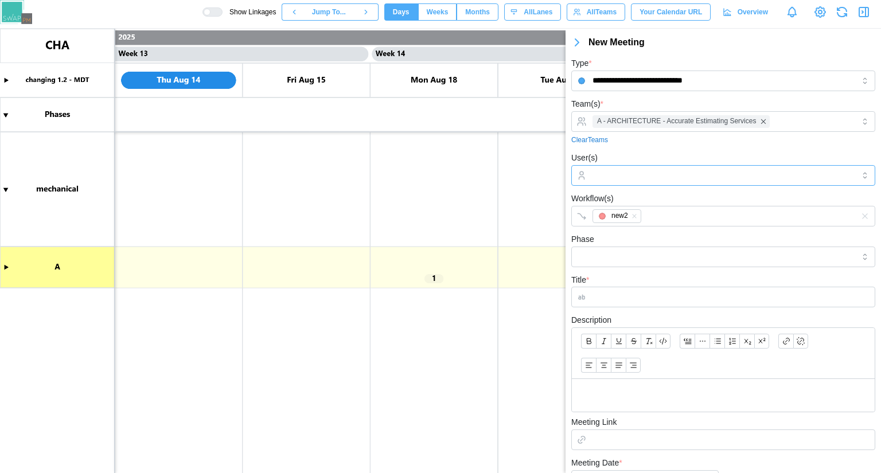
click at [792, 179] on input "User(s)" at bounding box center [722, 175] width 261 height 9
drag, startPoint x: 680, startPoint y: 179, endPoint x: 652, endPoint y: 182, distance: 28.8
click at [652, 181] on div at bounding box center [721, 175] width 264 height 19
click at [604, 256] on input "Phase" at bounding box center [723, 257] width 304 height 21
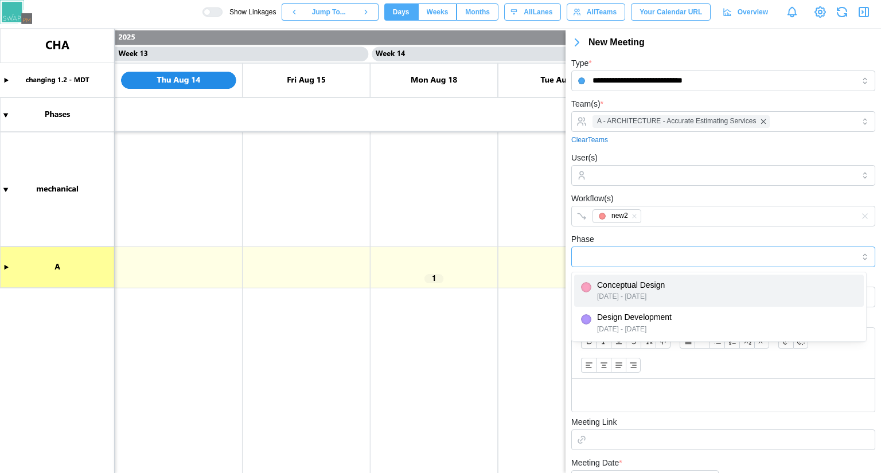
type input "**********"
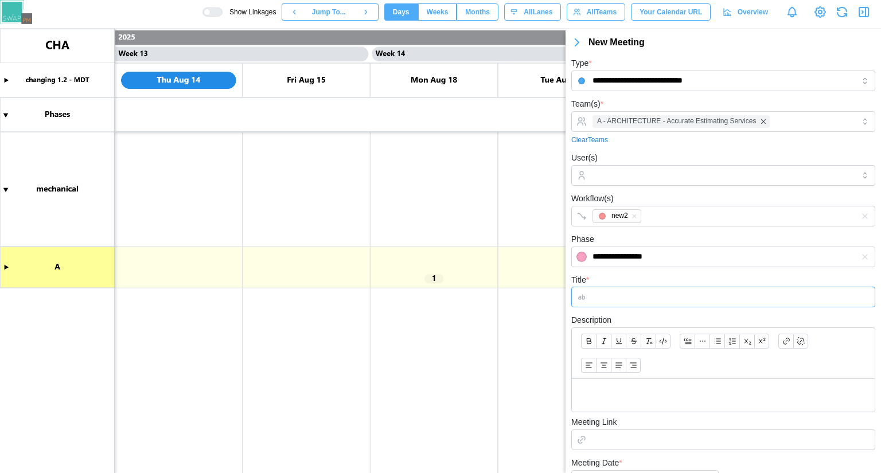
click at [617, 307] on input "Title *" at bounding box center [723, 297] width 304 height 21
type input "******"
click at [618, 396] on p at bounding box center [723, 395] width 284 height 14
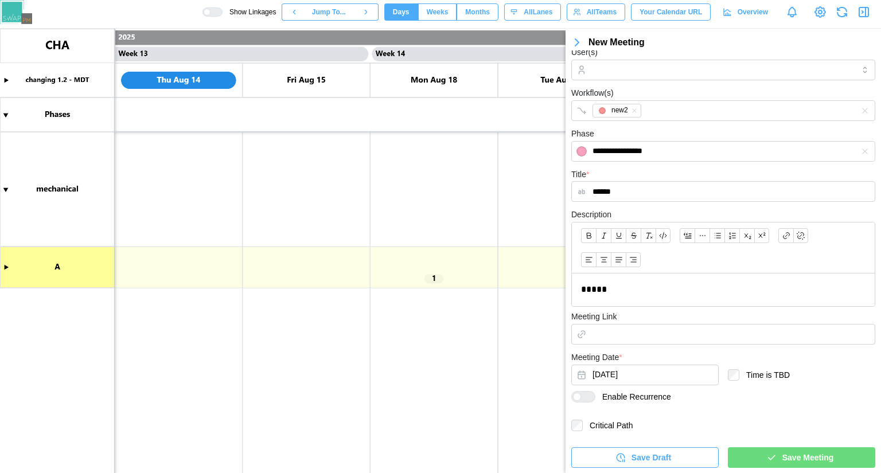
click at [751, 455] on div "Save Meeting" at bounding box center [799, 457] width 129 height 19
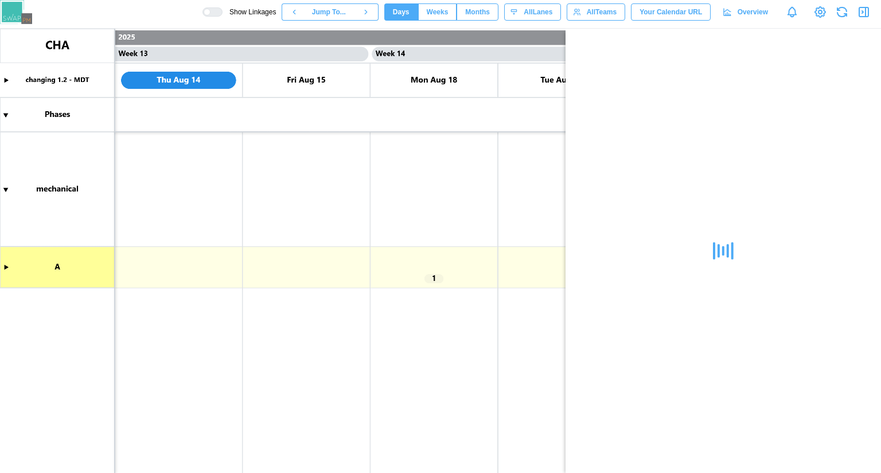
scroll to position [0, 0]
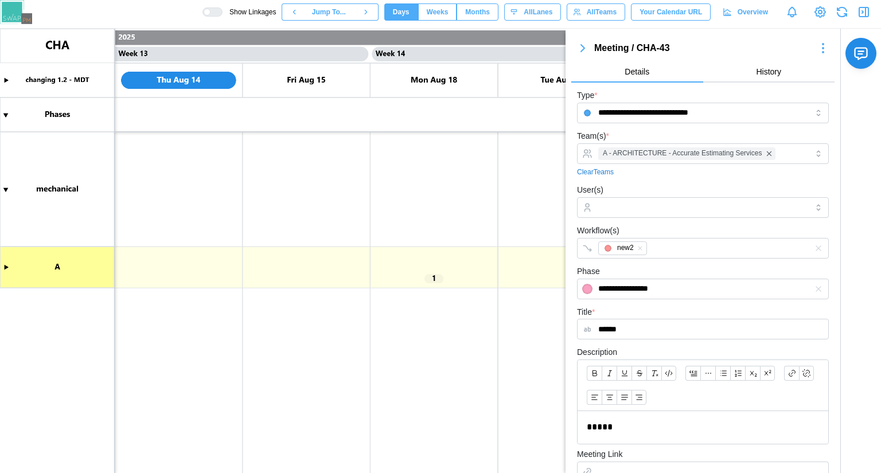
click at [614, 195] on div "User(s)" at bounding box center [703, 200] width 252 height 35
click at [614, 208] on input "User(s)" at bounding box center [702, 207] width 209 height 9
click at [615, 208] on input "User(s)" at bounding box center [702, 207] width 209 height 9
click at [864, 15] on icon "button" at bounding box center [863, 12] width 14 height 14
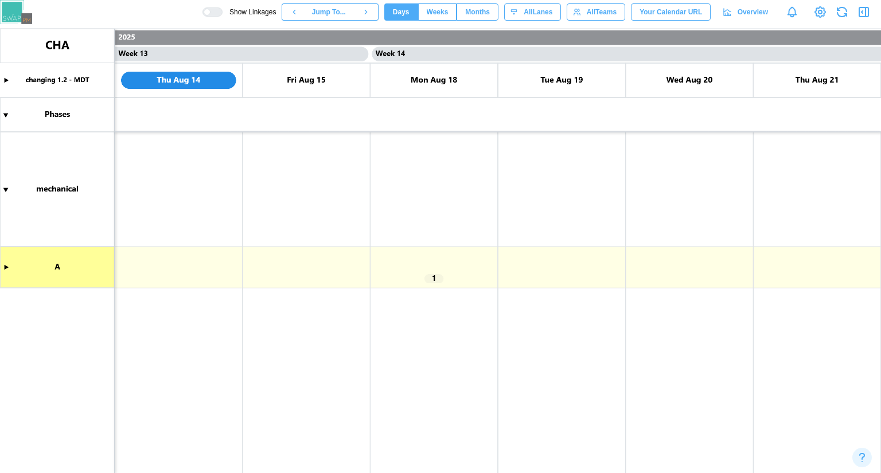
click at [259, 276] on canvas at bounding box center [440, 251] width 881 height 444
click at [3, 265] on canvas at bounding box center [440, 251] width 881 height 444
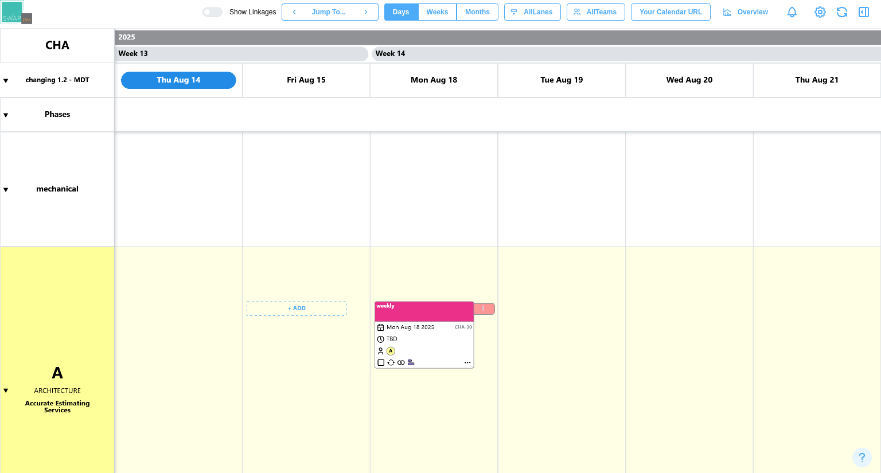
click at [305, 304] on canvas at bounding box center [440, 251] width 881 height 444
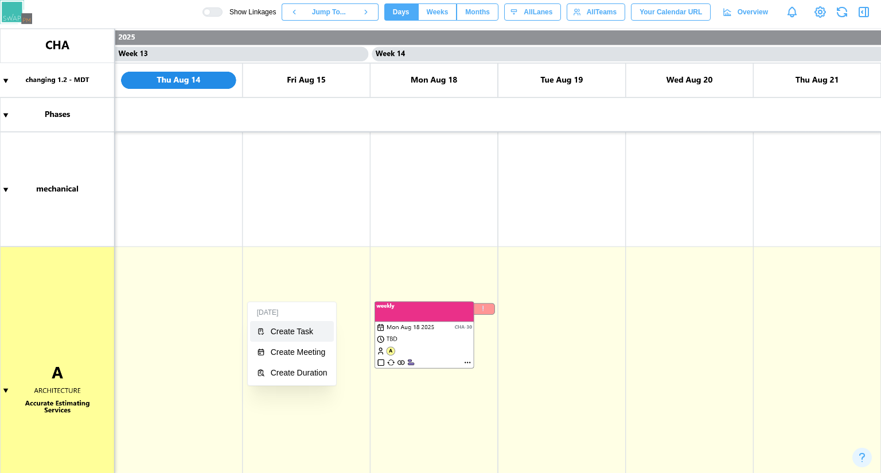
drag, startPoint x: 296, startPoint y: 333, endPoint x: 415, endPoint y: 290, distance: 126.8
click at [295, 333] on div "Create Task" at bounding box center [299, 331] width 57 height 9
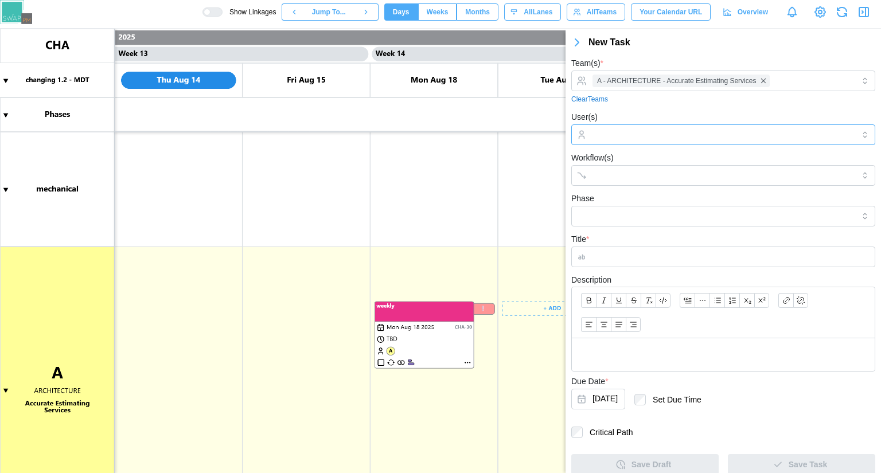
click at [648, 127] on div at bounding box center [721, 134] width 264 height 19
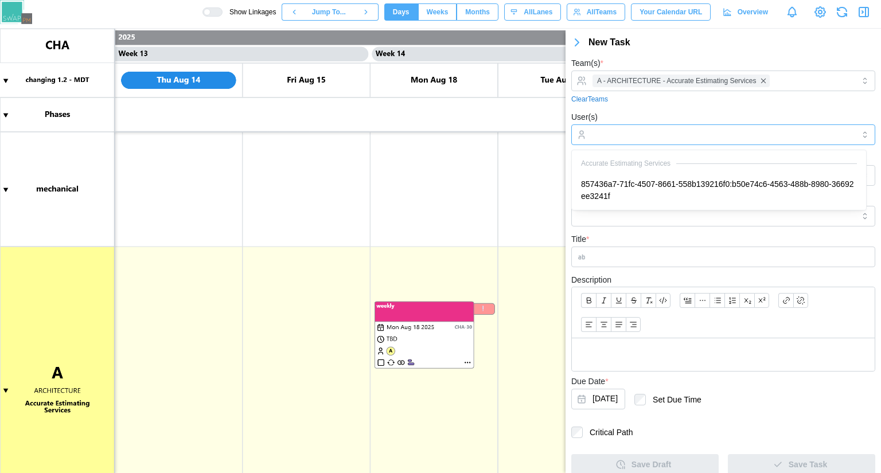
click at [644, 136] on input "User(s)" at bounding box center [722, 134] width 261 height 9
click at [642, 139] on div at bounding box center [721, 134] width 264 height 19
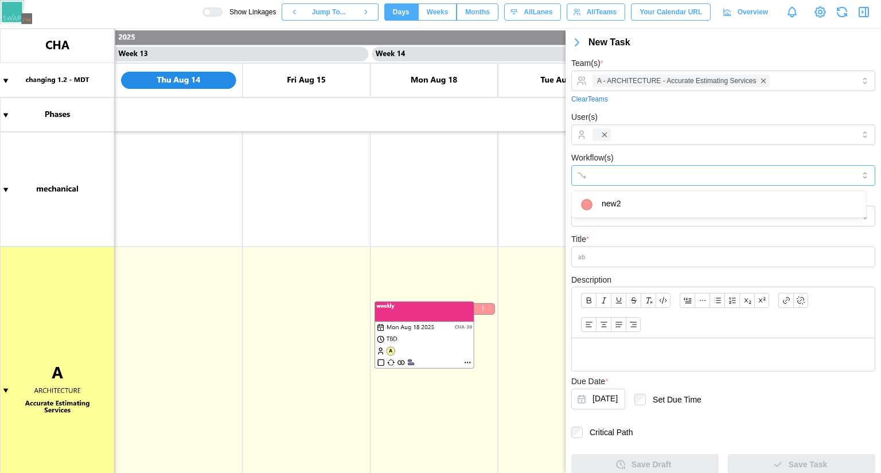
click at [629, 182] on div at bounding box center [711, 175] width 244 height 19
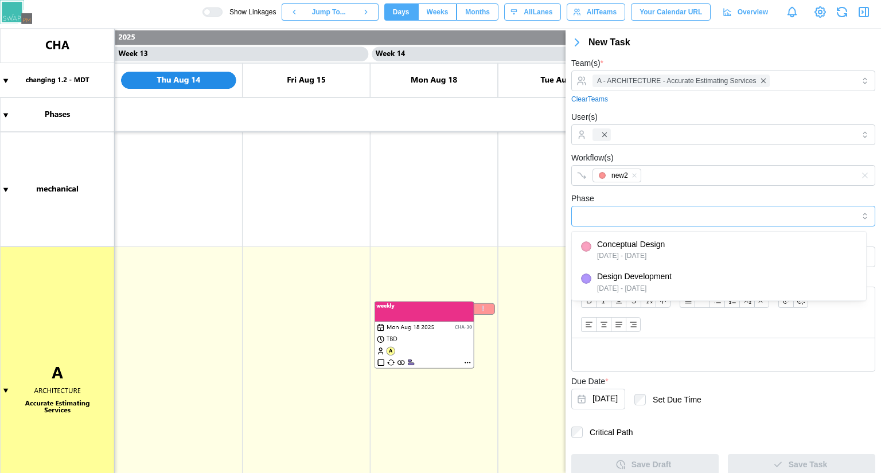
click at [620, 210] on input "Phase" at bounding box center [723, 216] width 304 height 21
type input "*"
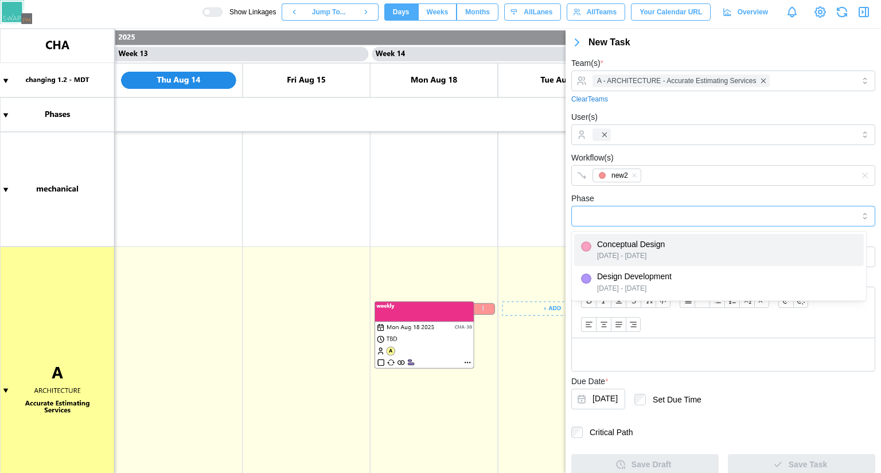
type input "**********"
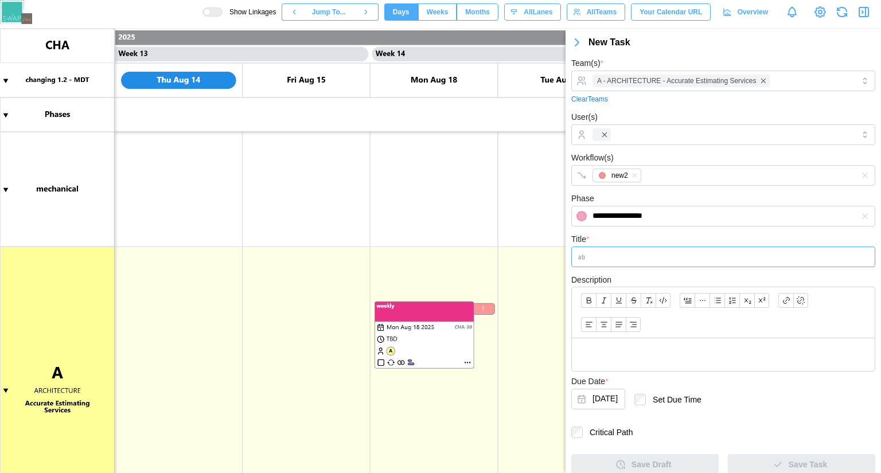
click at [710, 251] on input "Title *" at bounding box center [723, 257] width 304 height 21
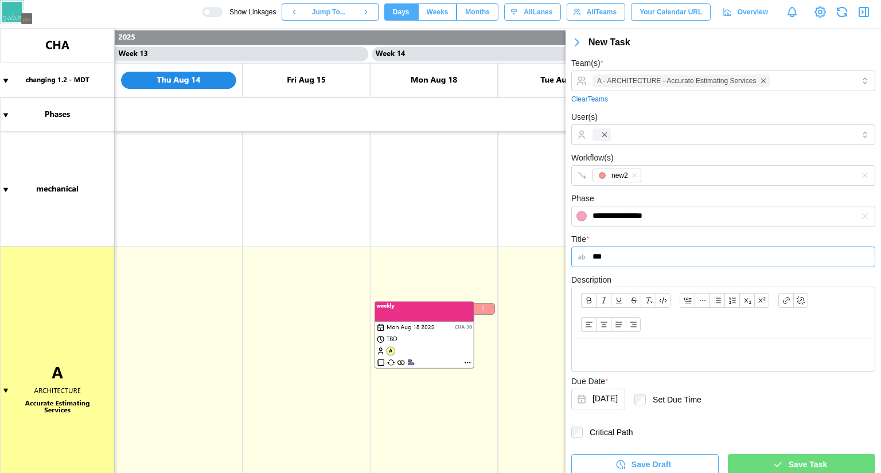
type input "***"
click at [632, 353] on p at bounding box center [723, 354] width 284 height 14
click at [764, 463] on div "Save Task" at bounding box center [799, 464] width 129 height 19
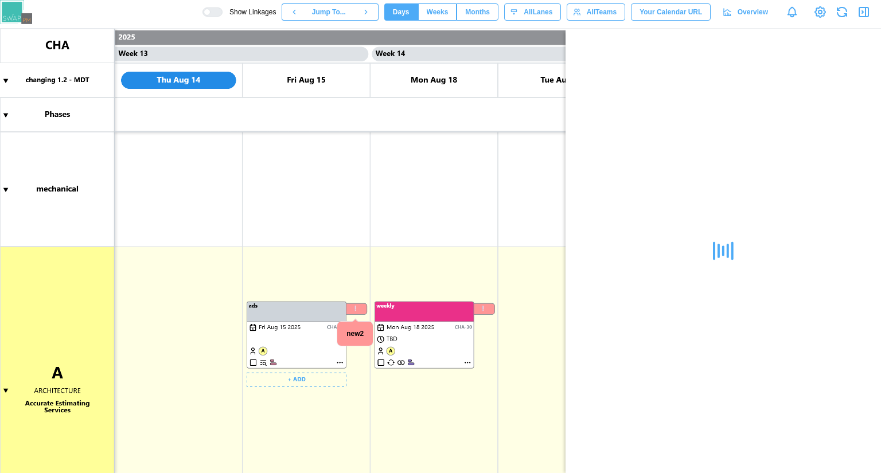
click at [300, 396] on canvas at bounding box center [440, 251] width 881 height 444
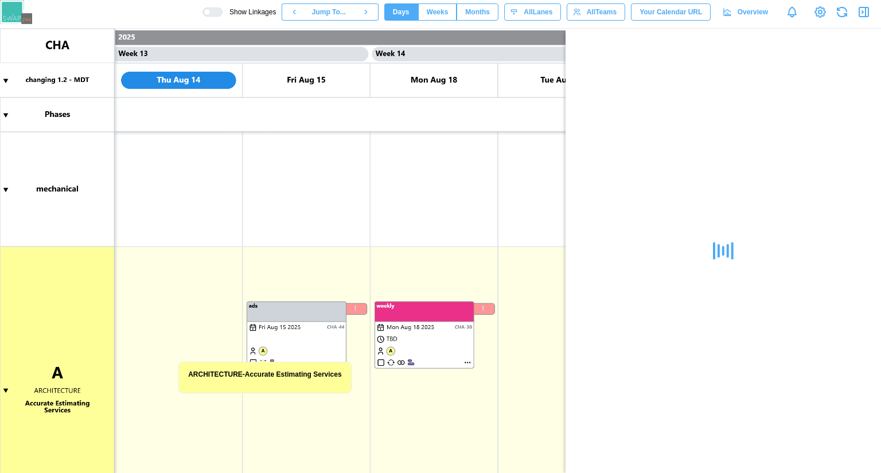
scroll to position [69, 0]
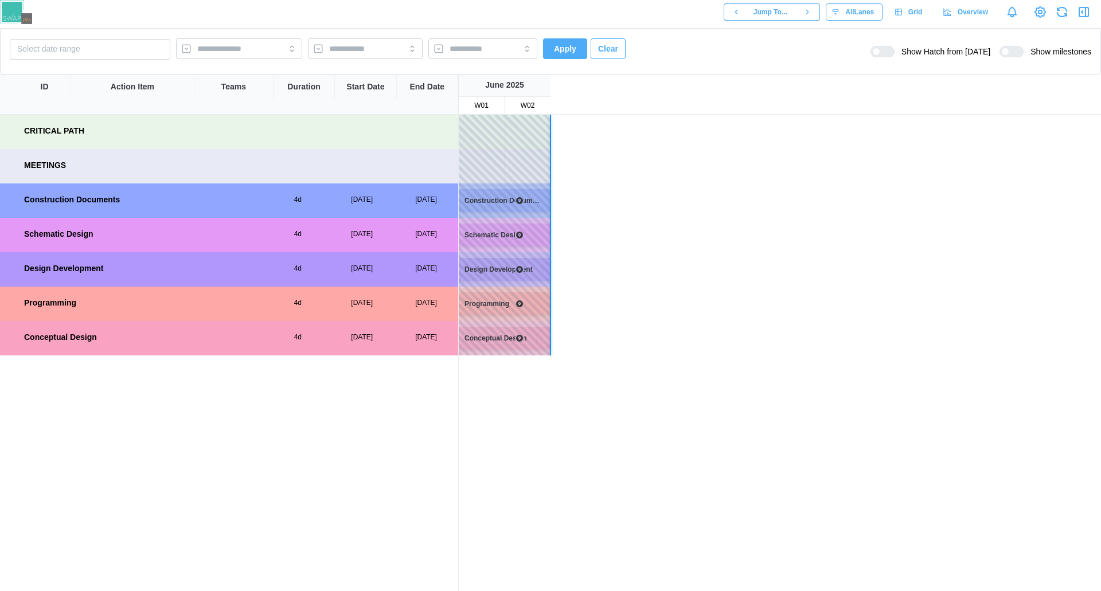
click at [51, 144] on div "CRITICAL PATH" at bounding box center [229, 131] width 458 height 33
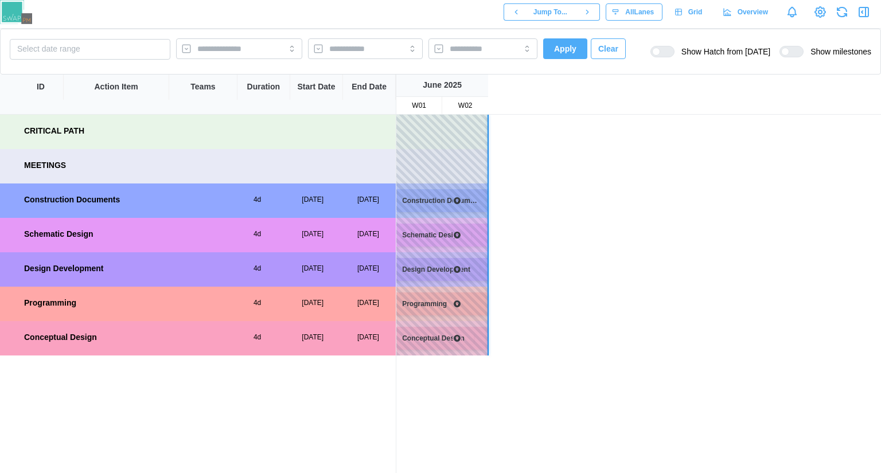
click at [32, 170] on div "MEETINGS" at bounding box center [45, 165] width 42 height 13
click at [0, 165] on div "MEETINGS" at bounding box center [198, 165] width 396 height 33
click at [39, 126] on div "CRITICAL PATH" at bounding box center [54, 131] width 60 height 13
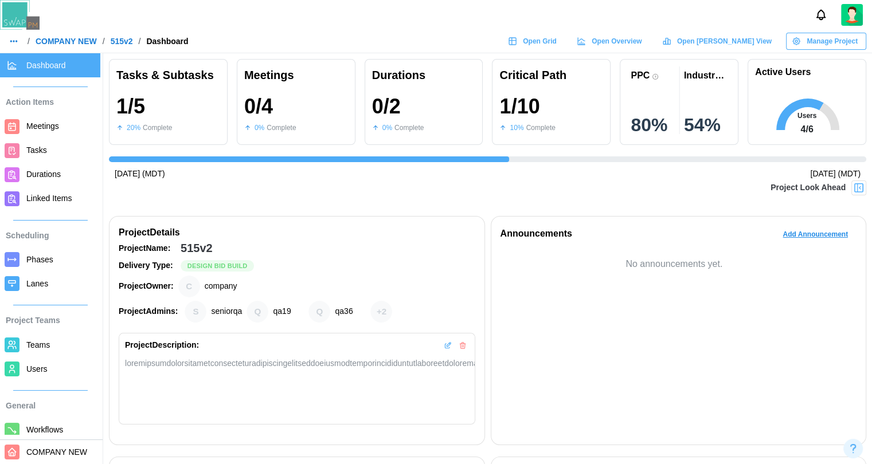
click at [19, 28] on img at bounding box center [20, 15] width 40 height 30
click at [21, 19] on img at bounding box center [20, 15] width 40 height 30
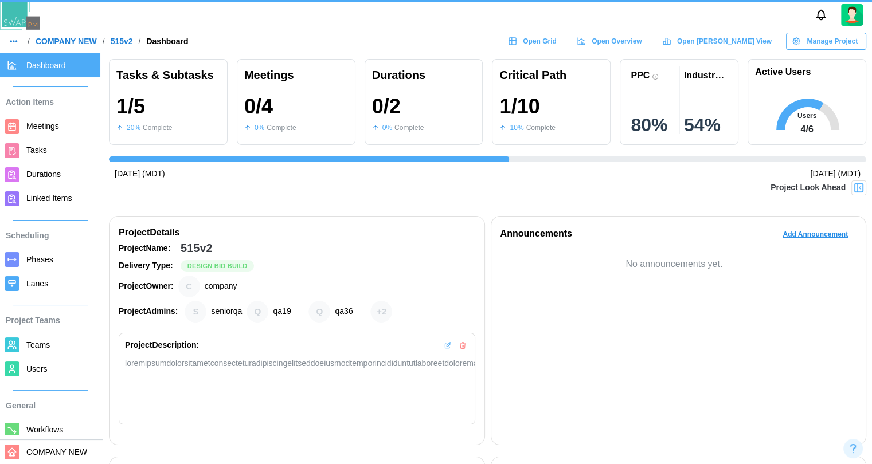
click at [22, 20] on img at bounding box center [20, 15] width 40 height 30
click at [23, 20] on img at bounding box center [20, 15] width 40 height 30
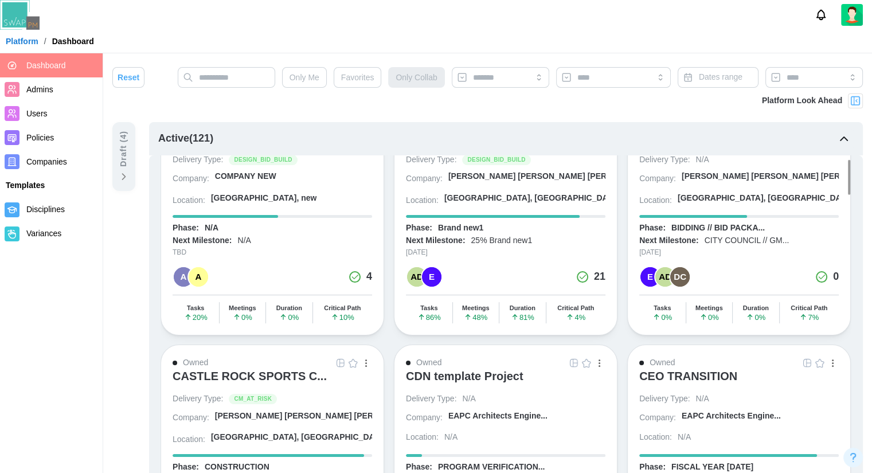
scroll to position [57, 0]
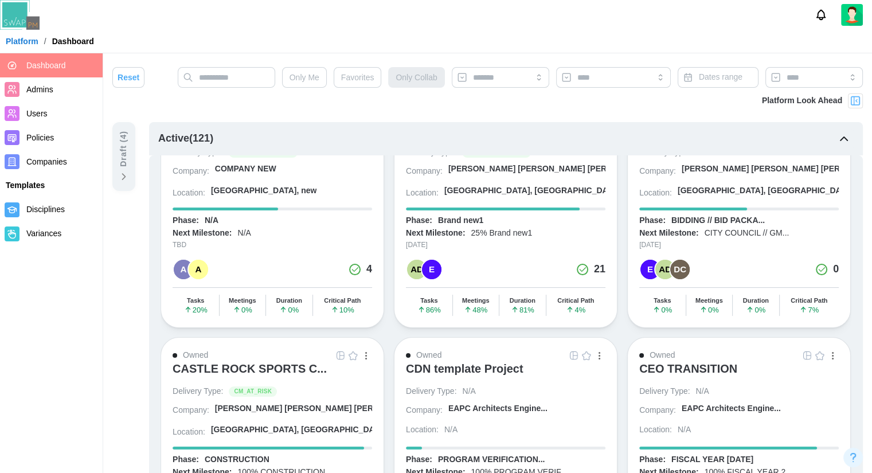
click at [437, 272] on div "E" at bounding box center [431, 269] width 19 height 19
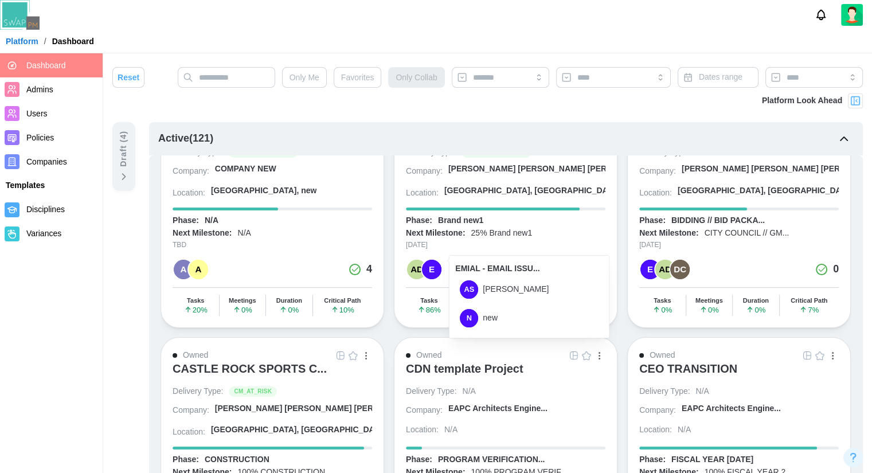
click at [478, 294] on div "AS Amanda Spear" at bounding box center [529, 290] width 148 height 28
click at [680, 266] on div "DC" at bounding box center [679, 269] width 19 height 19
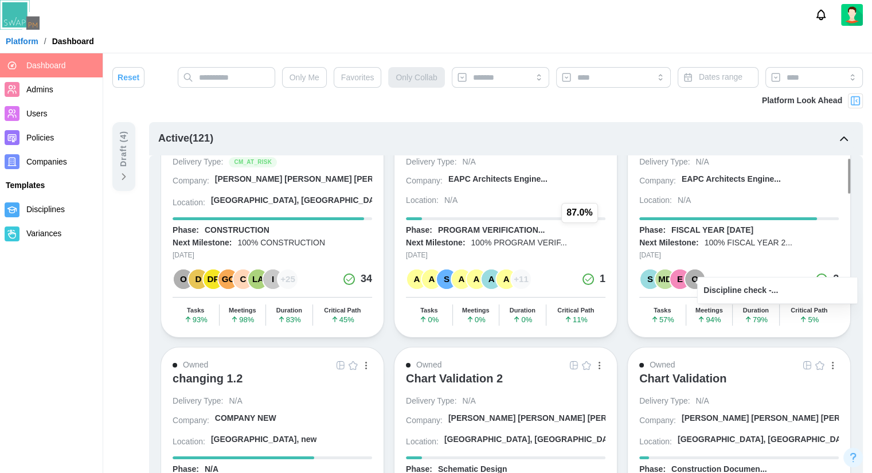
scroll to position [0, 0]
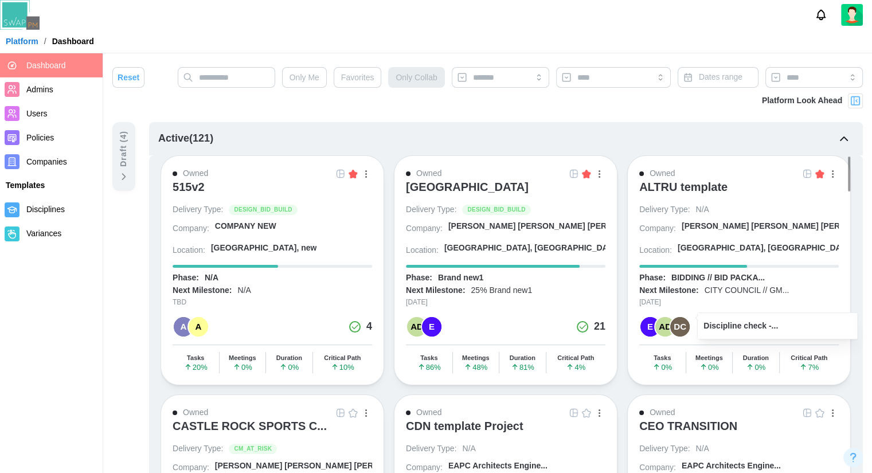
click at [638, 263] on div "Owned ALTRU template Delivery Type: N/A Company: Barker Rinker Seacat A... Loca…" at bounding box center [739, 270] width 224 height 230
click at [662, 335] on div "Owned ALTRU template Delivery Type: N/A Company: Barker Rinker Seacat A... Loca…" at bounding box center [739, 270] width 224 height 230
click at [662, 325] on div "AD" at bounding box center [664, 326] width 19 height 19
click at [568, 319] on div "AD E Active Project Users 21" at bounding box center [505, 327] width 199 height 22
click at [53, 88] on span "Admins" at bounding box center [39, 89] width 27 height 9
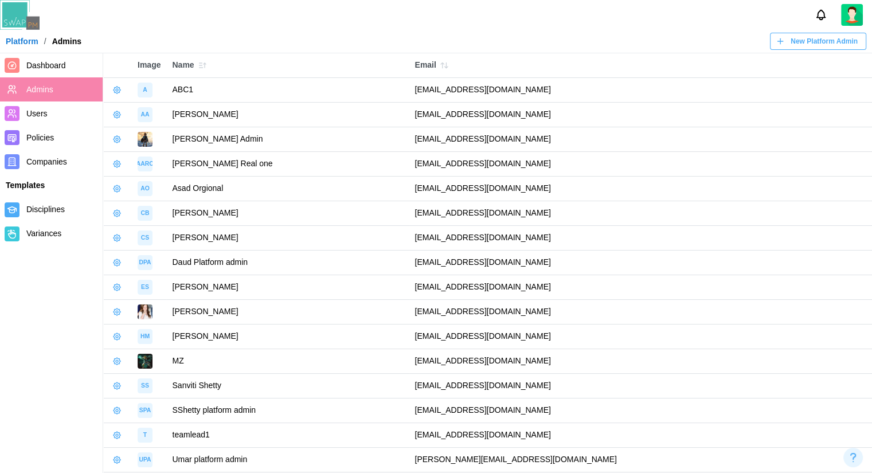
click at [504, 85] on td "abc@abc.com" at bounding box center [640, 90] width 463 height 25
click at [797, 37] on span "New Platform Admin" at bounding box center [824, 41] width 67 height 16
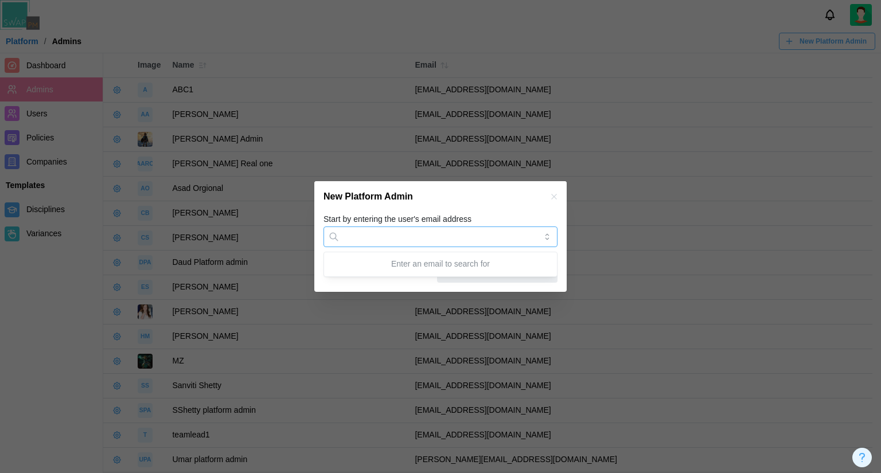
click at [539, 241] on input "Start by entering the user's email address" at bounding box center [440, 236] width 234 height 21
click at [589, 230] on div at bounding box center [440, 236] width 881 height 473
click at [550, 199] on icon "button" at bounding box center [553, 196] width 9 height 9
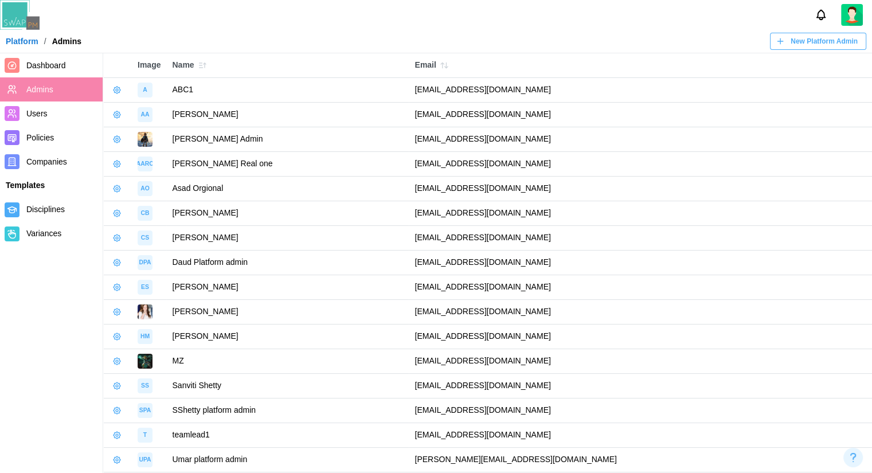
click at [121, 111] on icon "button" at bounding box center [116, 114] width 9 height 9
click at [132, 135] on button "Edit Platform Admin" at bounding box center [168, 137] width 112 height 21
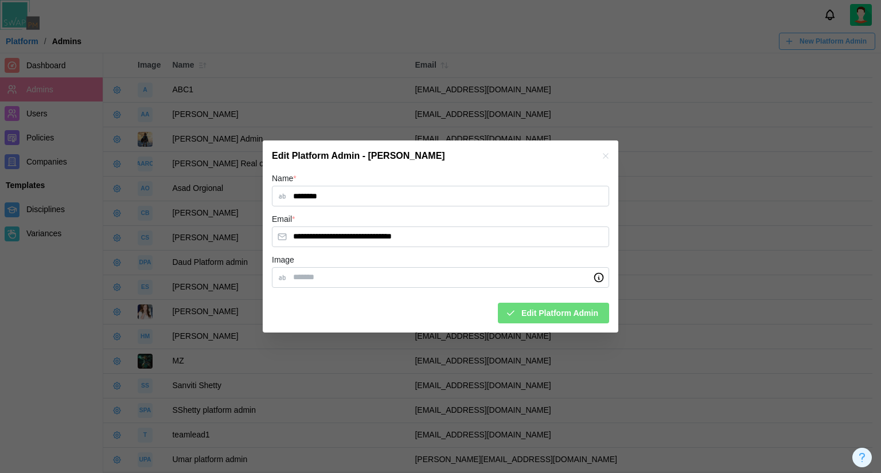
click at [628, 241] on div at bounding box center [440, 236] width 881 height 473
click at [607, 154] on icon "button" at bounding box center [605, 156] width 5 height 5
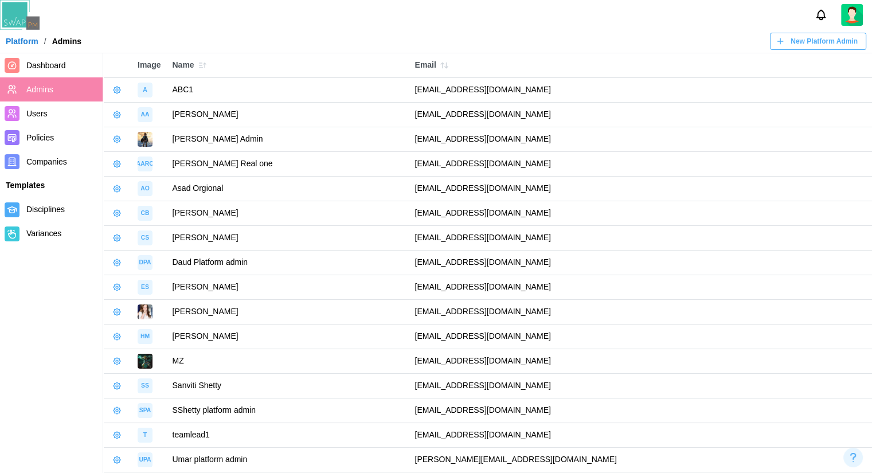
click at [64, 112] on span "Users" at bounding box center [62, 114] width 72 height 14
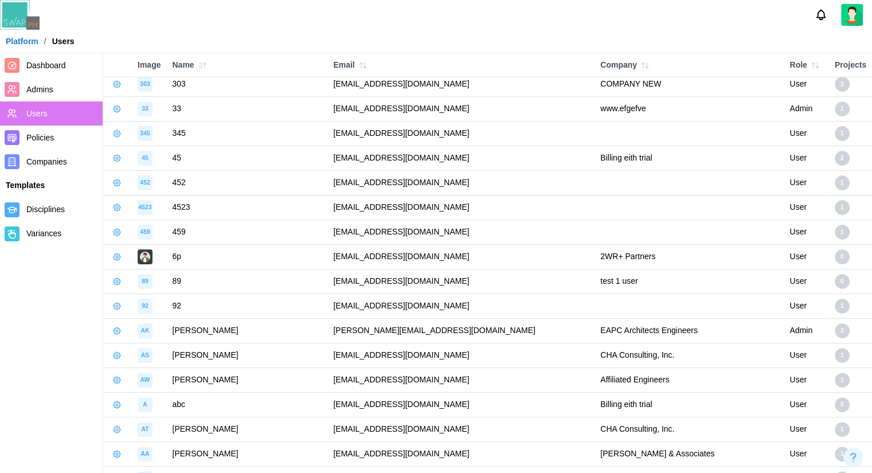
scroll to position [99, 0]
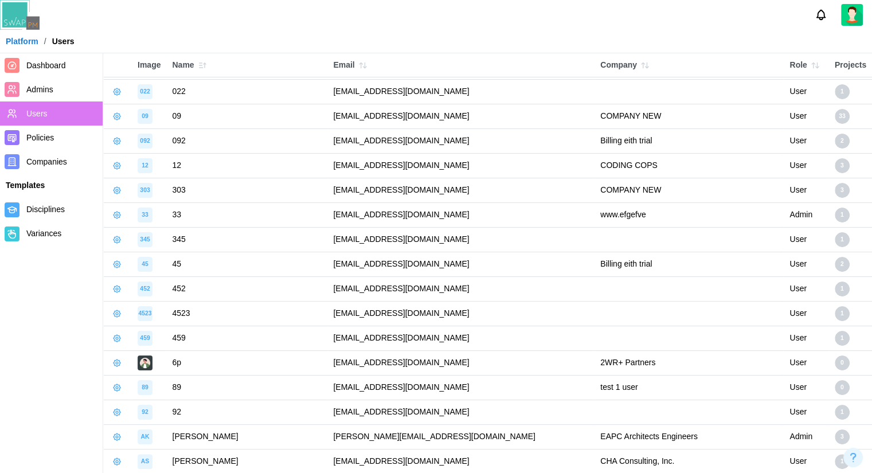
click at [803, 85] on div "User" at bounding box center [805, 91] width 33 height 13
click at [835, 91] on div "1" at bounding box center [842, 91] width 15 height 15
click at [789, 112] on div "User" at bounding box center [805, 116] width 33 height 13
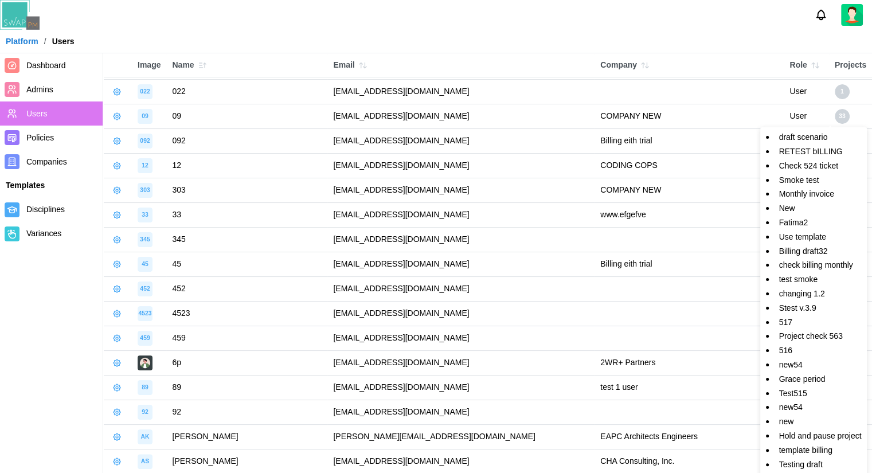
click at [835, 113] on div "33" at bounding box center [842, 116] width 15 height 15
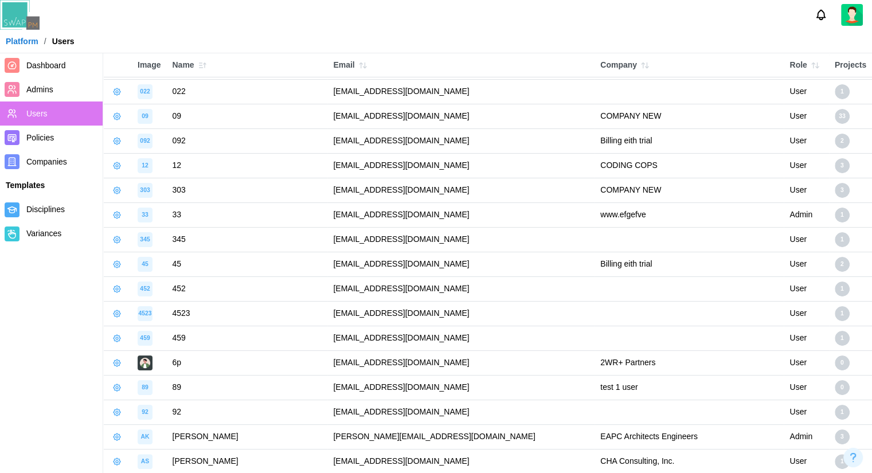
click at [594, 110] on td "COMPANY NEW" at bounding box center [688, 116] width 189 height 25
click at [119, 116] on icon "button" at bounding box center [116, 116] width 9 height 9
click at [116, 88] on icon "button" at bounding box center [116, 91] width 9 height 9
click at [416, 109] on td "qatestercodingcops+09@gmail.com" at bounding box center [460, 116] width 267 height 25
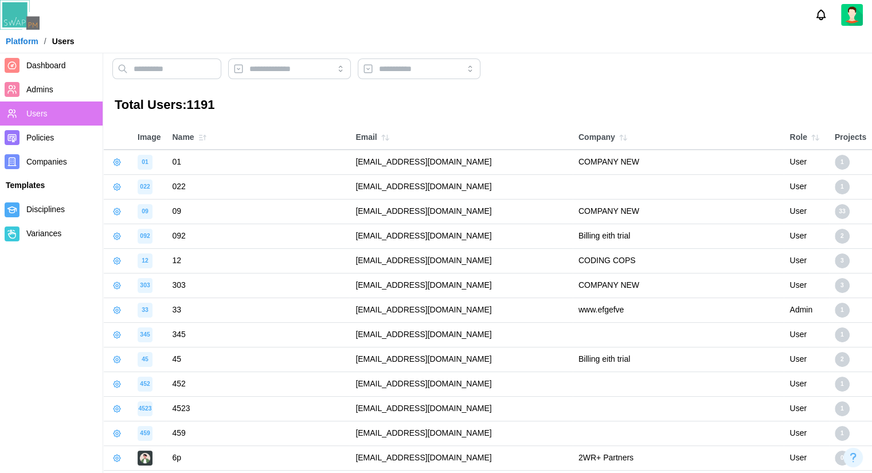
scroll to position [0, 0]
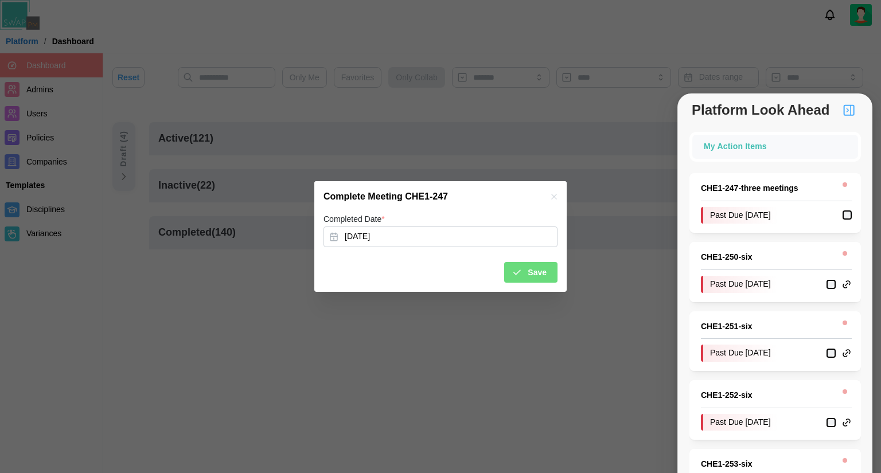
click at [541, 271] on span "Save" at bounding box center [536, 272] width 19 height 19
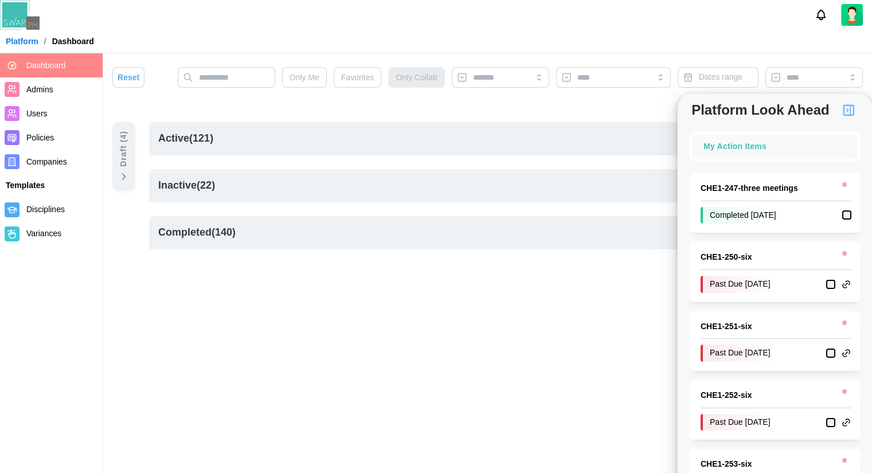
click at [848, 103] on img "button" at bounding box center [849, 110] width 14 height 14
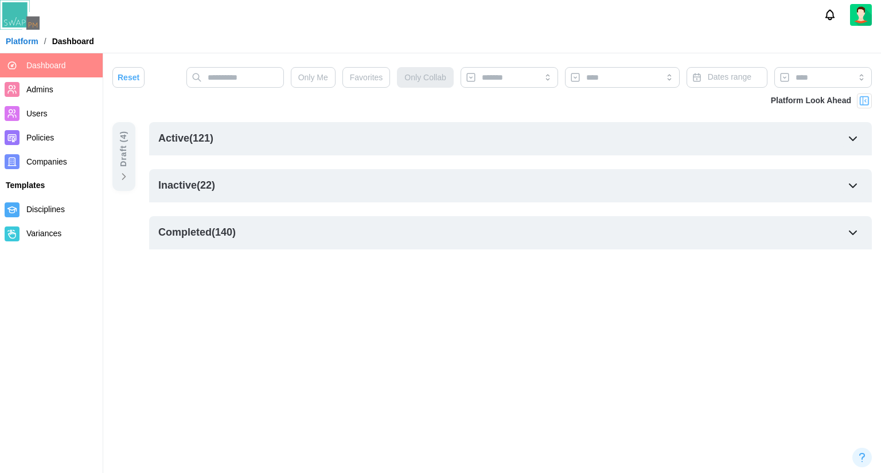
click at [860, 101] on img at bounding box center [863, 100] width 11 height 11
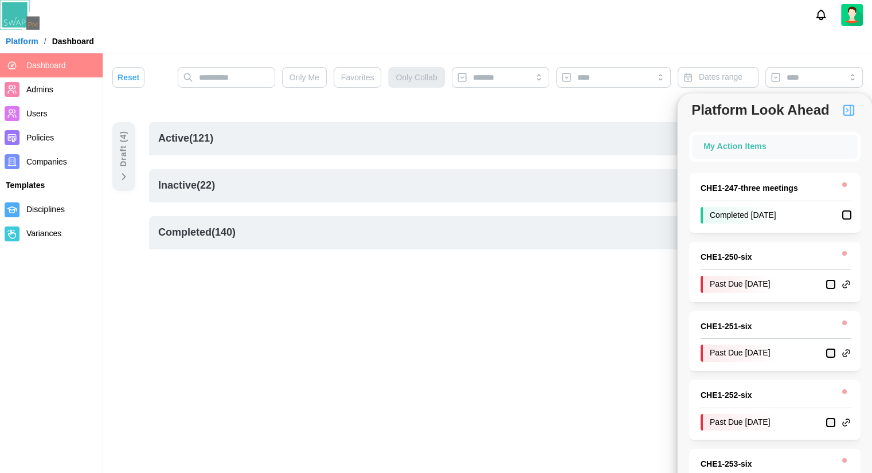
click at [851, 114] on img "button" at bounding box center [849, 110] width 14 height 14
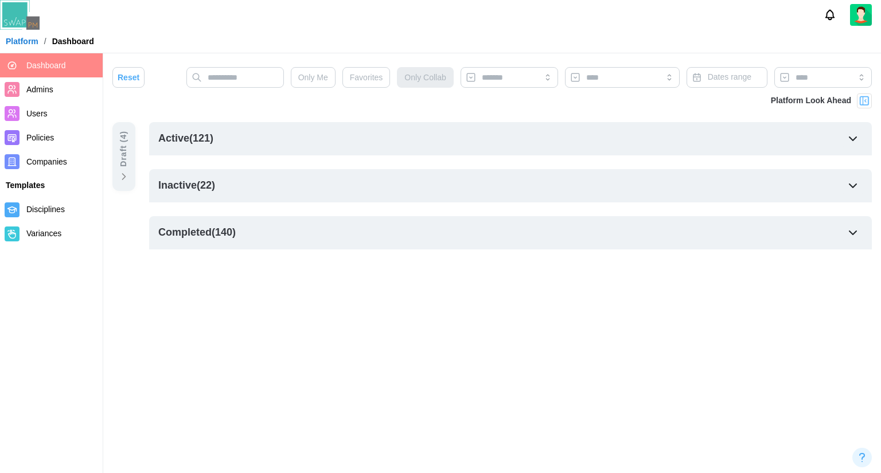
click at [230, 143] on div "Active ( 121 )" at bounding box center [510, 138] width 722 height 33
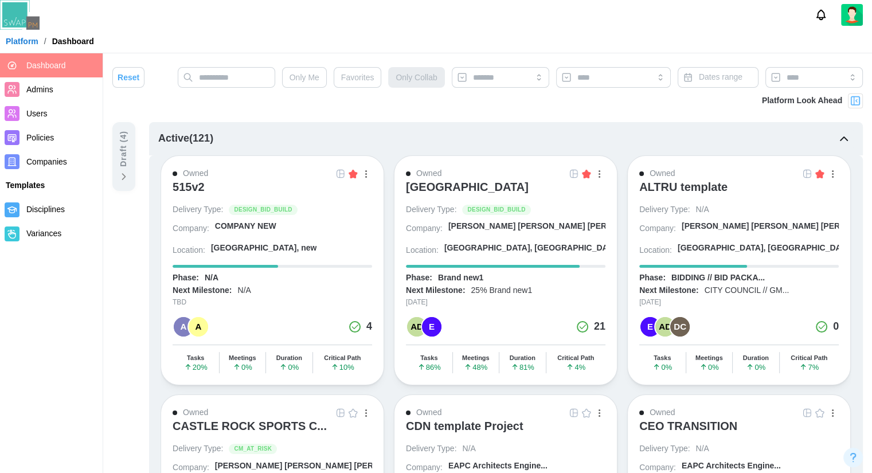
click at [819, 21] on icon "Notifications" at bounding box center [821, 15] width 13 height 13
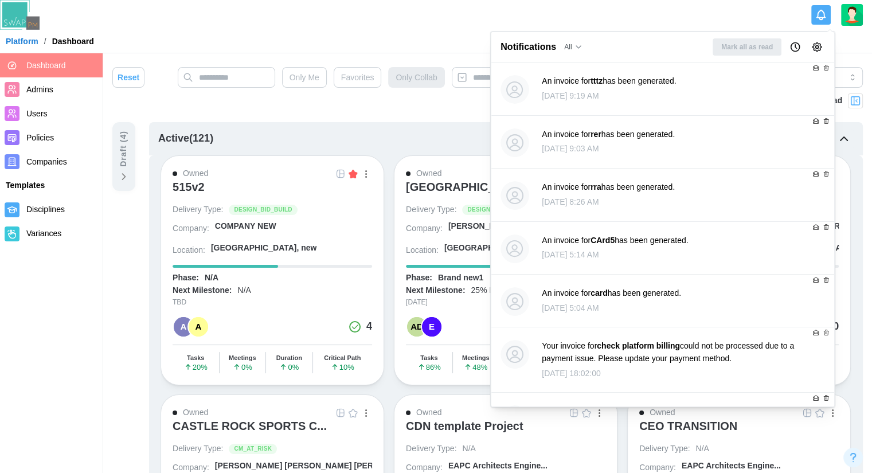
click at [757, 49] on div "Mark all as read" at bounding box center [769, 46] width 112 height 17
click at [795, 48] on icon "button" at bounding box center [794, 46] width 11 height 11
click at [783, 71] on div "An hour from now" at bounding box center [763, 70] width 54 height 11
drag, startPoint x: 801, startPoint y: 41, endPoint x: 800, endPoint y: 46, distance: 5.8
click at [801, 40] on button "button" at bounding box center [795, 47] width 16 height 16
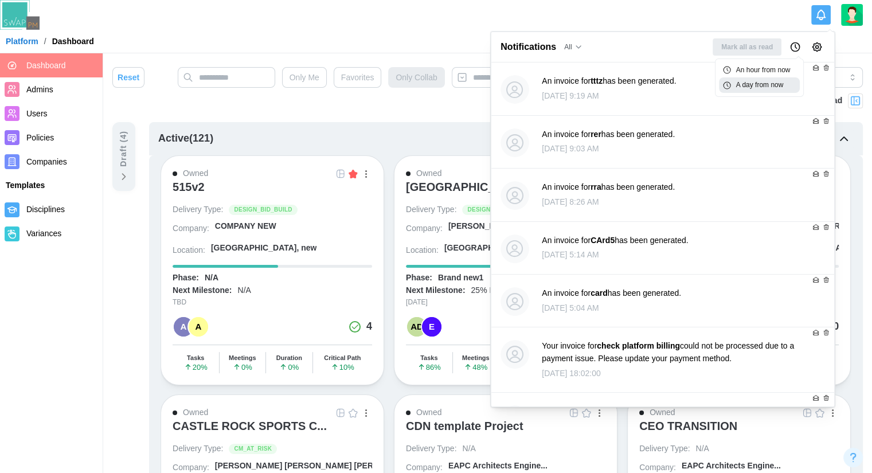
click at [774, 79] on div "A day from now" at bounding box center [759, 84] width 81 height 15
click at [827, 46] on div "Notifications All Mark all as read" at bounding box center [662, 47] width 343 height 30
click at [819, 52] on icon "Notification Preferences" at bounding box center [816, 46] width 11 height 11
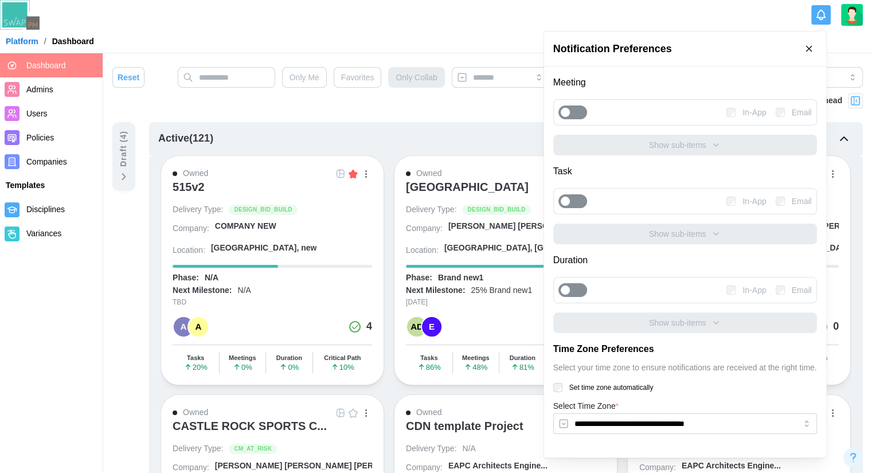
click at [814, 45] on icon "button" at bounding box center [809, 49] width 10 height 10
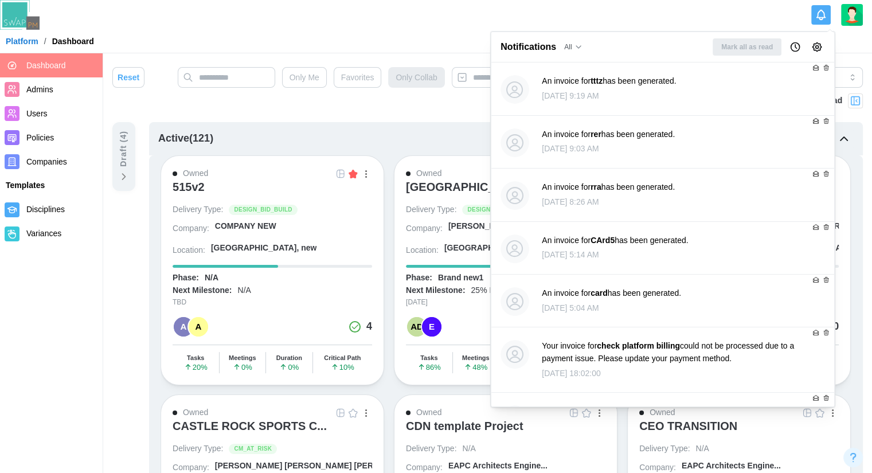
click at [572, 41] on button "All" at bounding box center [573, 47] width 29 height 18
click at [577, 91] on div "Read" at bounding box center [593, 92] width 55 height 9
click at [583, 44] on icon "button" at bounding box center [587, 46] width 9 height 9
click at [588, 109] on div "Unread" at bounding box center [593, 111] width 55 height 9
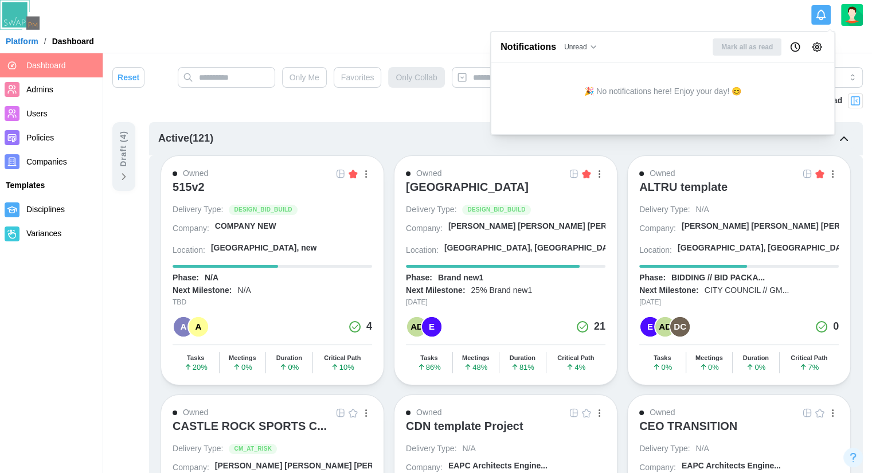
click at [589, 45] on icon "button" at bounding box center [593, 46] width 9 height 9
click at [586, 87] on button "Read" at bounding box center [594, 92] width 64 height 16
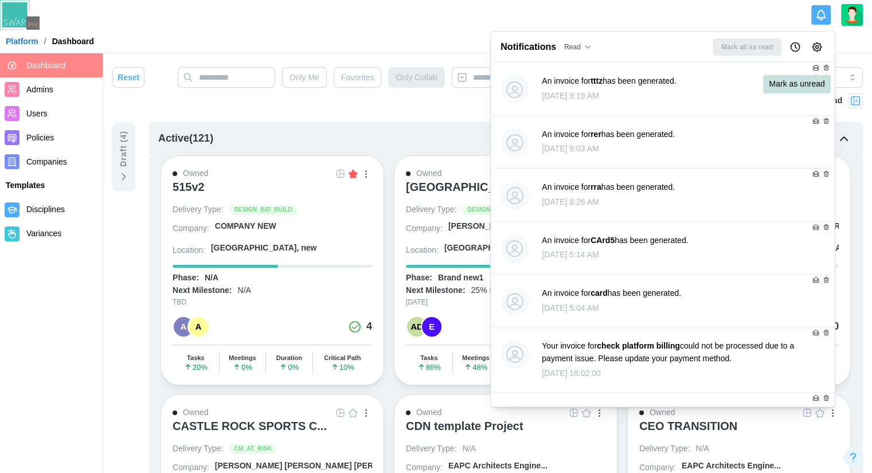
click at [812, 65] on icon at bounding box center [815, 67] width 7 height 7
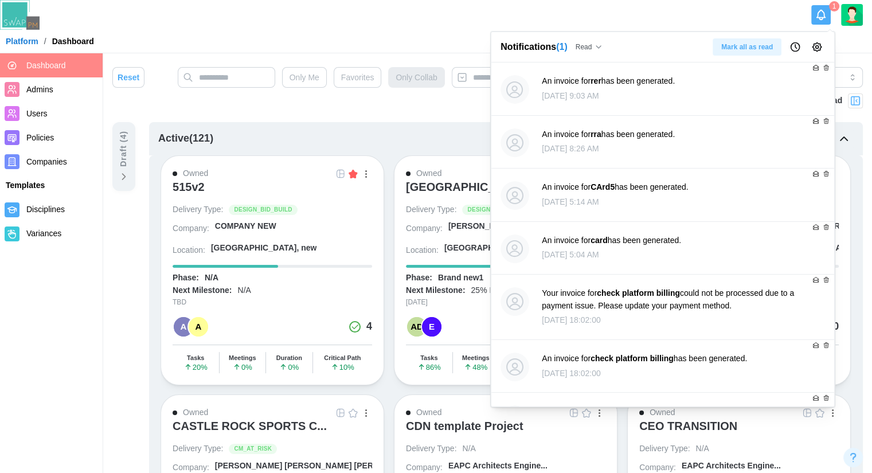
click at [589, 42] on div "Read" at bounding box center [590, 47] width 28 height 13
click at [584, 104] on button "Unread" at bounding box center [606, 111] width 64 height 16
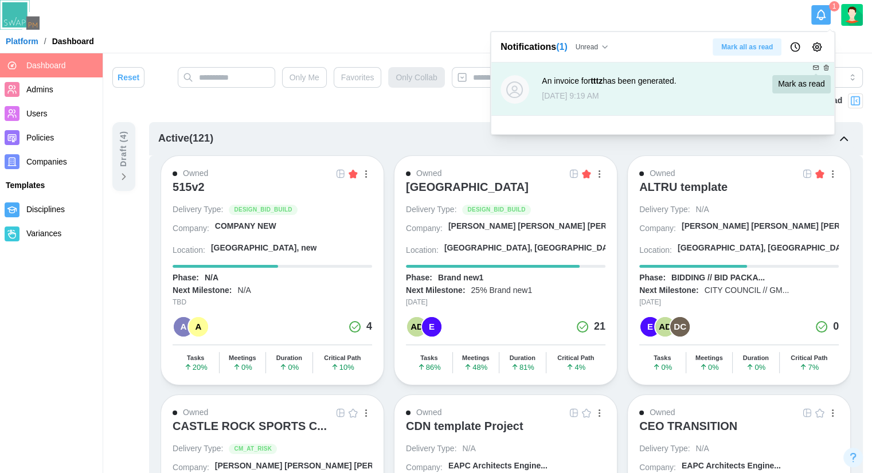
click at [816, 64] on icon at bounding box center [815, 67] width 7 height 7
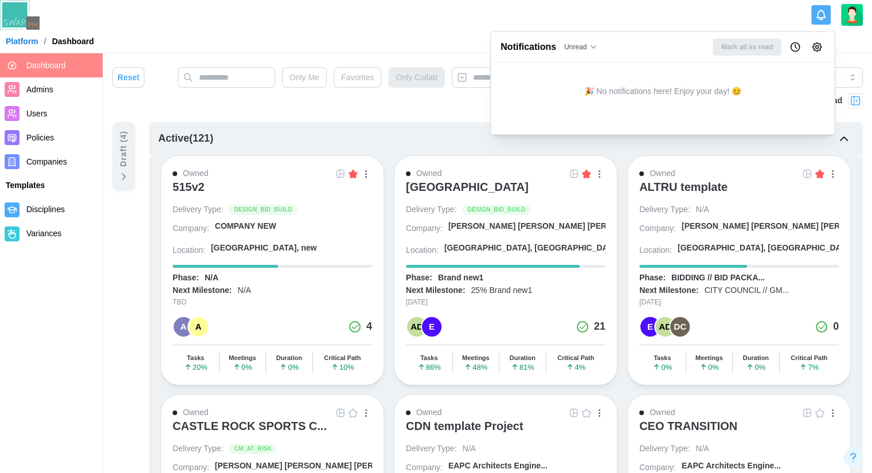
click at [572, 46] on span "Unread" at bounding box center [575, 47] width 22 height 13
click at [585, 72] on div "All" at bounding box center [593, 73] width 55 height 9
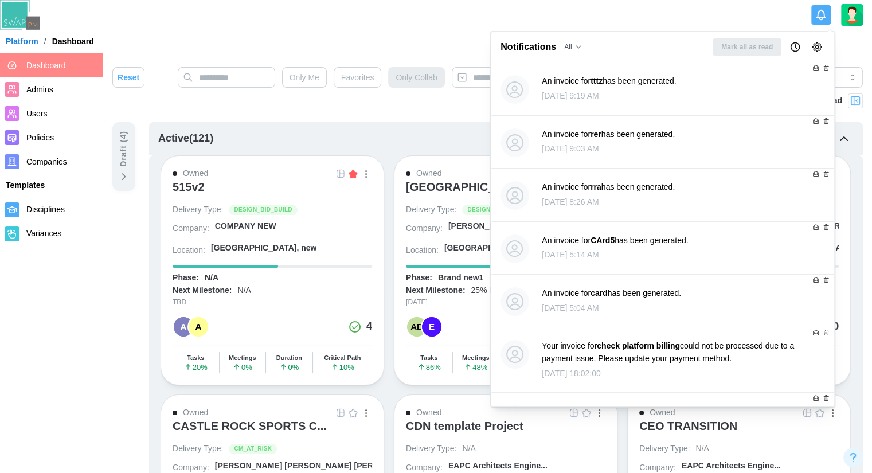
click at [823, 67] on icon at bounding box center [826, 67] width 7 height 7
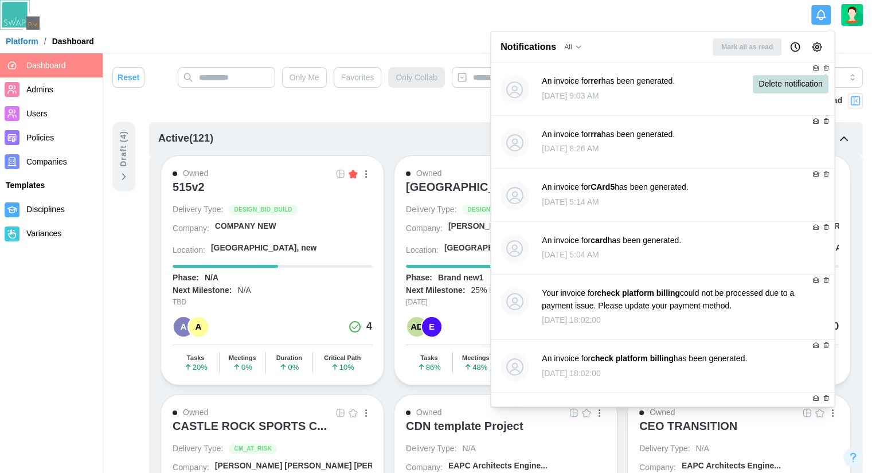
click at [824, 70] on icon at bounding box center [826, 68] width 4 height 4
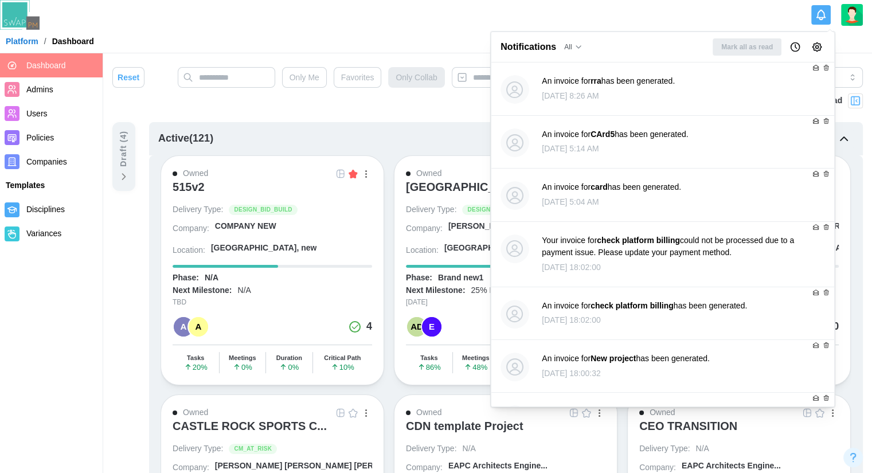
click at [817, 44] on icon "Notification Preferences" at bounding box center [816, 46] width 11 height 11
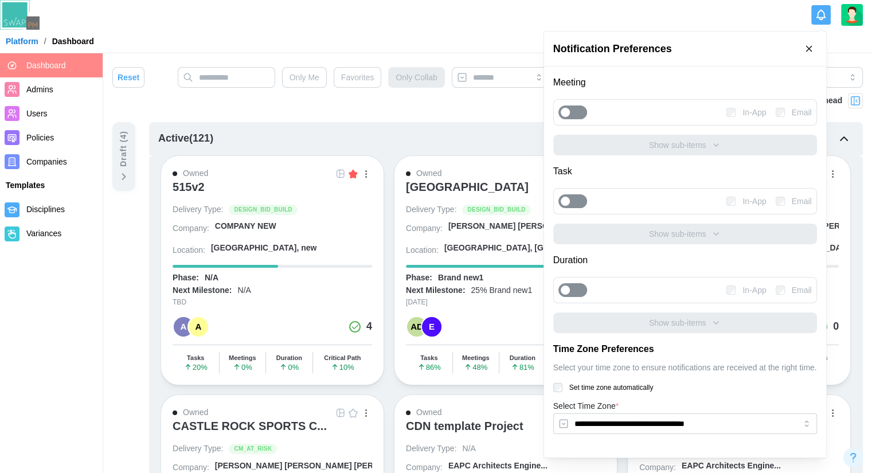
click at [577, 116] on div at bounding box center [578, 112] width 16 height 13
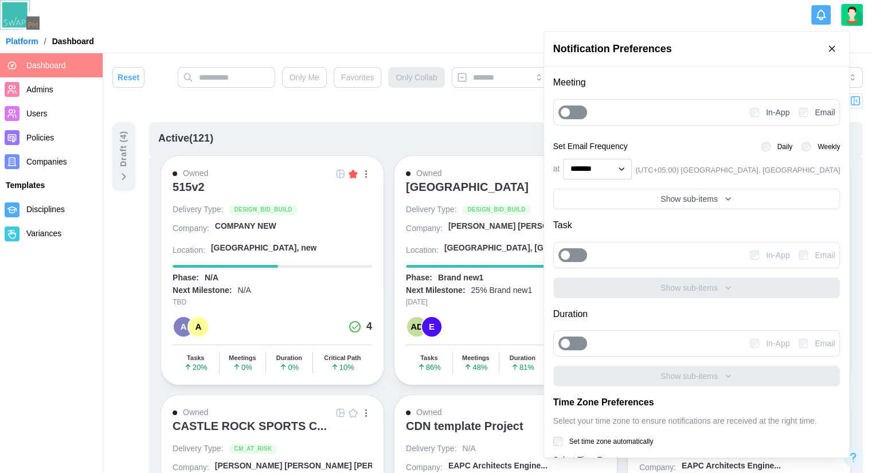
click at [740, 195] on div "Show sub-items" at bounding box center [697, 199] width 268 height 13
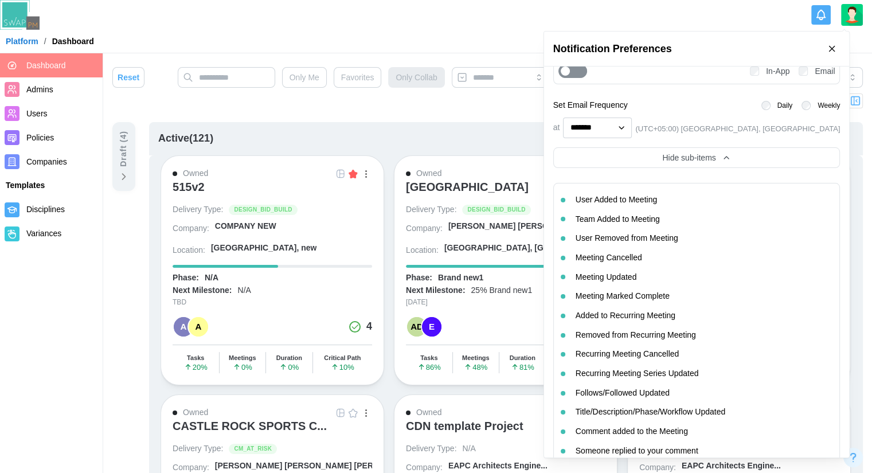
scroll to position [57, 0]
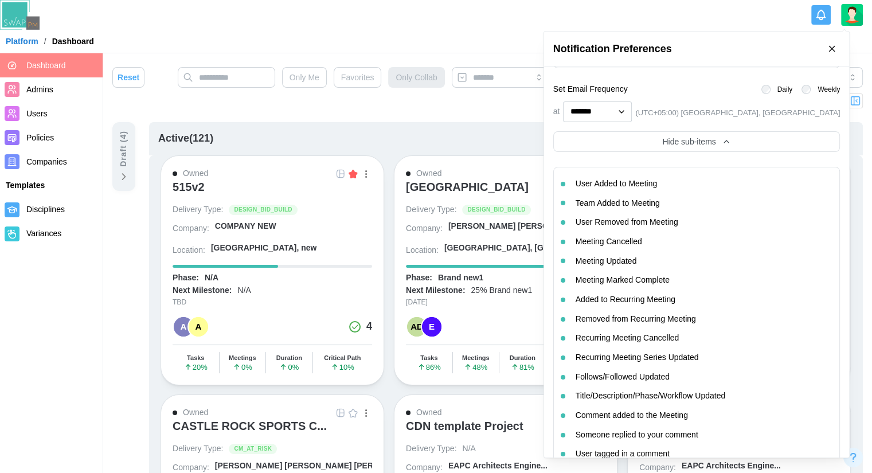
click at [691, 209] on div "Team Added to Meeting" at bounding box center [697, 203] width 272 height 19
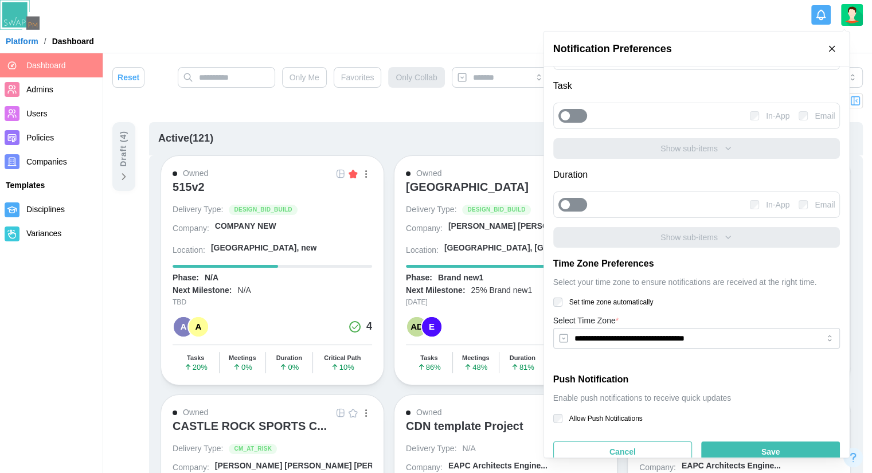
scroll to position [172, 0]
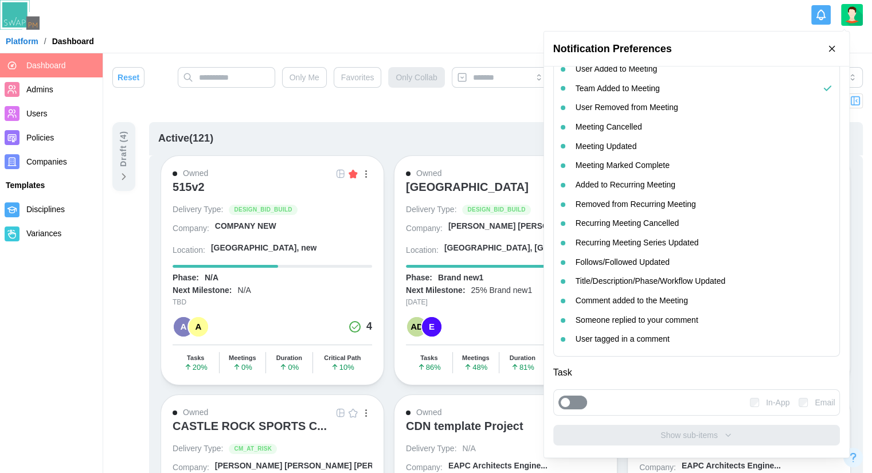
click at [643, 198] on div "Removed from Recurring Meeting" at bounding box center [636, 204] width 120 height 13
click at [643, 188] on div "Added to Recurring Meeting" at bounding box center [626, 185] width 100 height 13
click at [643, 152] on div "Meeting Updated" at bounding box center [697, 146] width 272 height 19
click at [644, 132] on div "Meeting Cancelled" at bounding box center [697, 127] width 272 height 19
drag, startPoint x: 648, startPoint y: 112, endPoint x: 646, endPoint y: 128, distance: 16.8
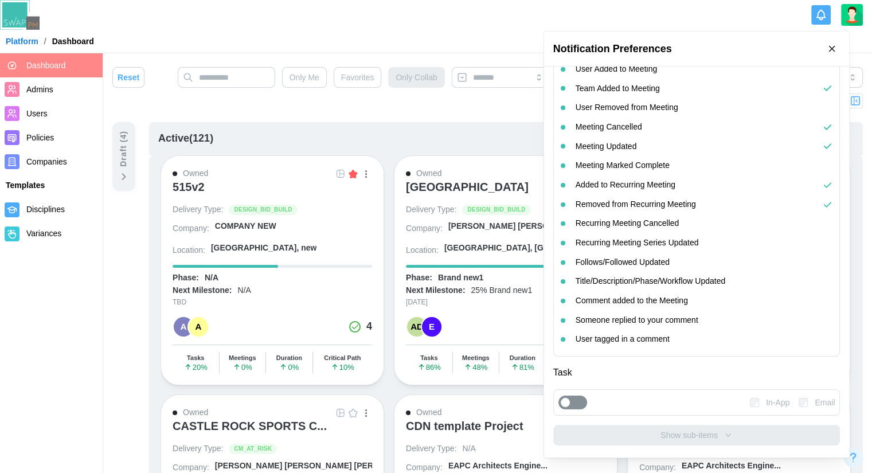
click at [648, 112] on div "User Removed from Meeting" at bounding box center [627, 107] width 103 height 13
click at [646, 131] on div "Meeting Cancelled" at bounding box center [697, 127] width 272 height 19
drag, startPoint x: 646, startPoint y: 161, endPoint x: 648, endPoint y: 183, distance: 21.9
click at [648, 169] on div "Meeting Marked Complete" at bounding box center [623, 165] width 94 height 13
drag, startPoint x: 648, startPoint y: 184, endPoint x: 648, endPoint y: 193, distance: 9.2
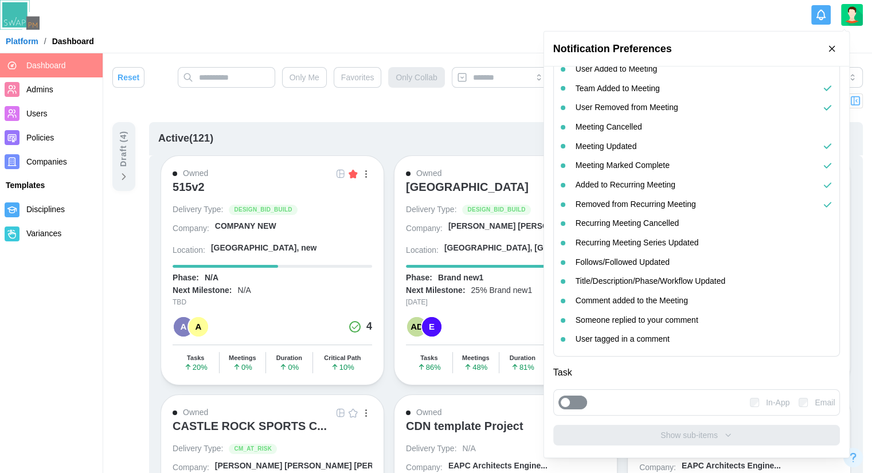
click at [648, 189] on div "Added to Recurring Meeting" at bounding box center [626, 185] width 100 height 13
click at [644, 224] on div "Recurring Meeting Cancelled" at bounding box center [628, 223] width 104 height 13
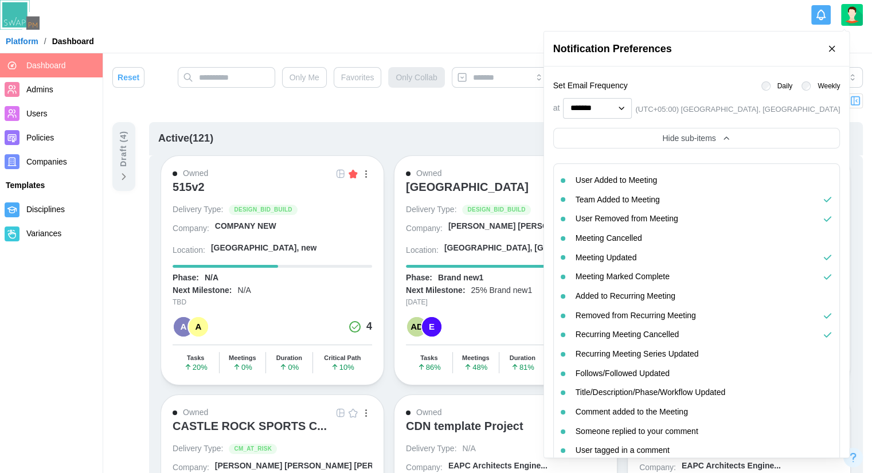
scroll to position [0, 0]
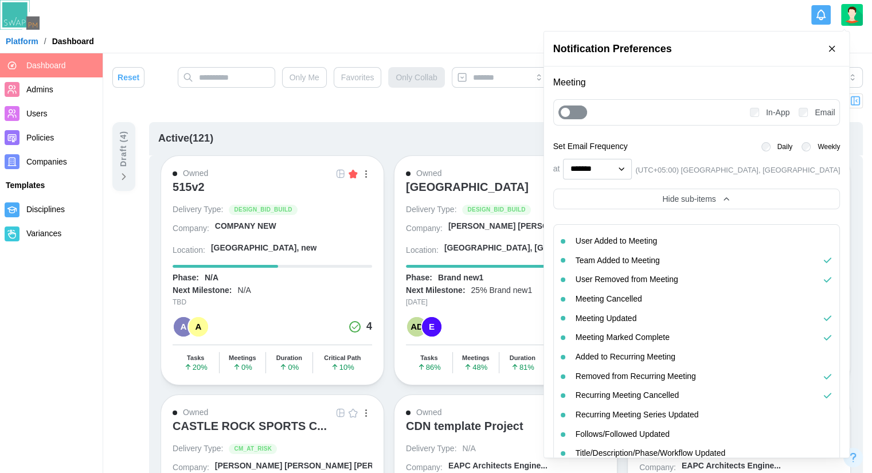
click at [717, 174] on div "(UTC+05:00) Chicago, US" at bounding box center [737, 170] width 205 height 11
click at [734, 178] on div "at ******* (UTC+05:00) Chicago, US" at bounding box center [696, 169] width 287 height 21
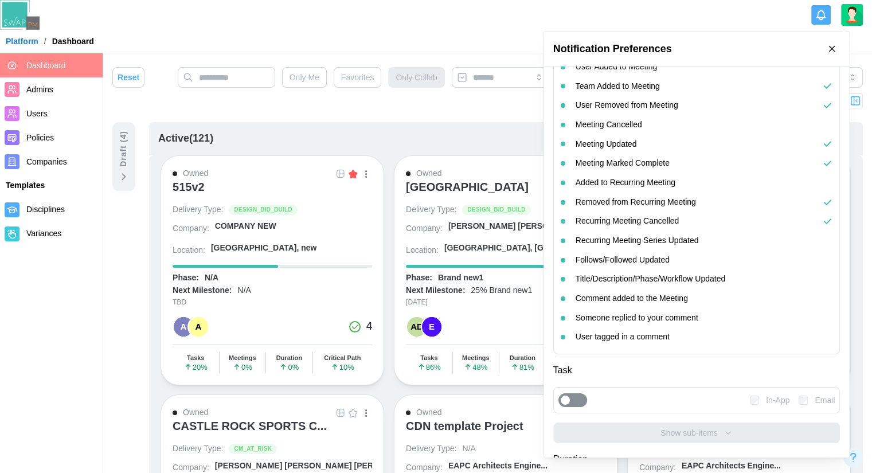
scroll to position [229, 0]
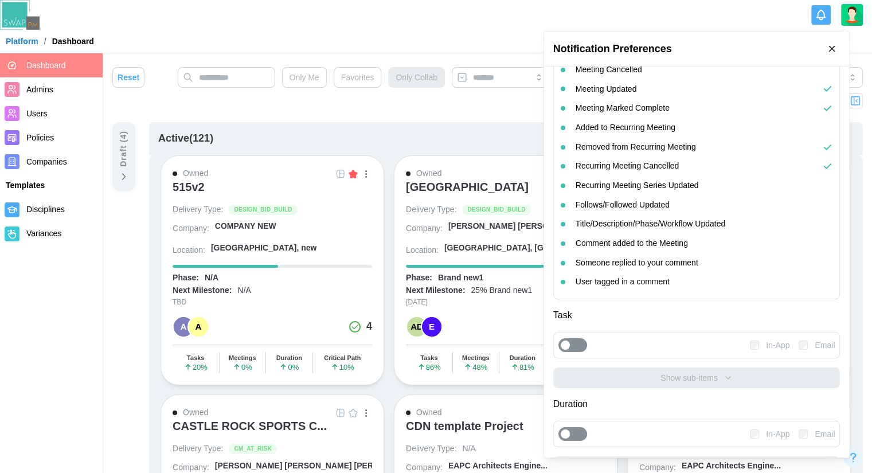
click at [655, 308] on div "Task" at bounding box center [696, 315] width 287 height 14
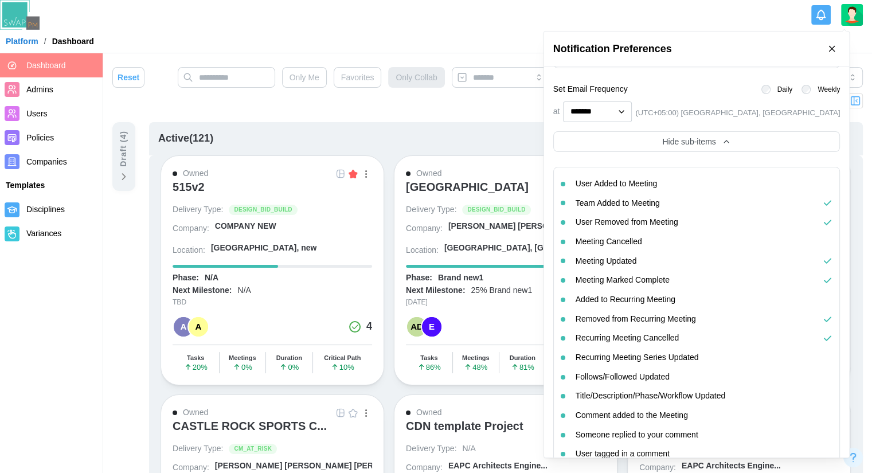
click at [721, 147] on div "Hide sub-items" at bounding box center [697, 141] width 268 height 13
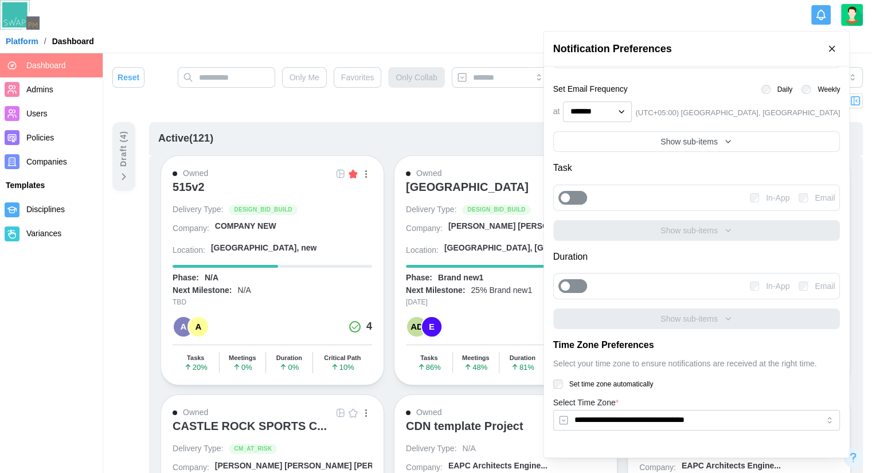
click at [720, 146] on div "Show sub-items" at bounding box center [697, 141] width 268 height 13
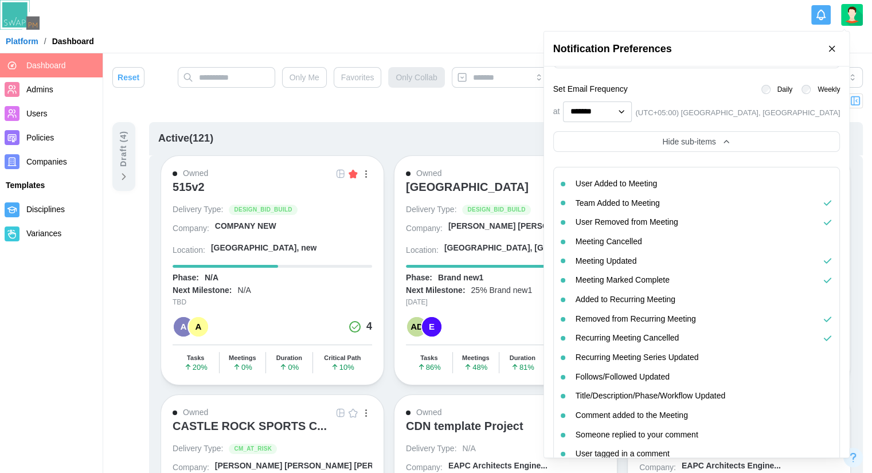
click at [720, 145] on div "Hide sub-items" at bounding box center [697, 141] width 268 height 13
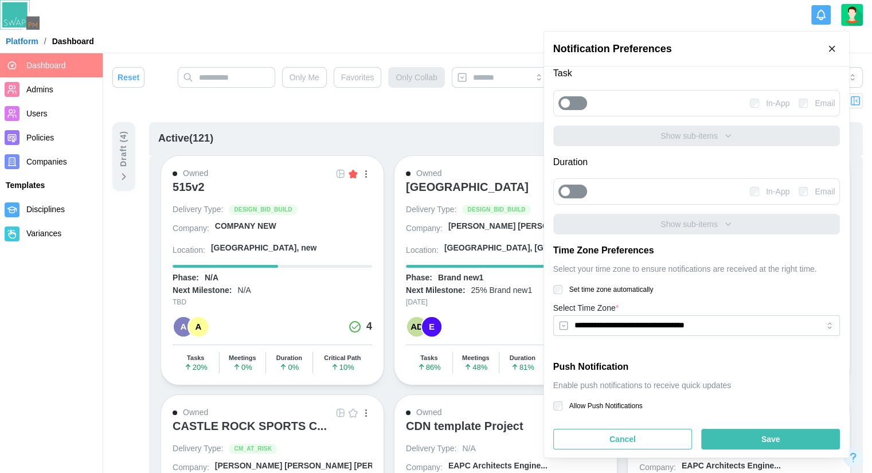
scroll to position [170, 0]
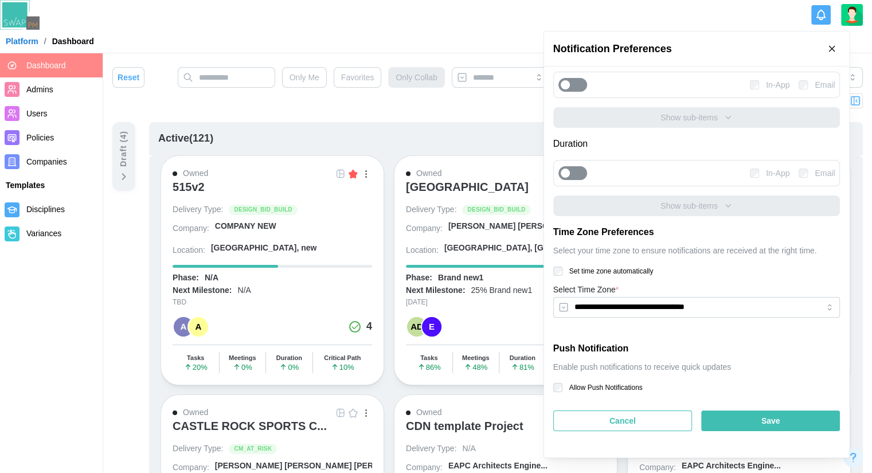
click at [593, 261] on div "**********" at bounding box center [696, 273] width 287 height 97
click at [595, 267] on label "Set time zone automatically" at bounding box center [607, 271] width 91 height 9
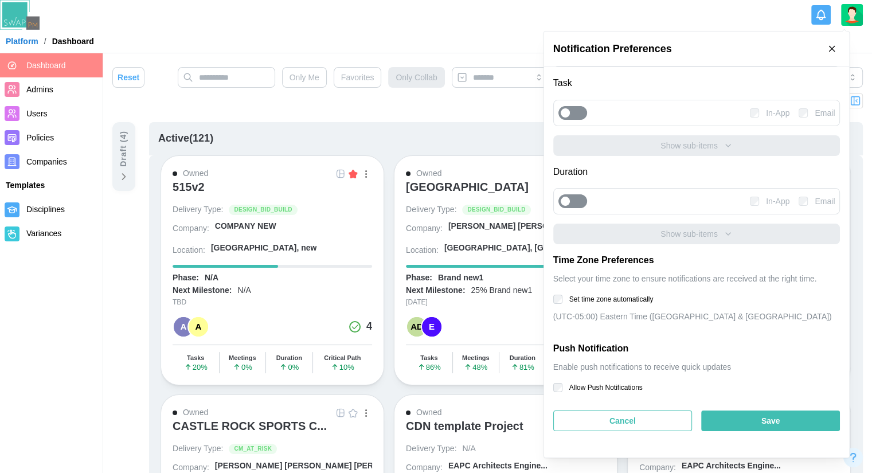
click at [586, 297] on label "Set time zone automatically" at bounding box center [607, 299] width 91 height 9
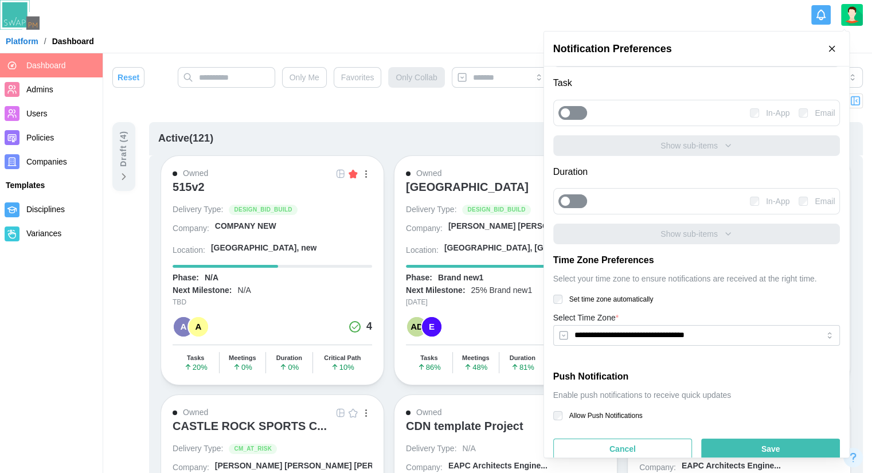
click at [585, 304] on div "**********" at bounding box center [696, 301] width 287 height 97
click at [592, 409] on div "Push Notification Enable push notifications to receive quick updates Allow Push…" at bounding box center [696, 395] width 287 height 50
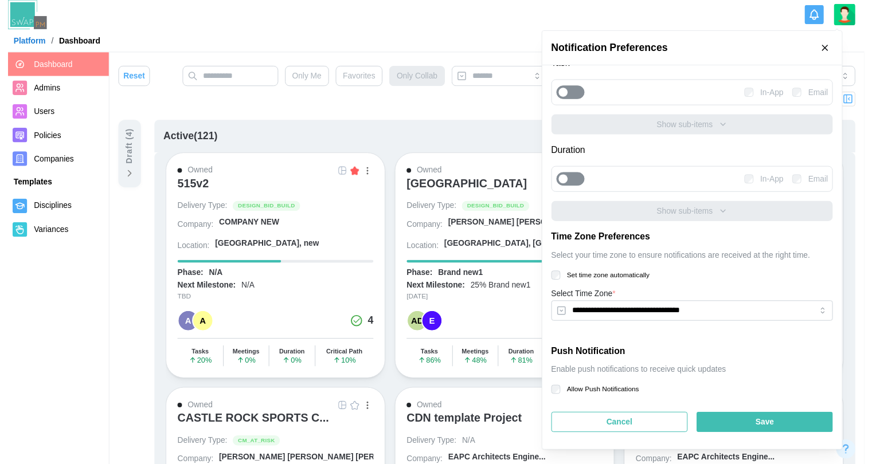
scroll to position [170, 0]
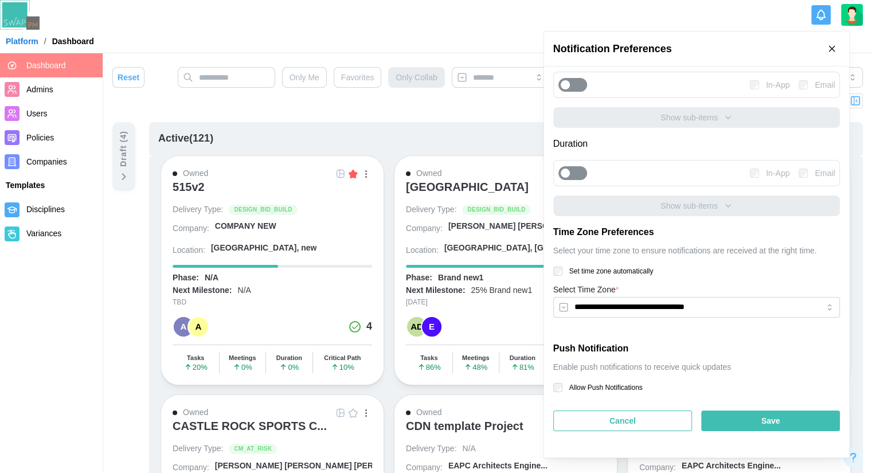
click at [650, 420] on div "Cancel" at bounding box center [622, 420] width 117 height 19
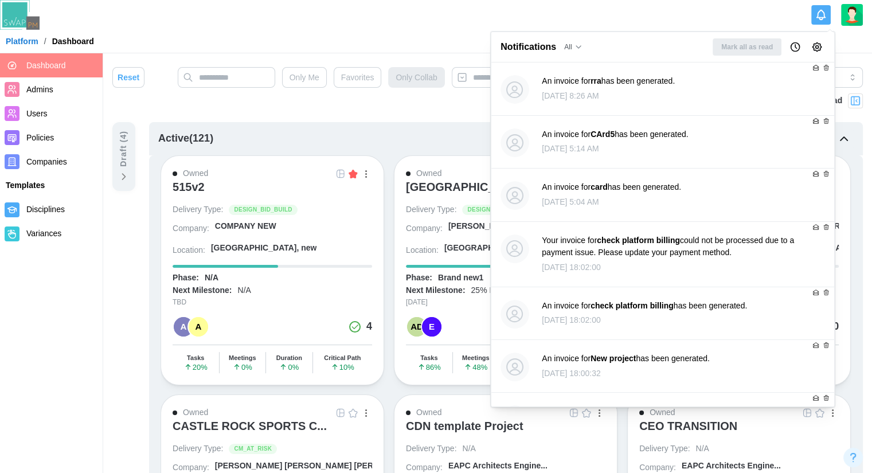
click at [420, 134] on div "Active ( 121 )" at bounding box center [506, 138] width 714 height 33
click at [841, 54] on div "Reset Only Me Favorites Only Collab Dates range Platform Look Ahead Draft ( 4 )…" at bounding box center [487, 455] width 769 height 804
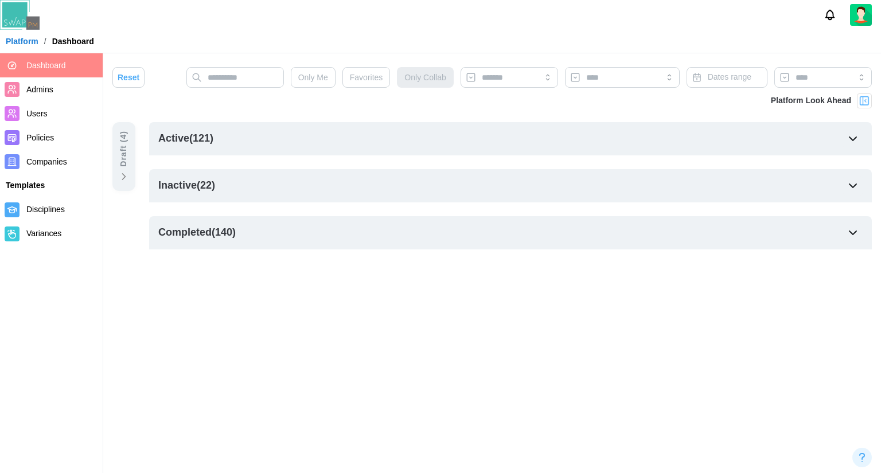
click at [847, 28] on div at bounding box center [440, 15] width 881 height 30
click at [852, 19] on img at bounding box center [861, 15] width 22 height 22
click at [651, 54] on div "Reset Only Me Favorites Only Collab Dates range Platform Look Ahead Draft ( 4 )…" at bounding box center [491, 158] width 777 height 210
click at [859, 13] on img at bounding box center [861, 15] width 22 height 22
click at [542, 283] on main "Reset Only Me Favorites Only Collab Dates range Platform Look Ahead Draft ( 4 )…" at bounding box center [440, 236] width 881 height 473
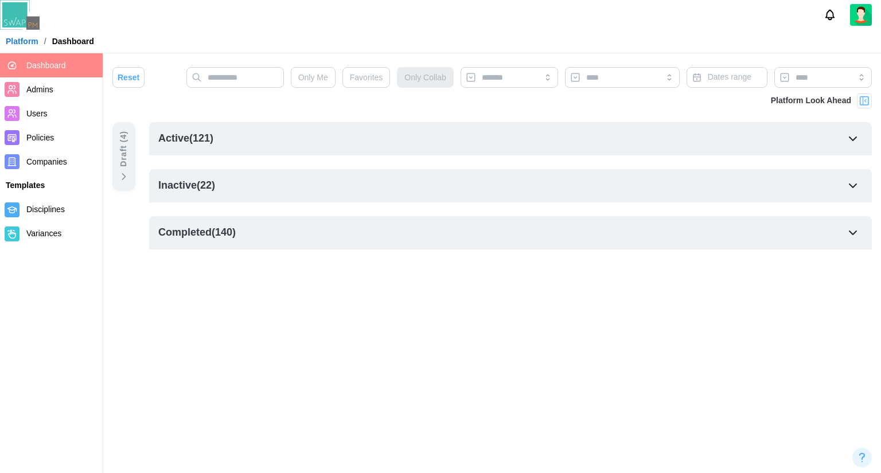
click at [834, 16] on icon "Notifications" at bounding box center [829, 15] width 13 height 13
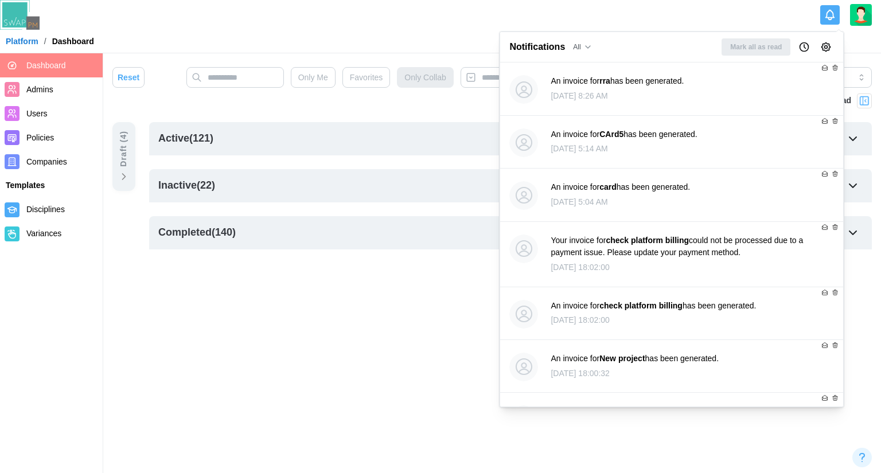
click at [834, 16] on icon "Notifications" at bounding box center [829, 15] width 13 height 13
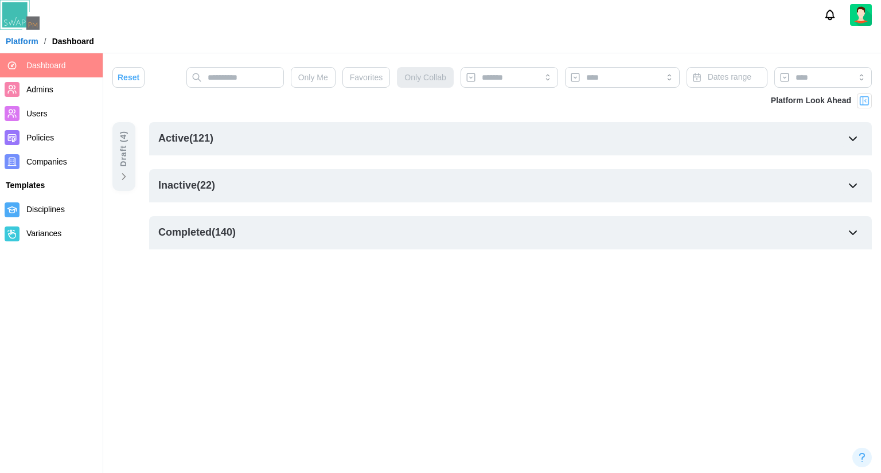
click at [853, 17] on img at bounding box center [861, 15] width 22 height 22
click at [198, 26] on div at bounding box center [440, 15] width 881 height 30
click at [875, 10] on div at bounding box center [850, 15] width 61 height 22
click at [863, 12] on img at bounding box center [861, 15] width 22 height 22
click at [836, 48] on link "My Profile" at bounding box center [846, 42] width 63 height 24
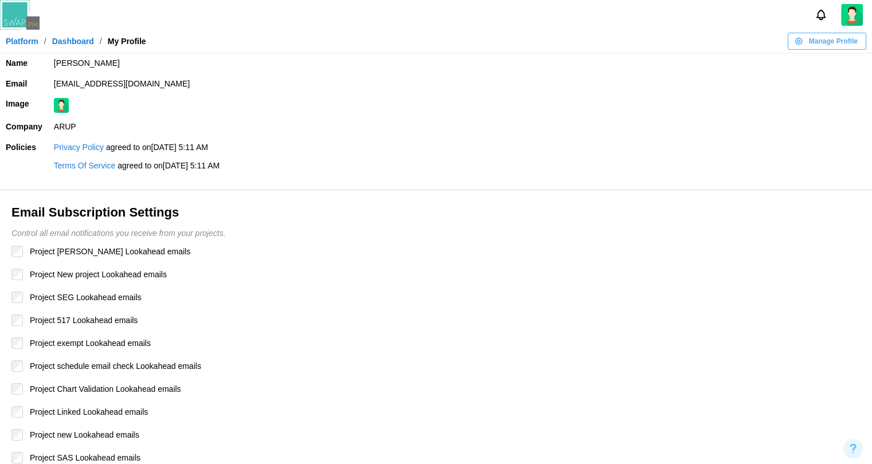
click at [29, 42] on link "Platform" at bounding box center [22, 41] width 33 height 8
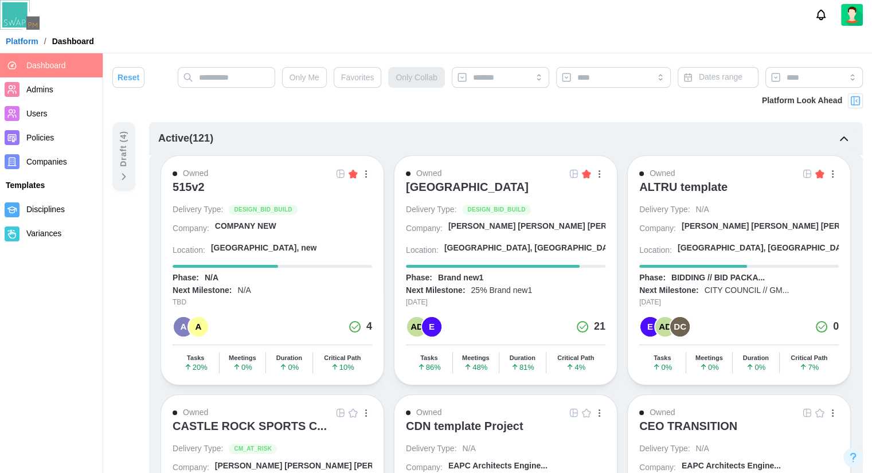
click at [852, 18] on img at bounding box center [852, 15] width 22 height 22
click at [843, 39] on div "My Profile" at bounding box center [845, 42] width 36 height 13
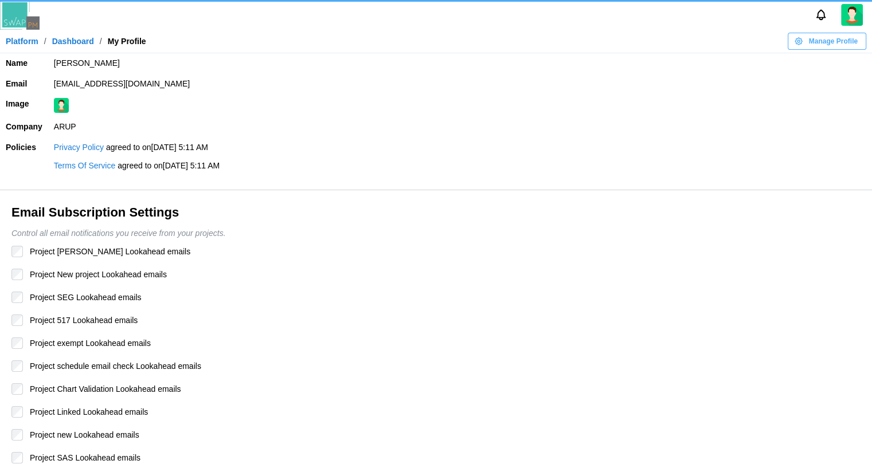
click at [838, 46] on span "Manage Profile" at bounding box center [833, 41] width 49 height 16
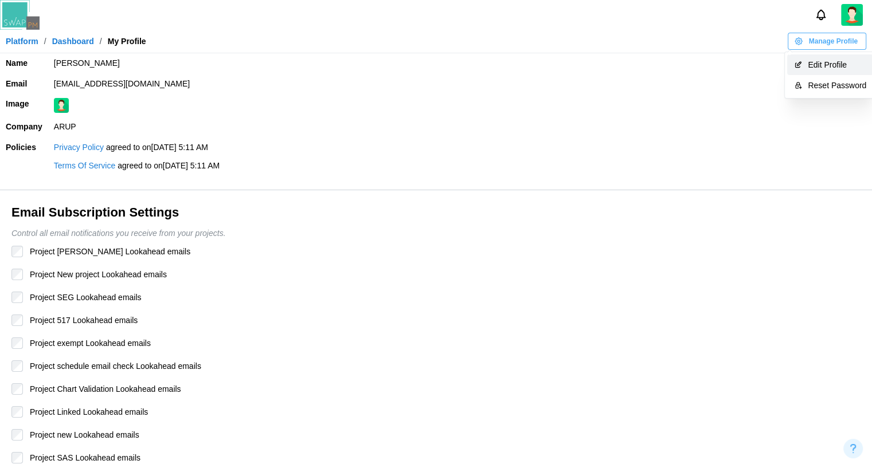
click at [828, 69] on div "Edit Profile" at bounding box center [837, 64] width 58 height 9
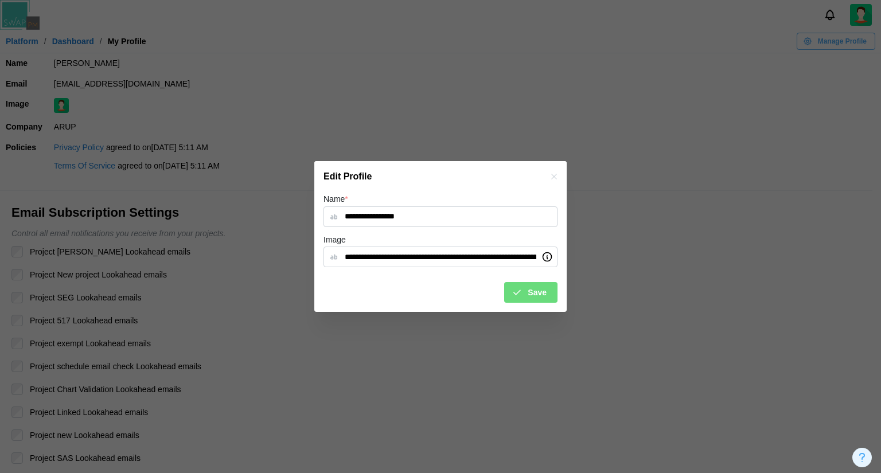
click at [555, 174] on icon "button" at bounding box center [553, 176] width 9 height 9
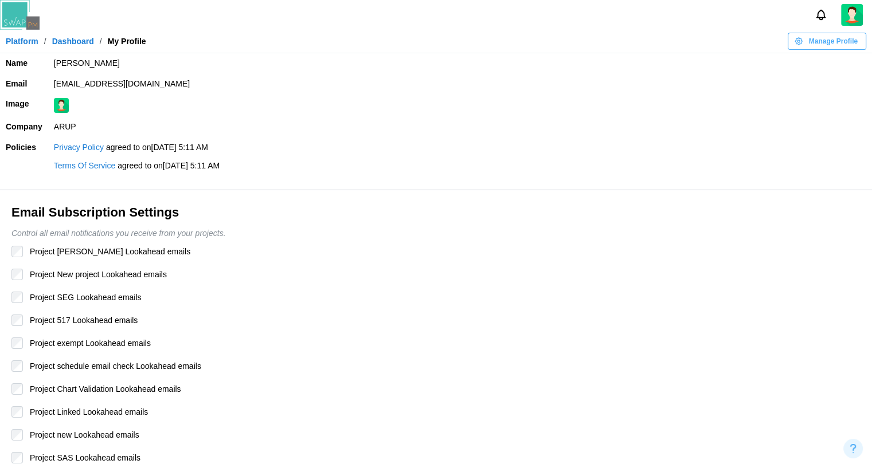
click at [10, 37] on link "Platform" at bounding box center [22, 41] width 33 height 8
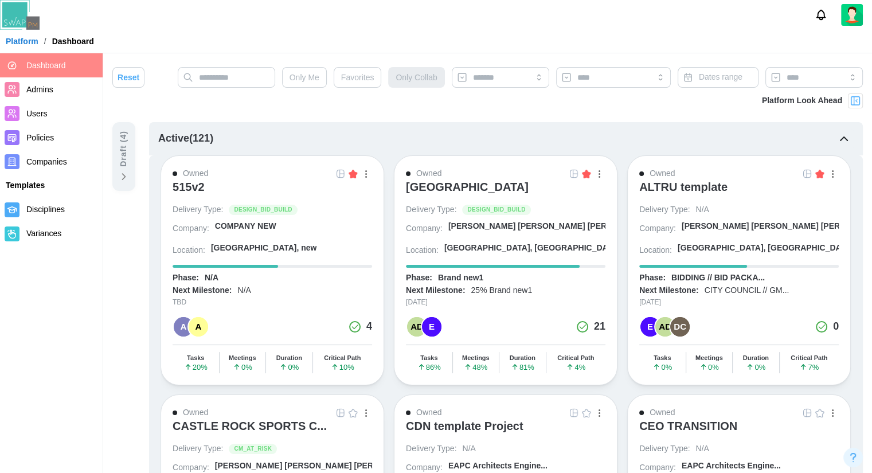
click at [32, 117] on span "Users" at bounding box center [36, 113] width 21 height 9
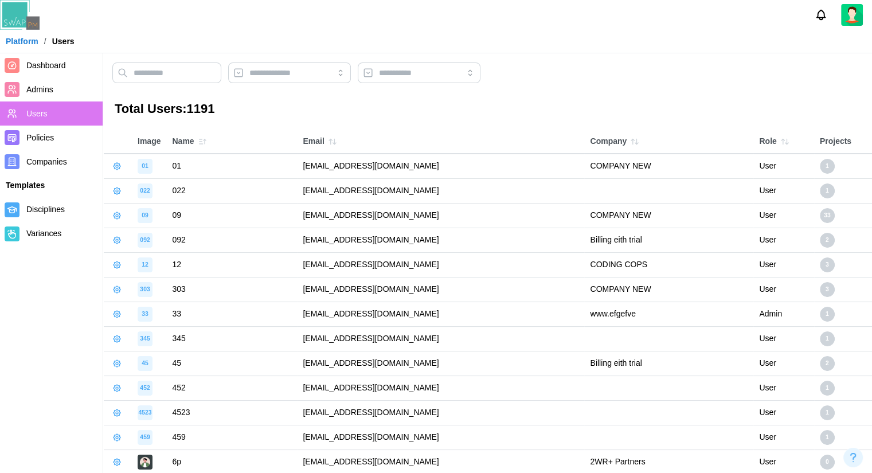
click at [204, 142] on icon "button" at bounding box center [202, 141] width 9 height 9
click at [256, 68] on div at bounding box center [289, 72] width 123 height 21
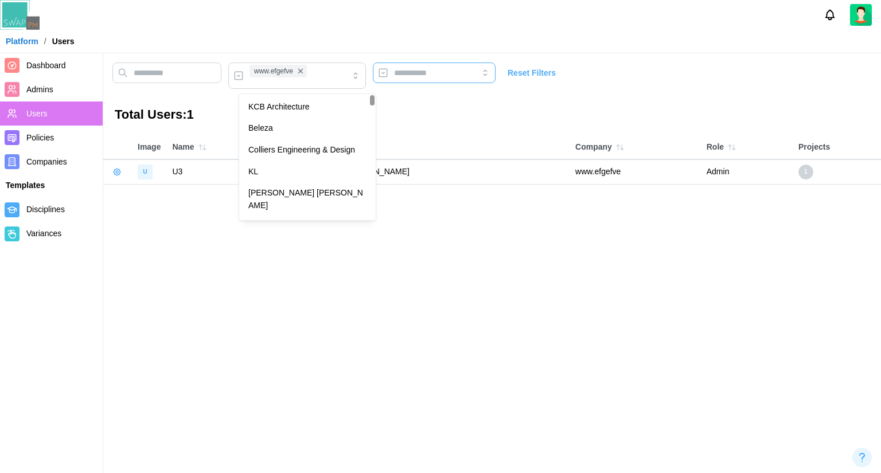
click at [466, 75] on input "search" at bounding box center [434, 72] width 123 height 21
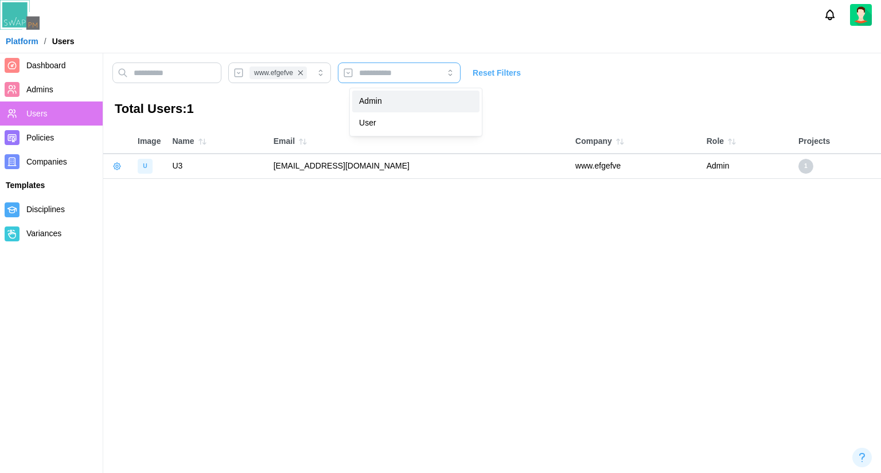
type input "*****"
click at [498, 71] on span "Reset Filters" at bounding box center [496, 72] width 48 height 19
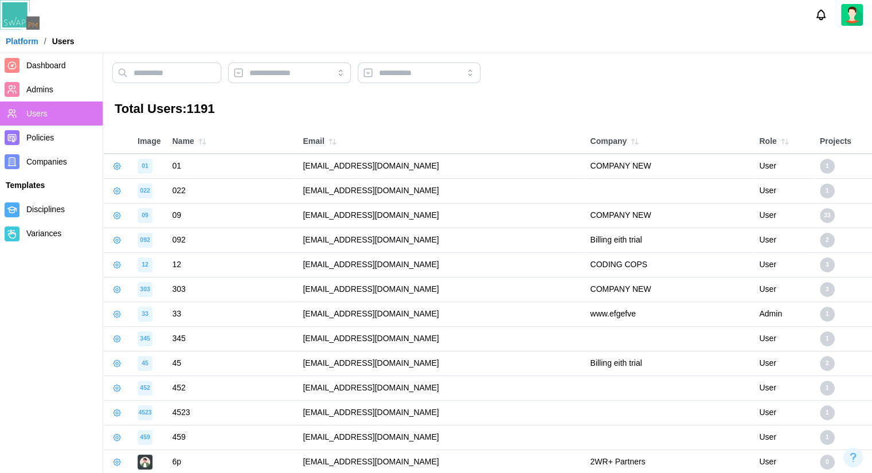
click at [44, 139] on span "Policies" at bounding box center [40, 137] width 28 height 9
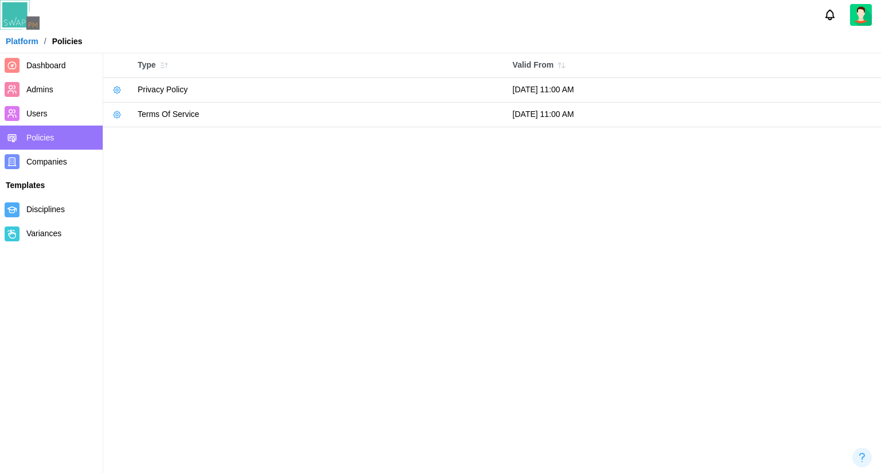
click at [112, 85] on button "button" at bounding box center [117, 90] width 16 height 16
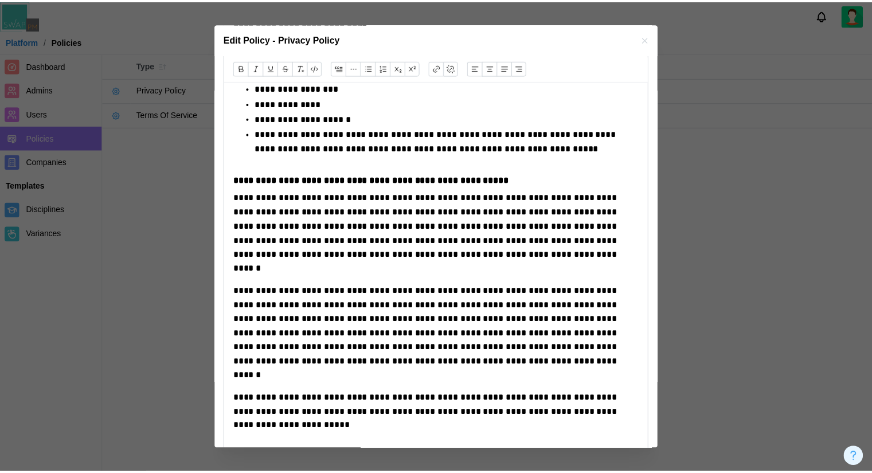
scroll to position [9282, 0]
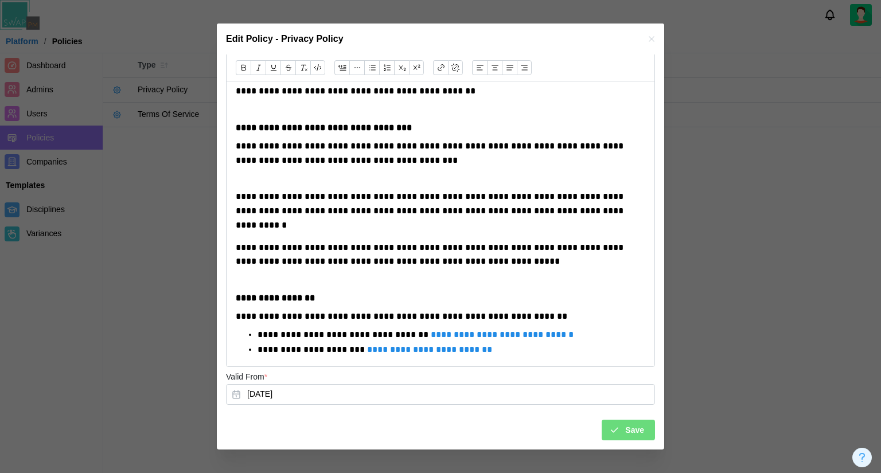
click at [648, 37] on icon "button" at bounding box center [650, 39] width 5 height 5
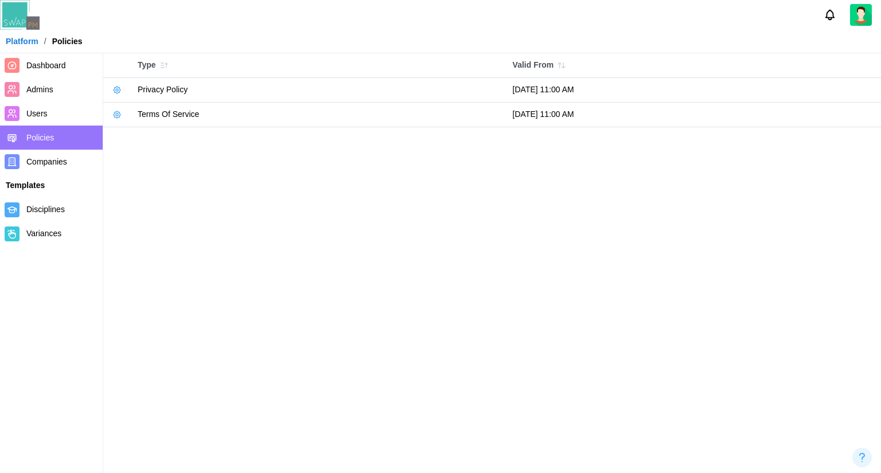
click at [74, 170] on link "Companies" at bounding box center [51, 162] width 103 height 24
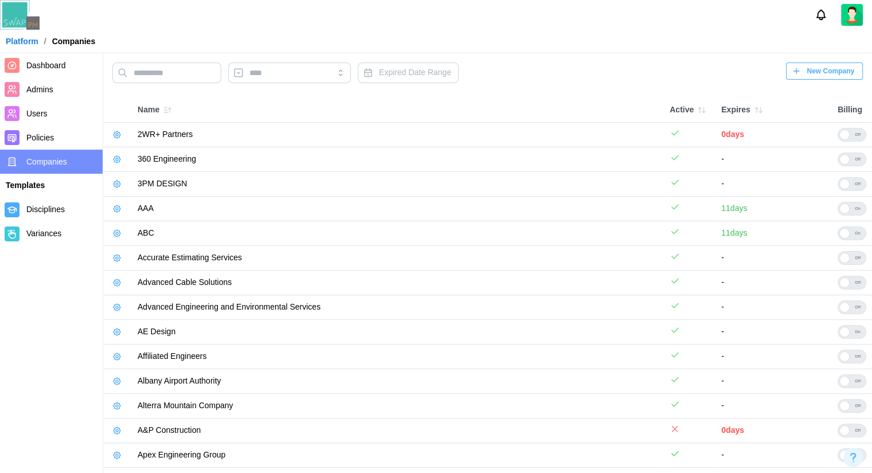
click at [844, 126] on td "Off" at bounding box center [852, 135] width 40 height 25
click at [847, 135] on div at bounding box center [844, 135] width 10 height 10
click at [850, 134] on div "On" at bounding box center [858, 134] width 16 height 13
click at [838, 164] on label "Off" at bounding box center [852, 159] width 29 height 14
click at [850, 164] on div "On" at bounding box center [858, 159] width 16 height 13
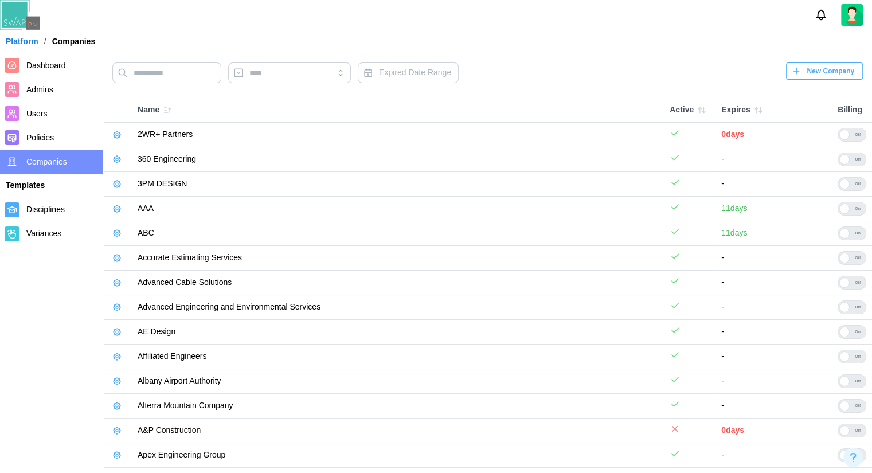
drag, startPoint x: 653, startPoint y: 184, endPoint x: 646, endPoint y: 184, distance: 7.5
click at [664, 184] on td at bounding box center [690, 184] width 52 height 25
drag, startPoint x: 596, startPoint y: 189, endPoint x: 308, endPoint y: 196, distance: 288.4
click at [27, 214] on span "Disciplines" at bounding box center [45, 209] width 38 height 9
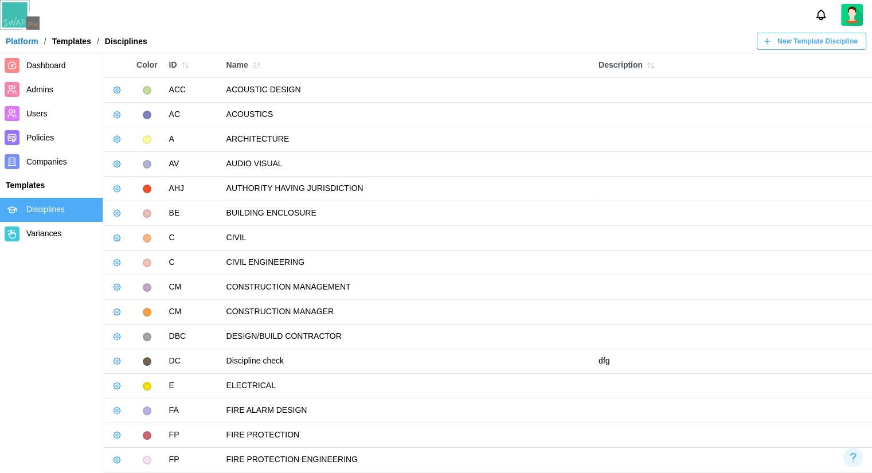
click at [769, 40] on icon "button" at bounding box center [766, 41] width 9 height 9
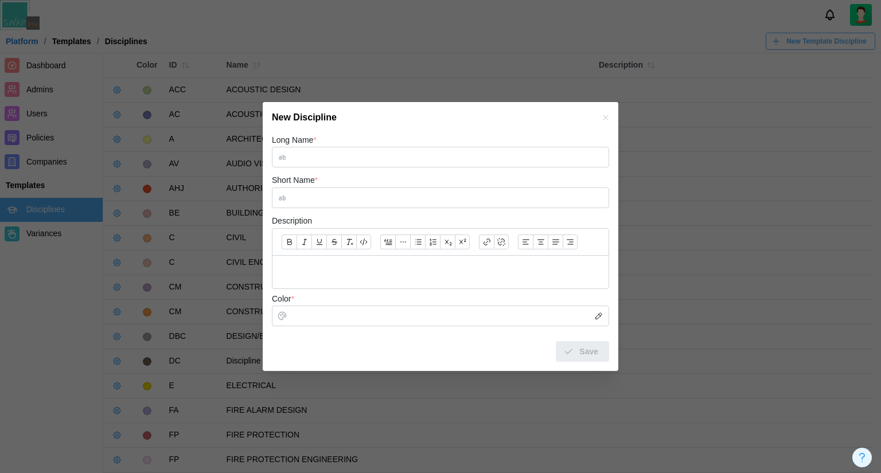
click at [382, 281] on div at bounding box center [440, 272] width 336 height 33
click at [605, 118] on icon "button" at bounding box center [605, 117] width 5 height 5
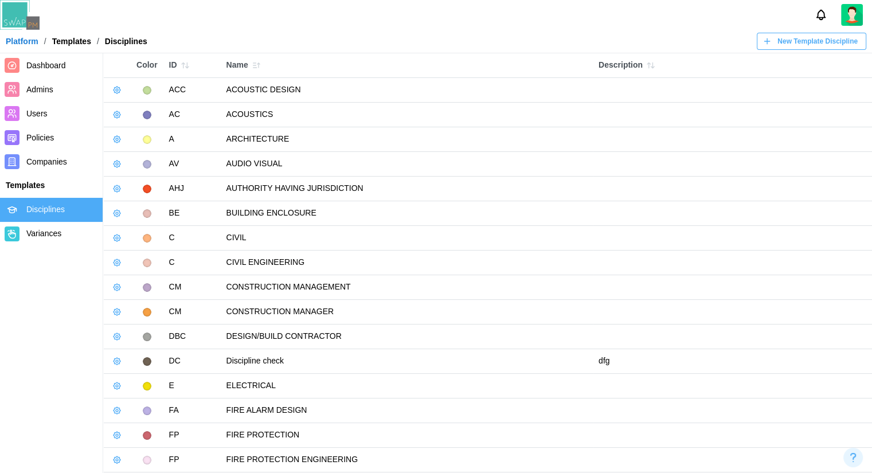
click at [45, 238] on span "Variances" at bounding box center [43, 233] width 35 height 9
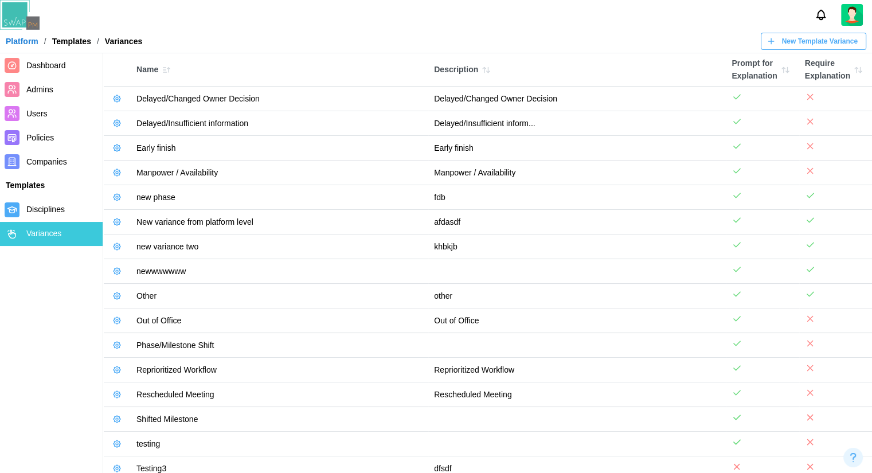
click at [110, 101] on button "button" at bounding box center [117, 99] width 16 height 16
click at [136, 125] on div "Edit Variance" at bounding box center [160, 122] width 57 height 9
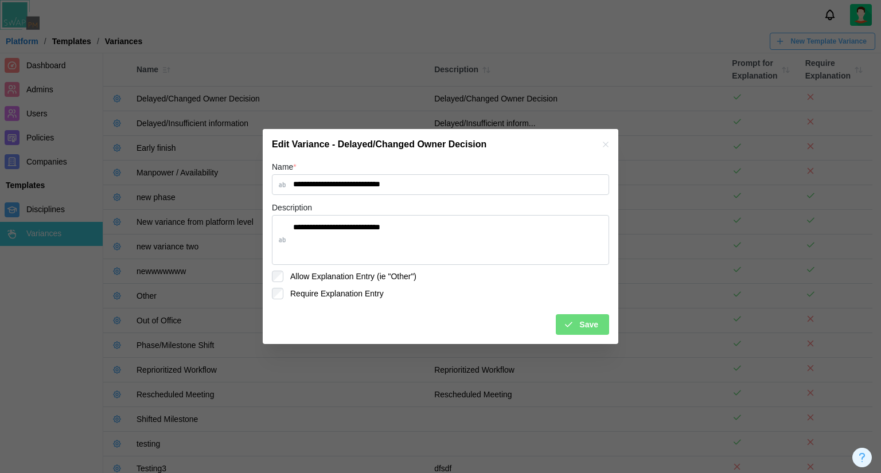
click at [604, 146] on icon "button" at bounding box center [605, 144] width 5 height 5
type textarea "*"
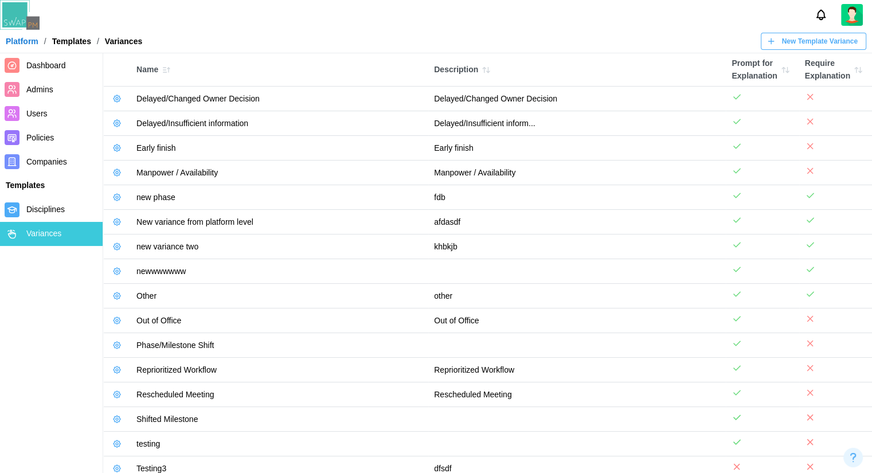
click at [787, 48] on span "New Template Variance" at bounding box center [819, 41] width 76 height 16
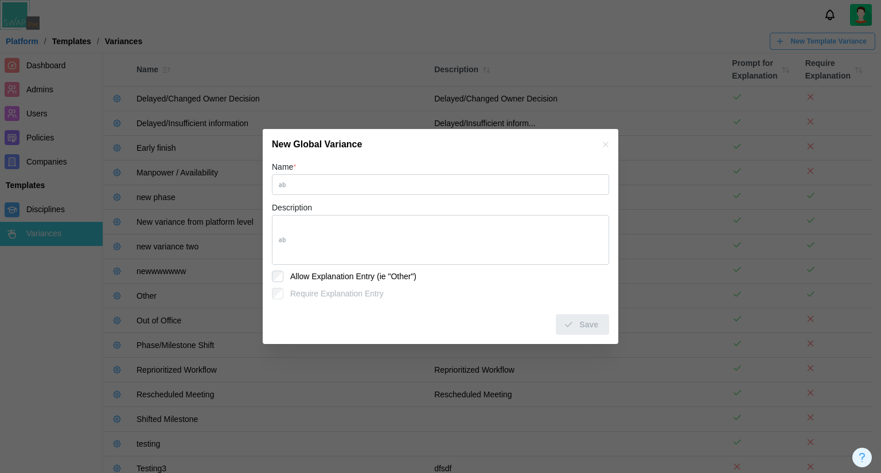
click at [601, 142] on icon "button" at bounding box center [605, 144] width 9 height 9
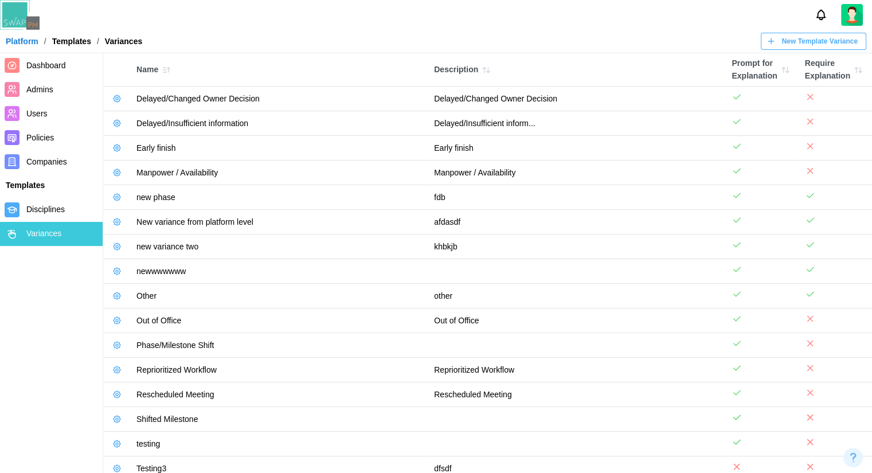
click at [832, 49] on span "New Template Variance" at bounding box center [819, 41] width 76 height 16
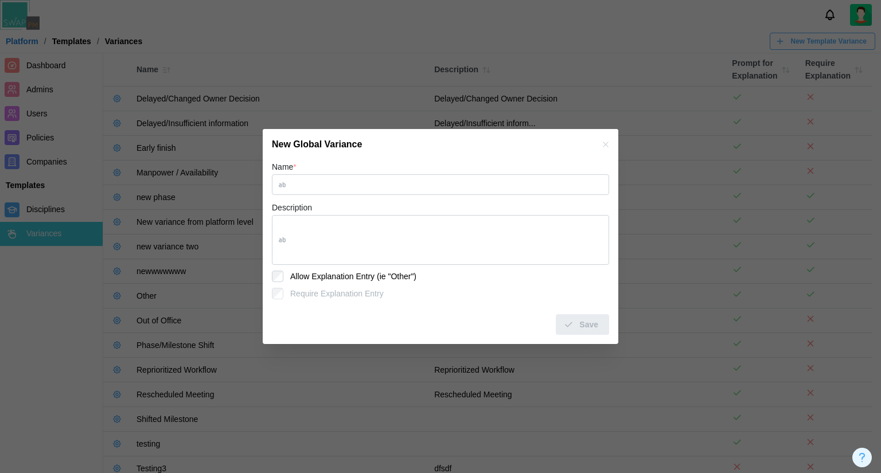
click at [604, 146] on icon "button" at bounding box center [605, 144] width 5 height 5
